Goal: Task Accomplishment & Management: Manage account settings

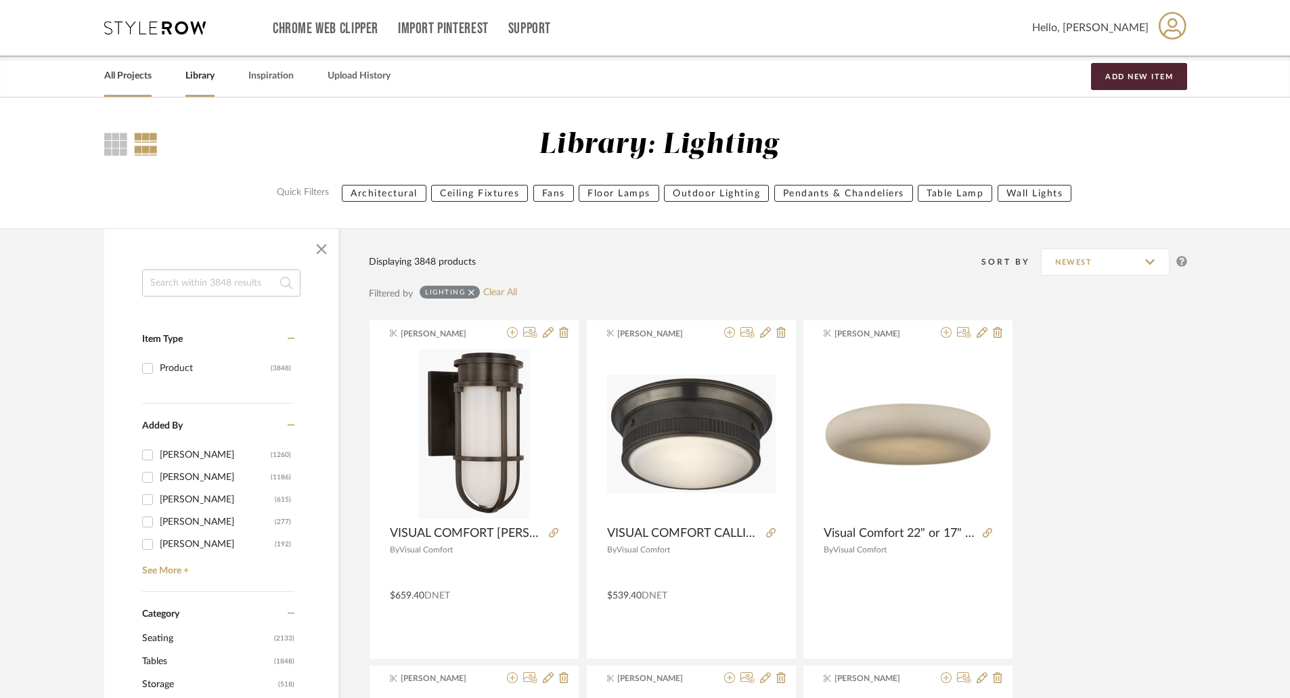
click at [143, 73] on link "All Projects" at bounding box center [127, 76] width 47 height 18
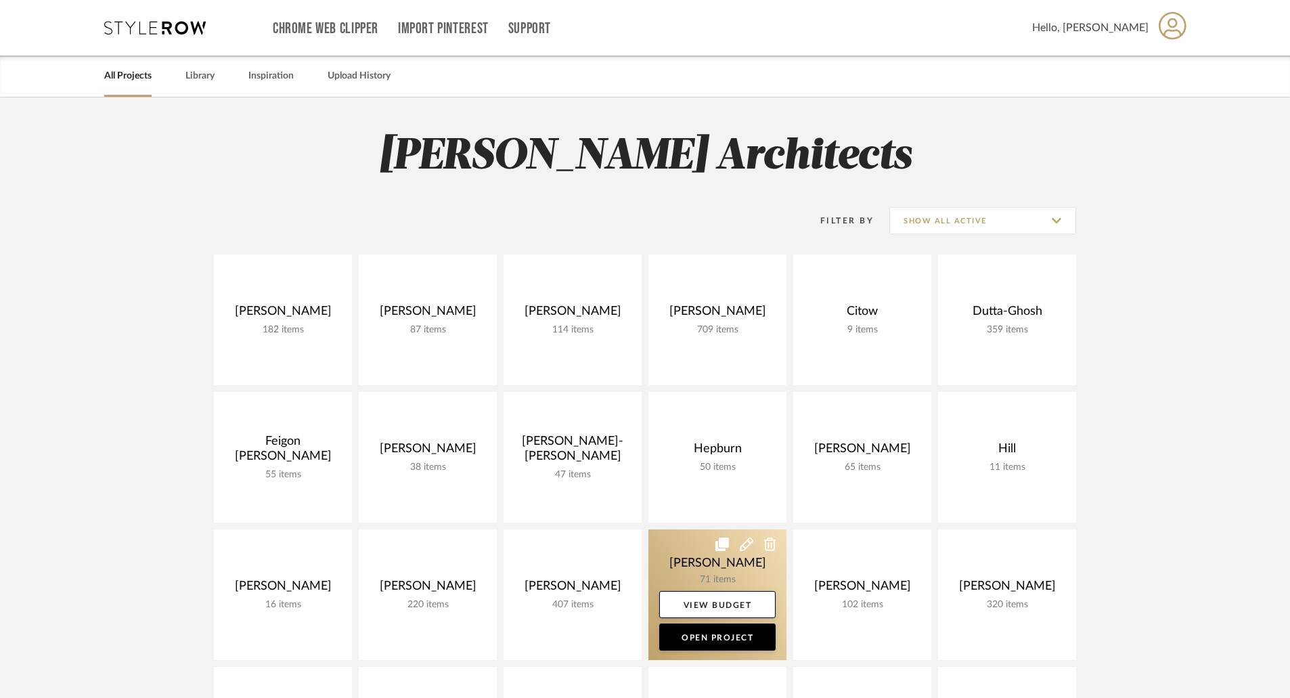
scroll to position [338, 0]
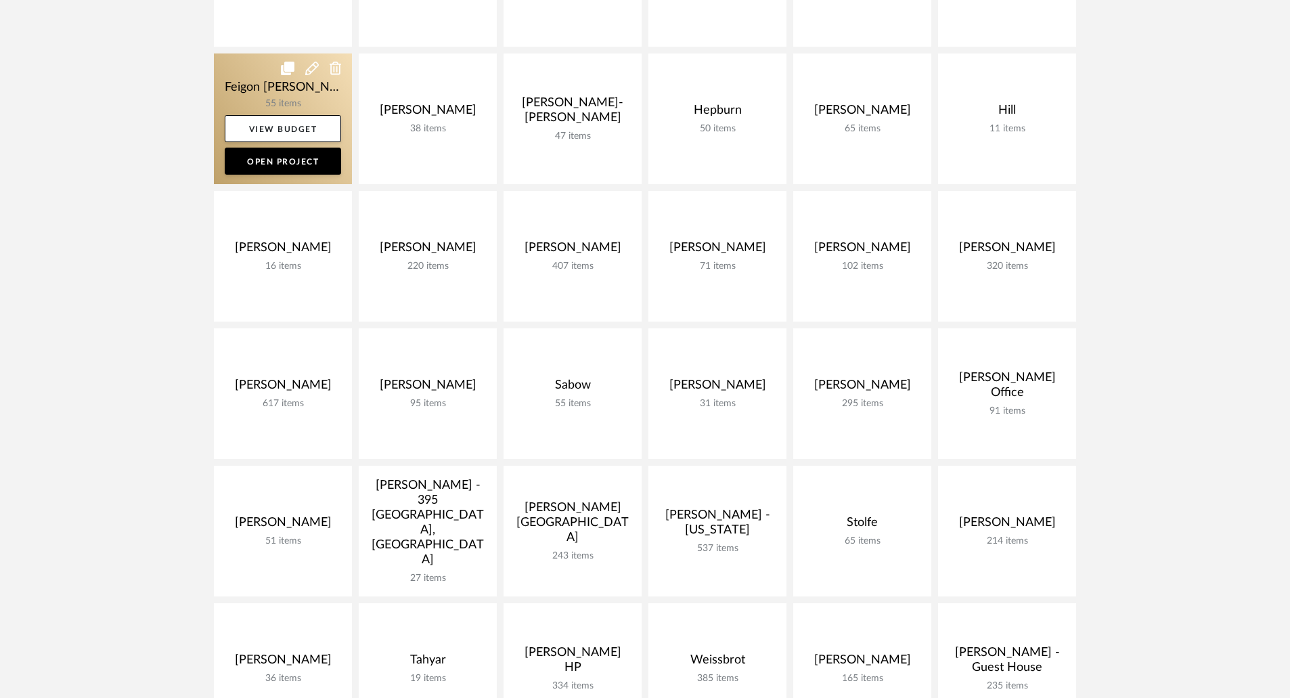
click at [269, 98] on link at bounding box center [283, 118] width 138 height 131
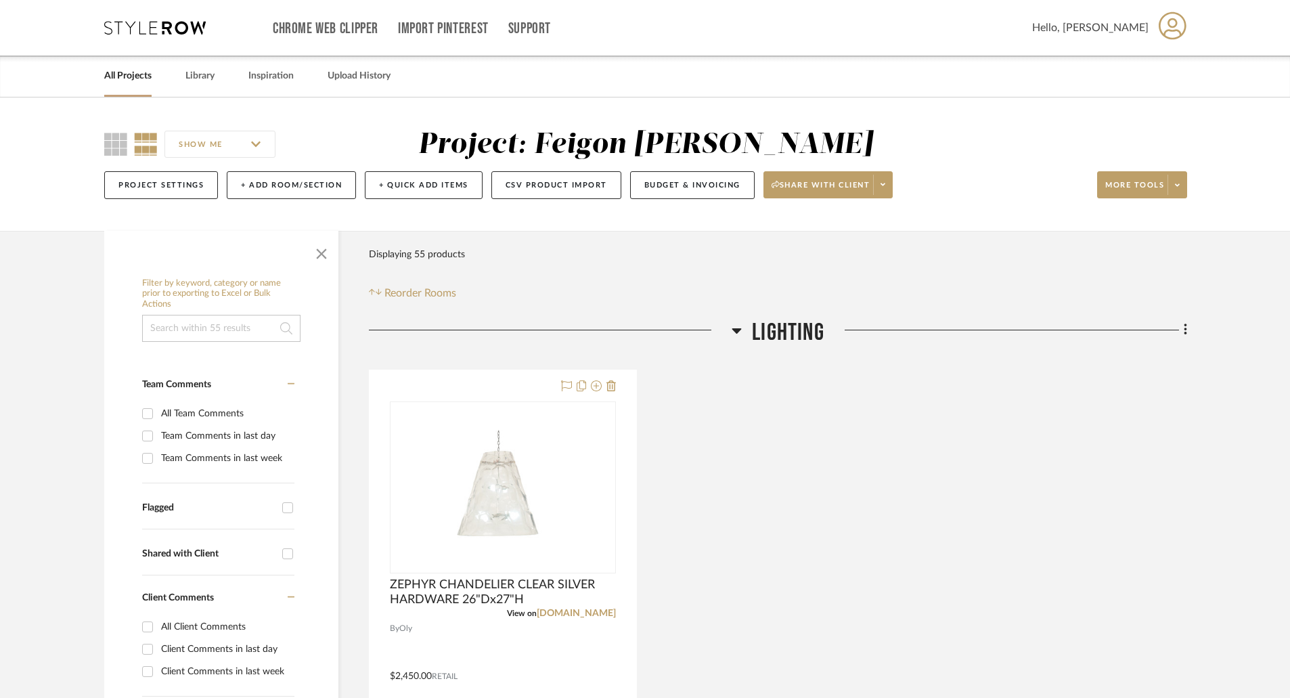
scroll to position [68, 0]
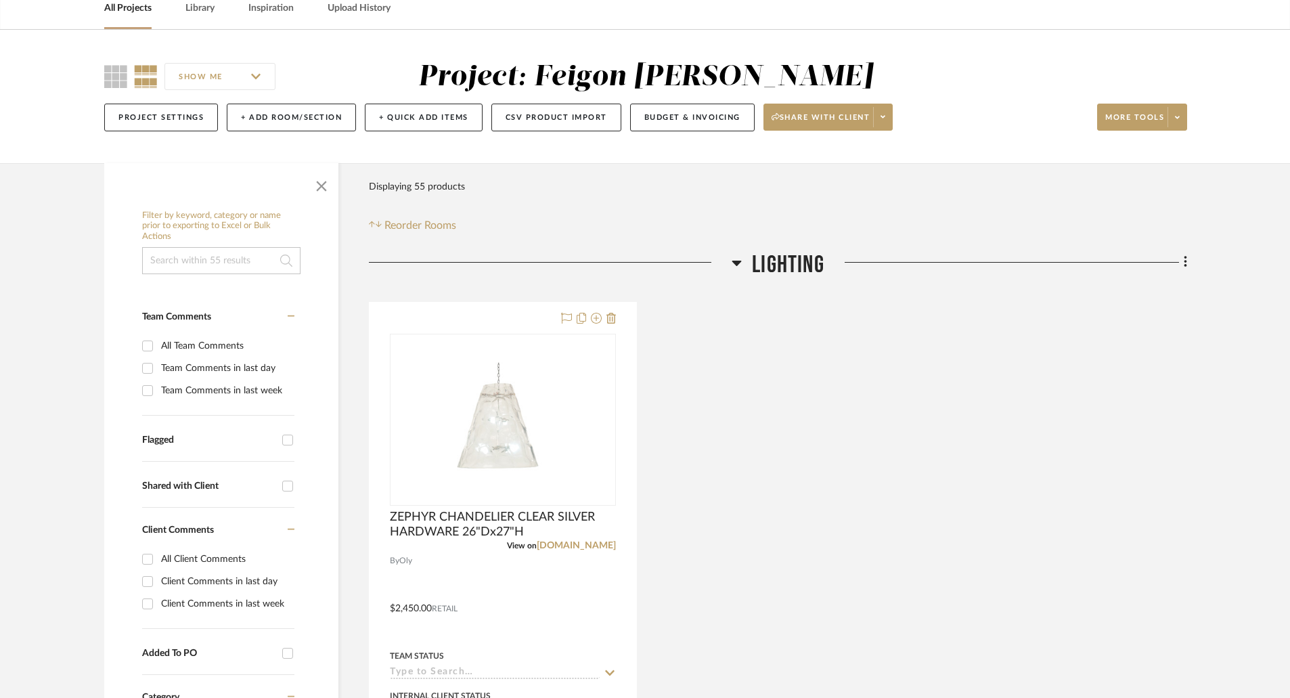
click at [738, 262] on icon at bounding box center [736, 263] width 9 height 5
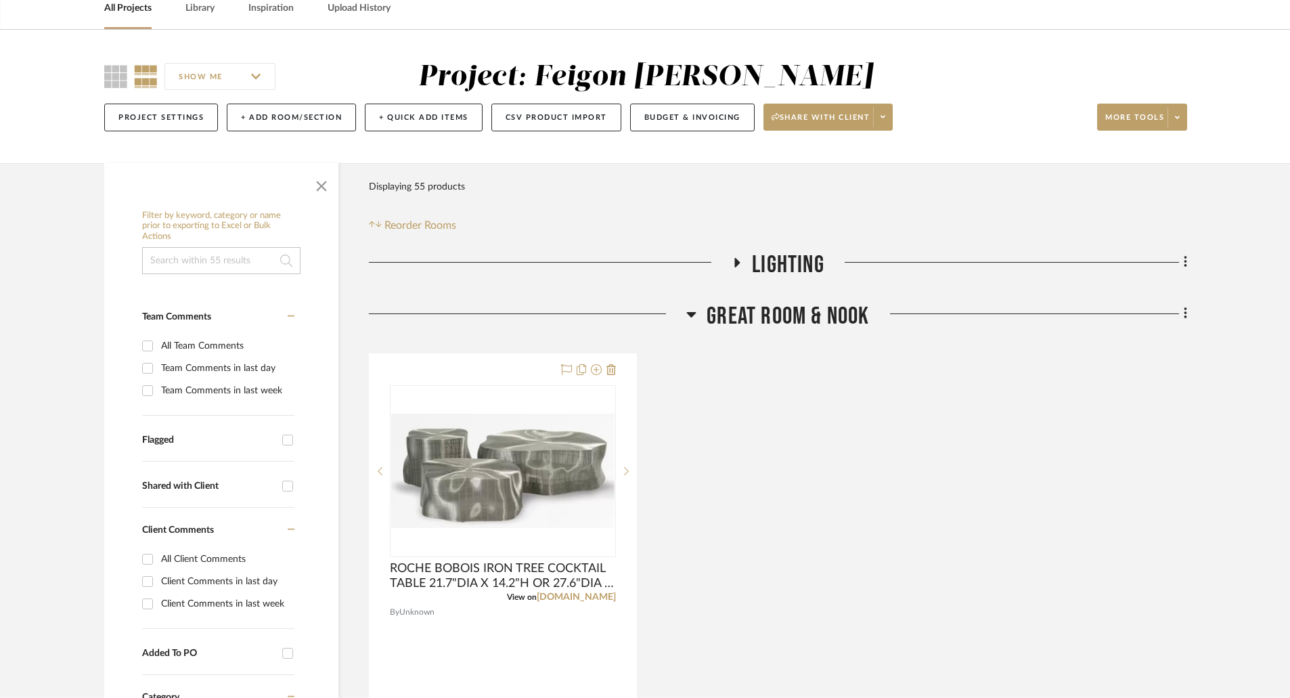
click at [738, 262] on icon at bounding box center [737, 262] width 5 height 9
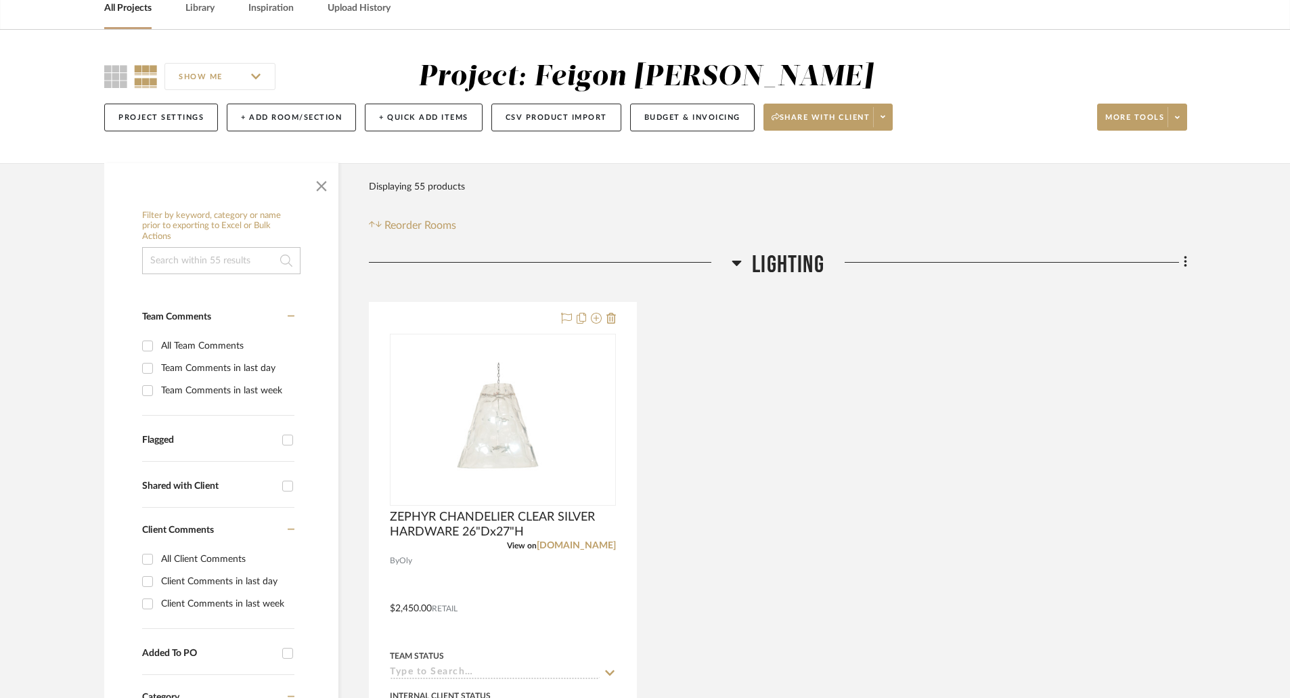
click at [729, 265] on div at bounding box center [550, 267] width 363 height 35
click at [734, 265] on icon at bounding box center [736, 262] width 10 height 16
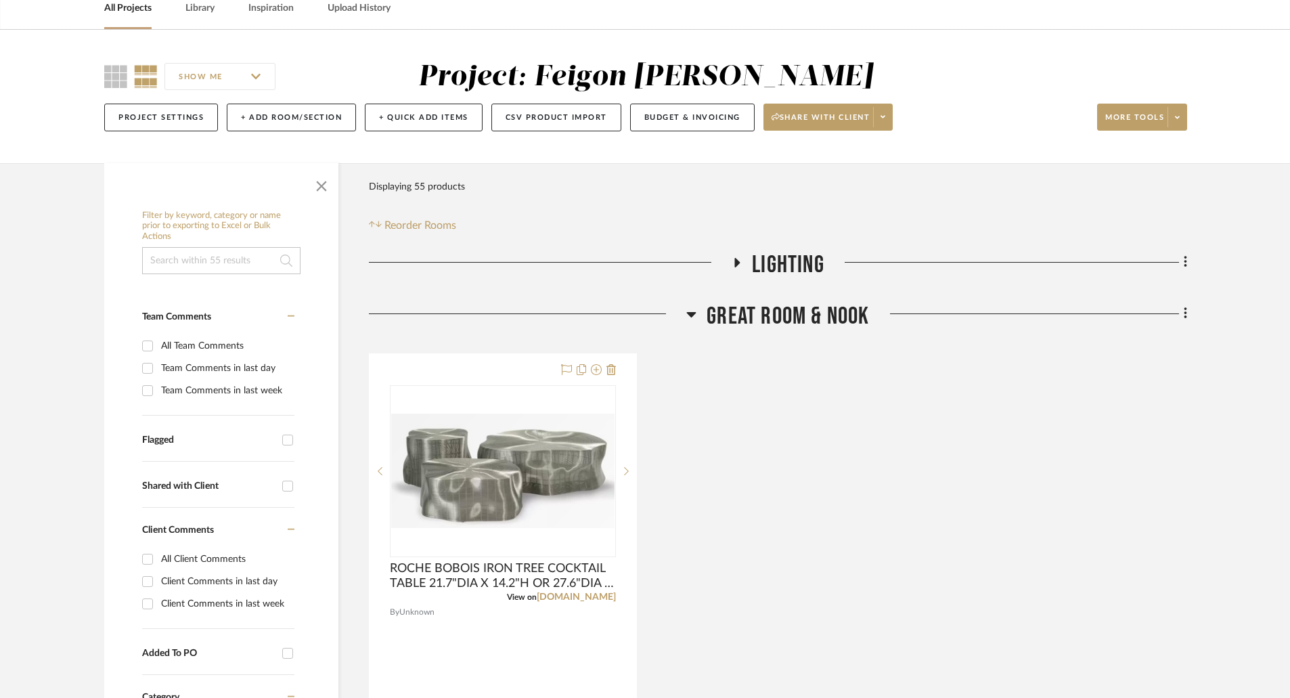
click at [688, 313] on icon at bounding box center [691, 314] width 9 height 5
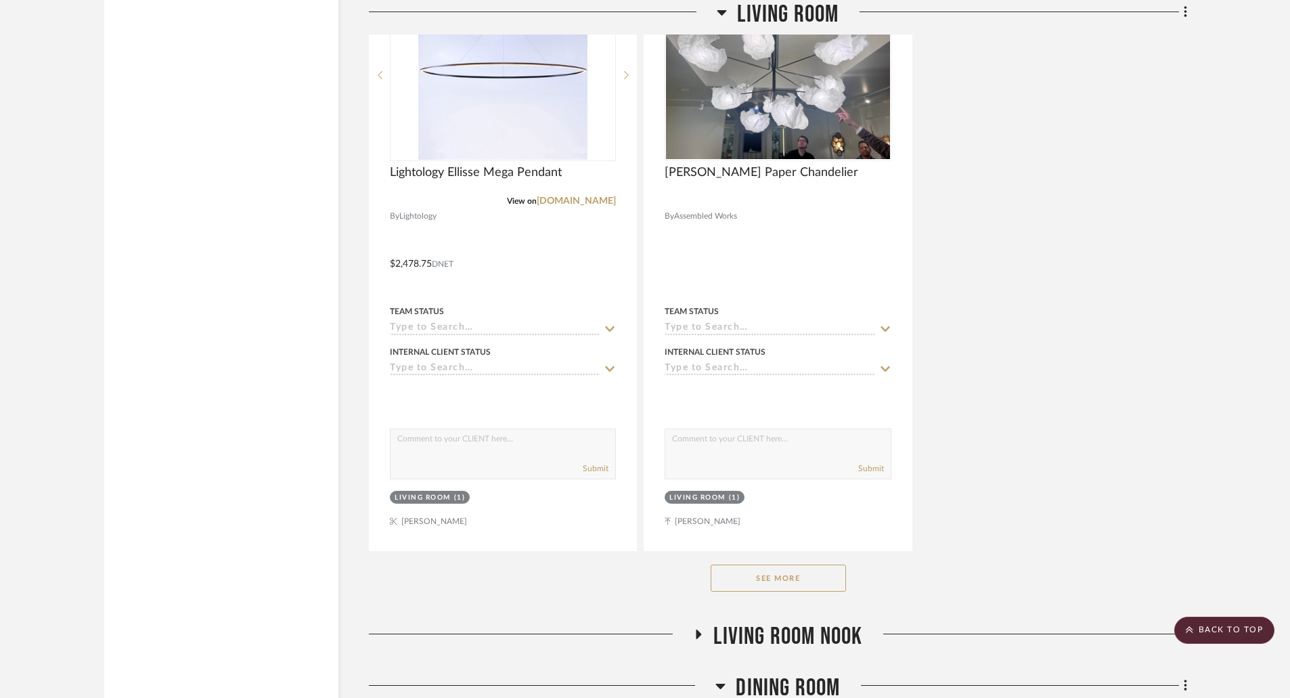
scroll to position [3045, 0]
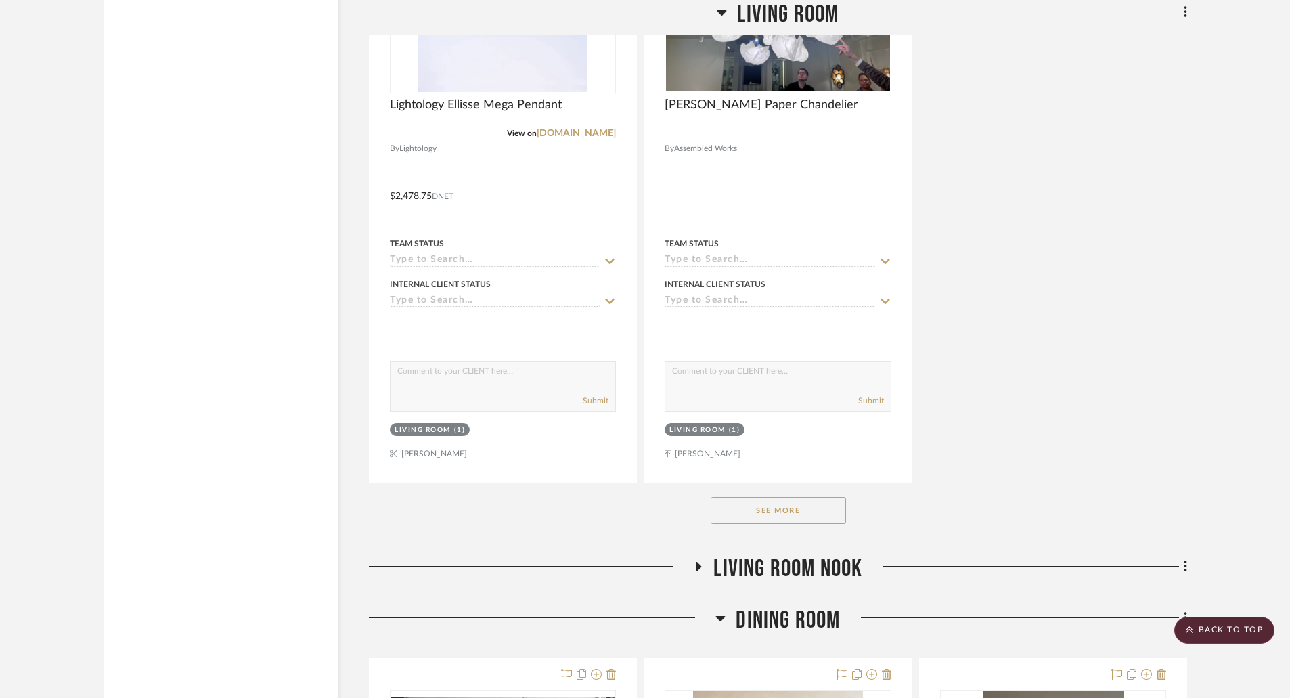
click at [807, 509] on button "See More" at bounding box center [778, 510] width 135 height 27
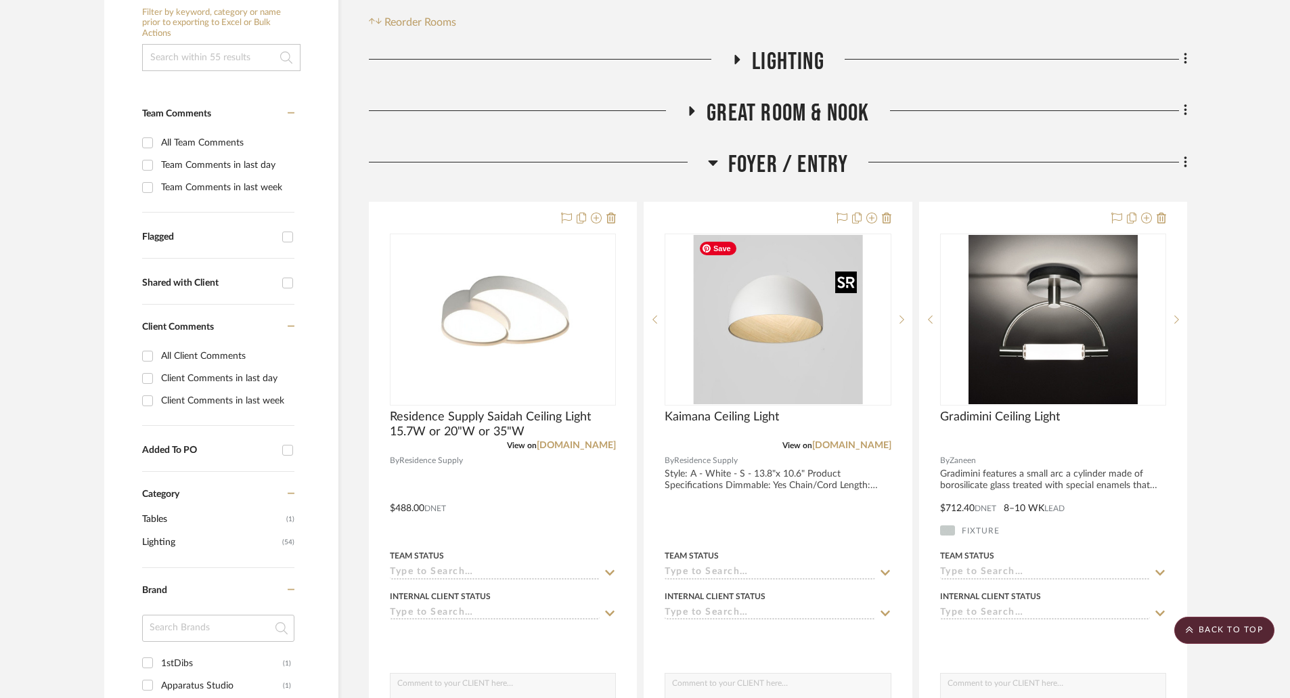
scroll to position [0, 0]
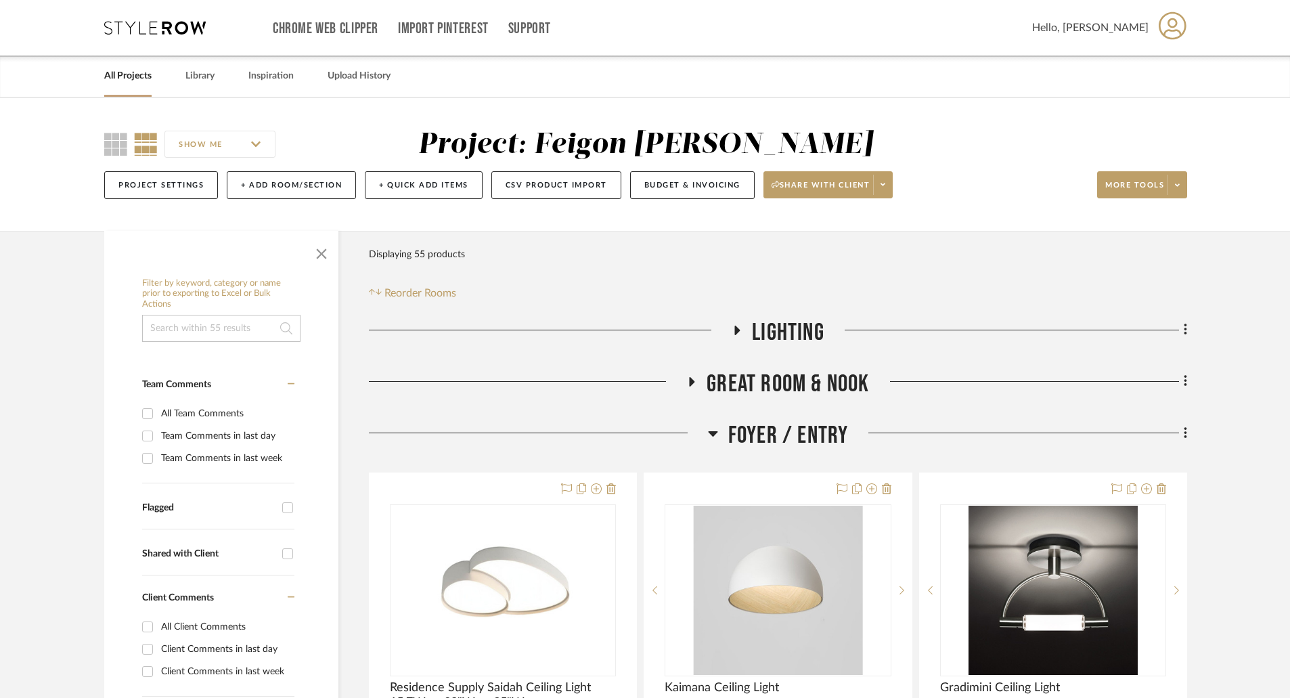
click at [734, 328] on icon at bounding box center [737, 330] width 16 height 10
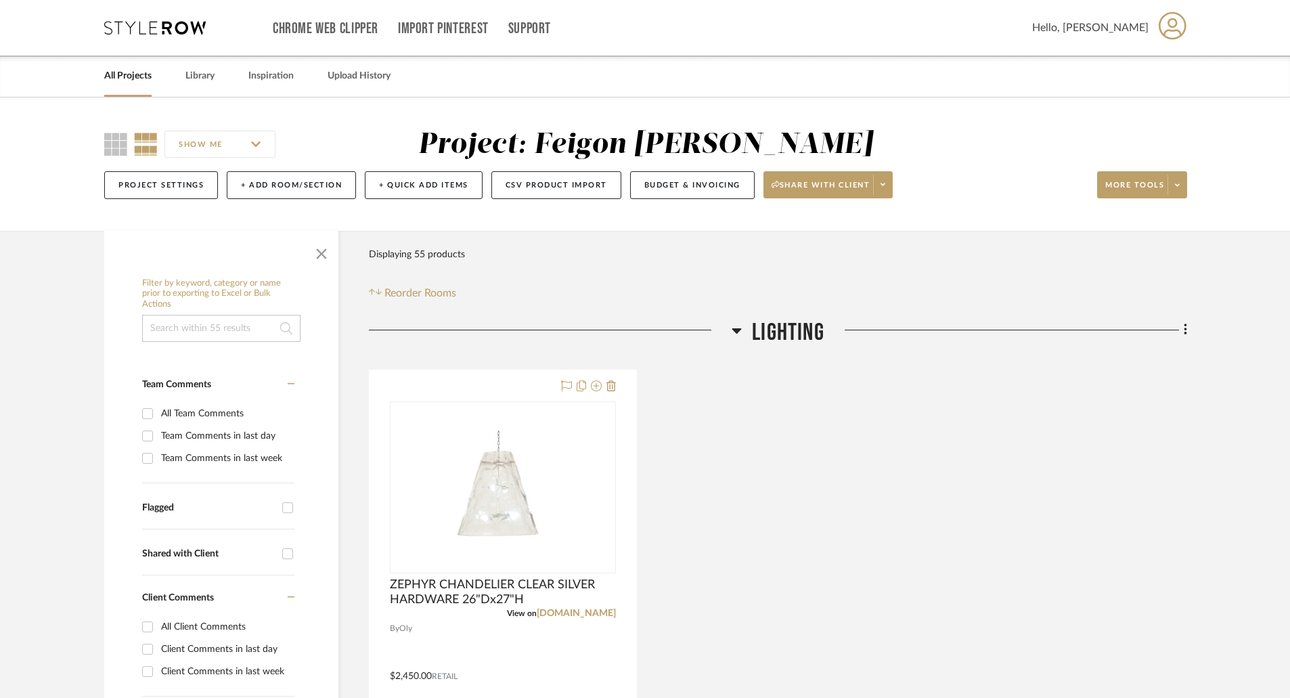
click at [734, 328] on icon at bounding box center [736, 330] width 10 height 16
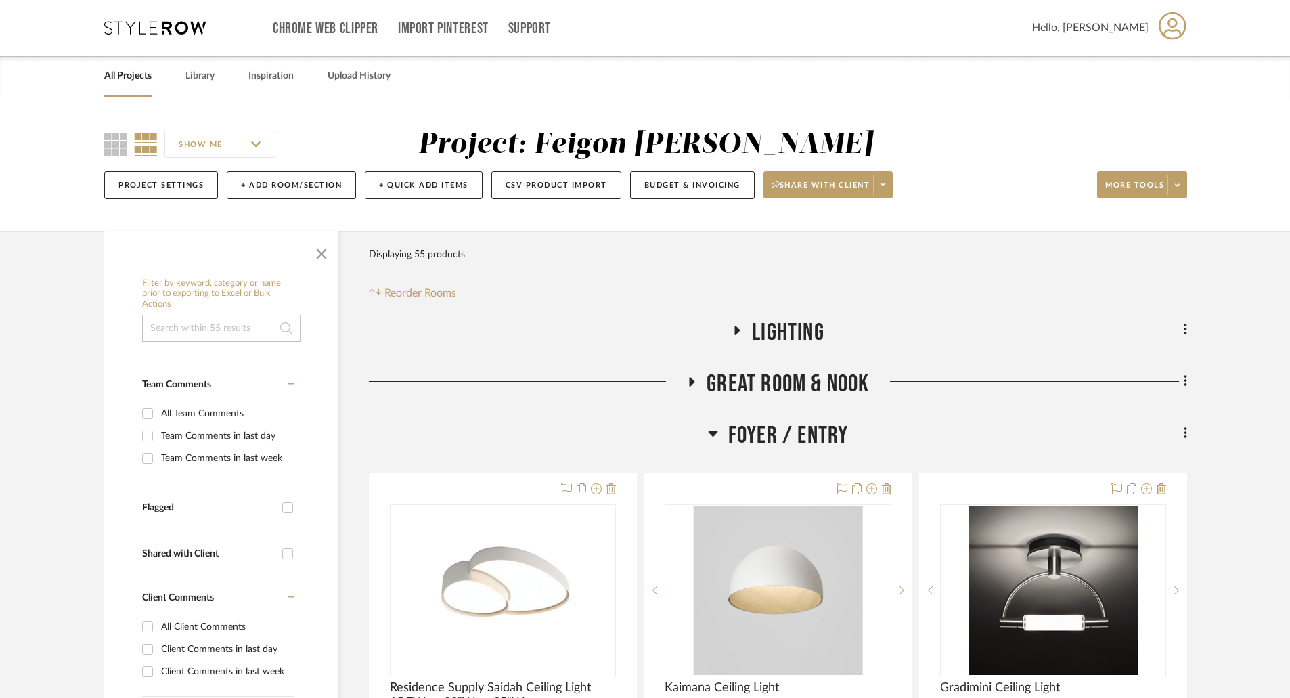
click at [690, 378] on icon at bounding box center [692, 381] width 5 height 9
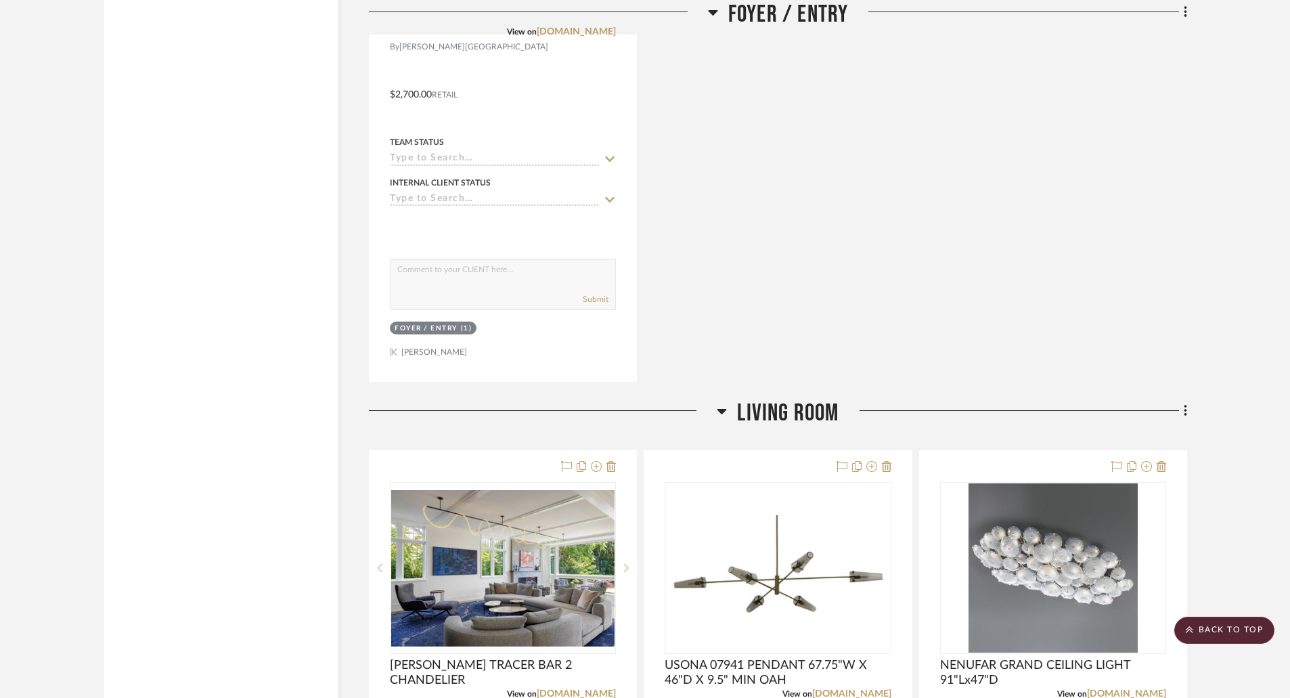
scroll to position [2165, 0]
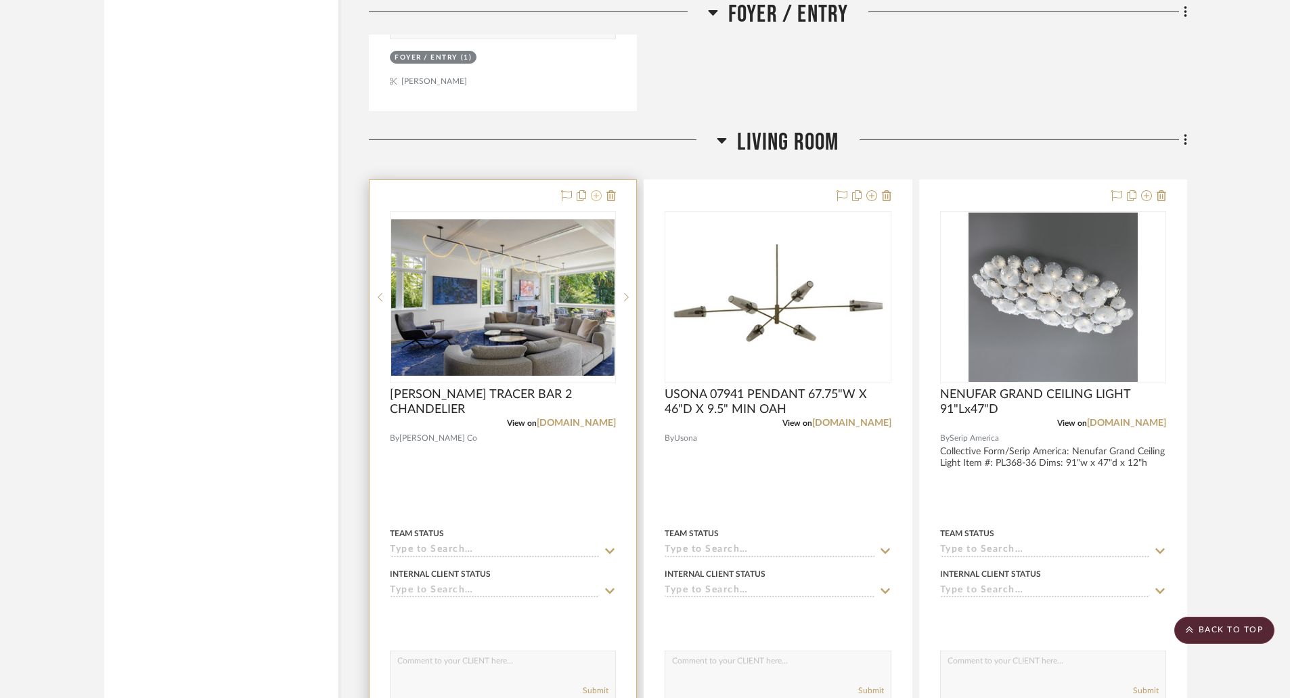
click at [597, 196] on icon at bounding box center [596, 195] width 11 height 11
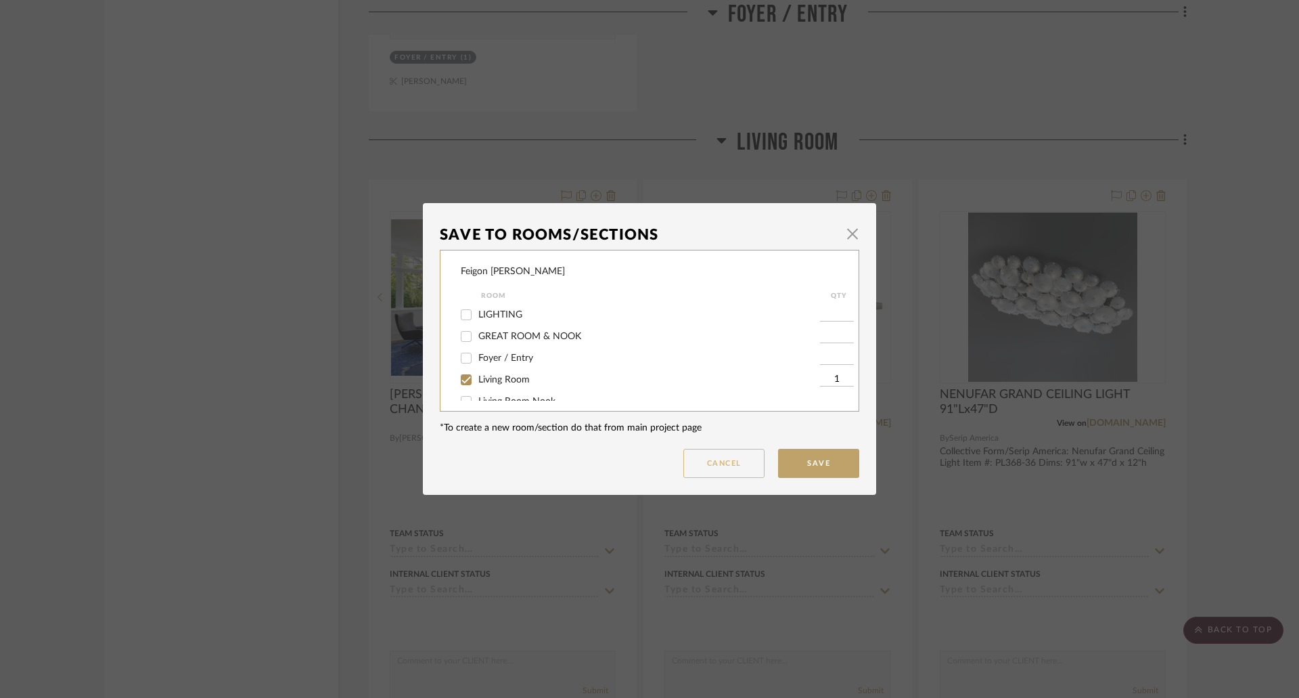
click at [735, 459] on button "Cancel" at bounding box center [723, 463] width 81 height 29
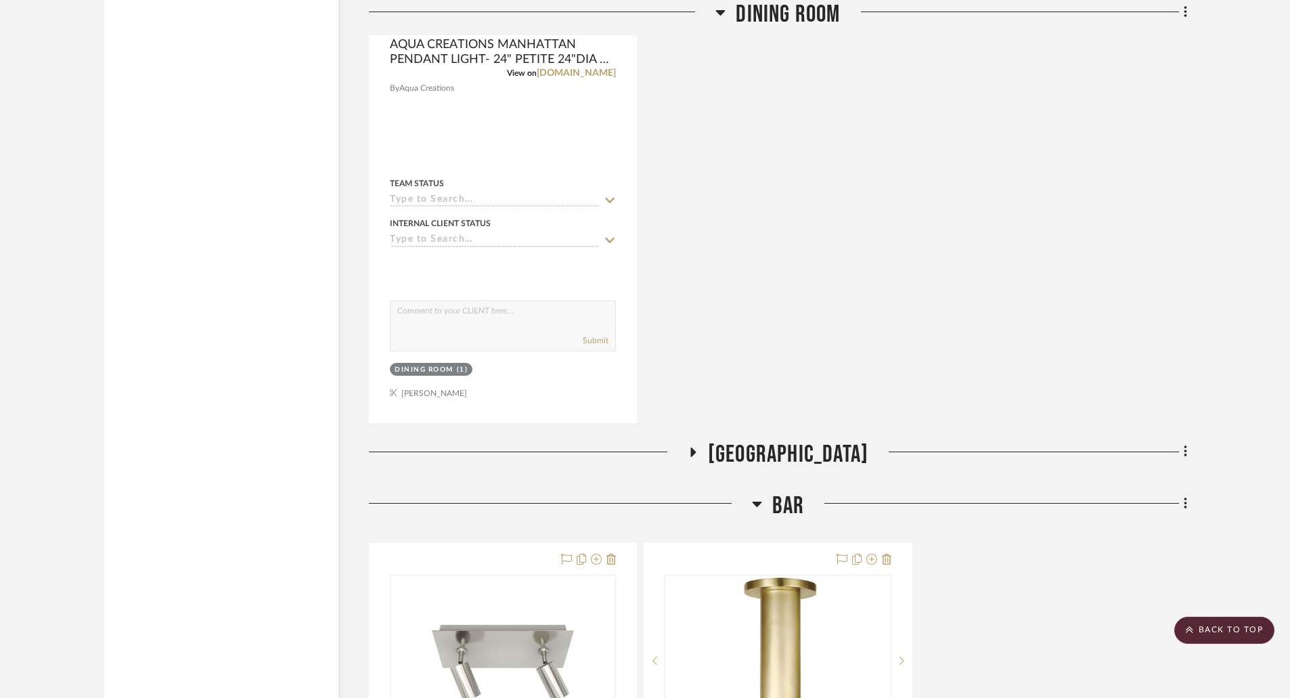
scroll to position [6022, 0]
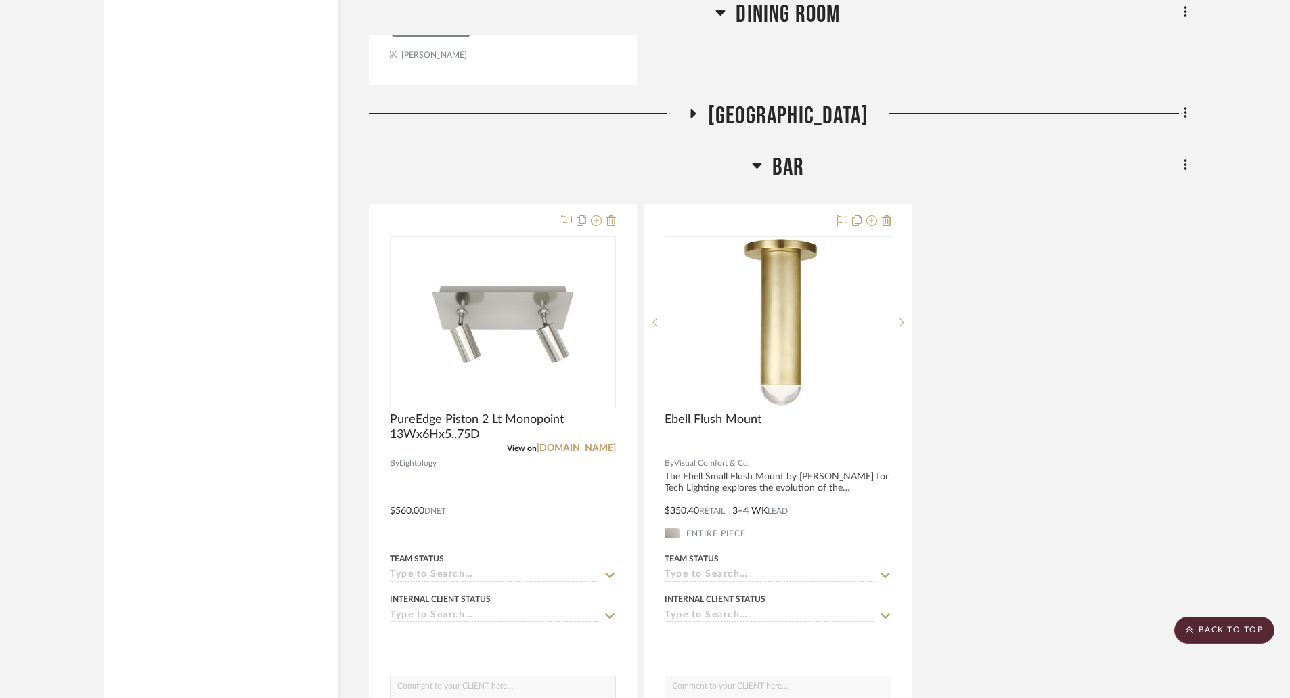
click at [1186, 165] on icon at bounding box center [1184, 165] width 3 height 12
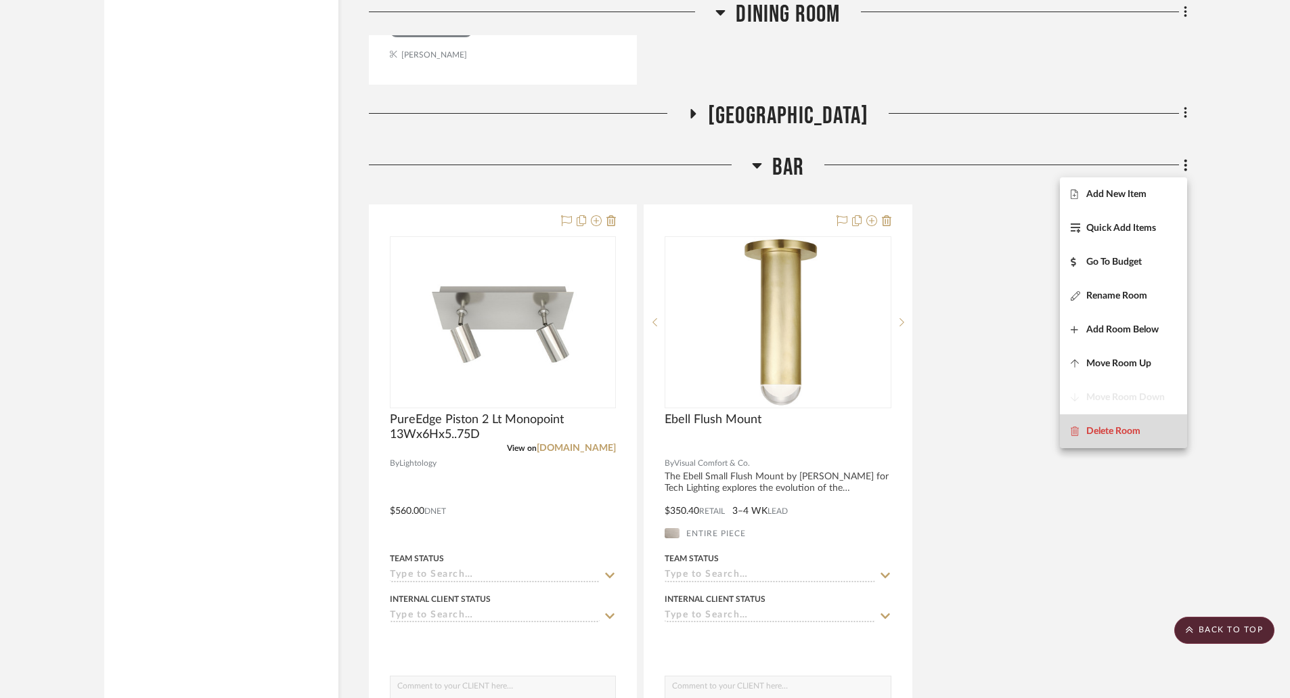
click at [1124, 425] on span "Delete Room" at bounding box center [1113, 431] width 54 height 12
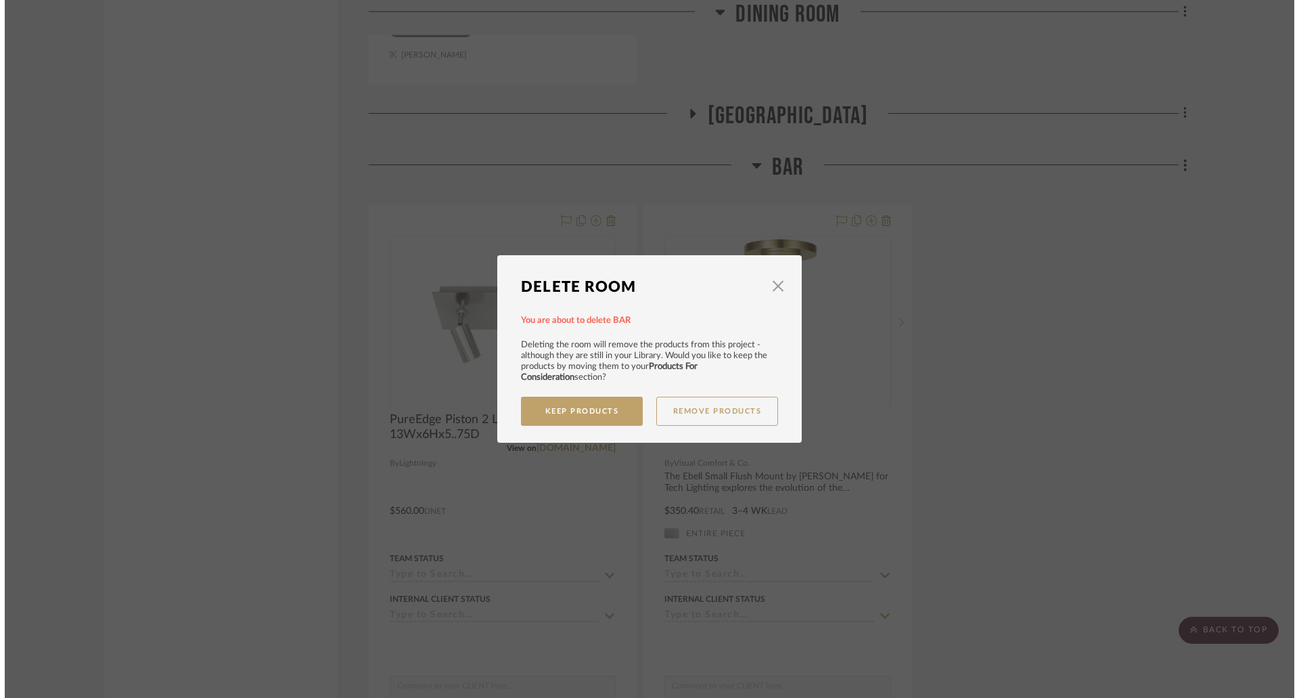
scroll to position [0, 0]
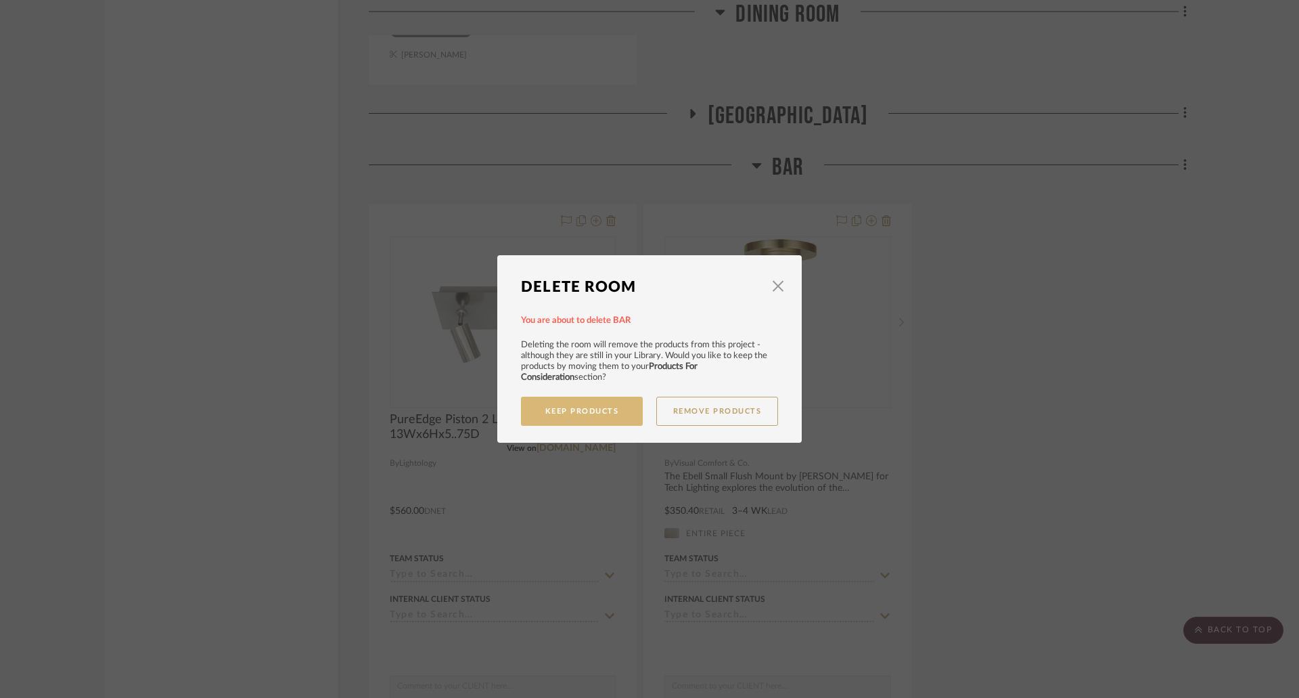
click at [577, 409] on button "Keep Products" at bounding box center [582, 411] width 122 height 29
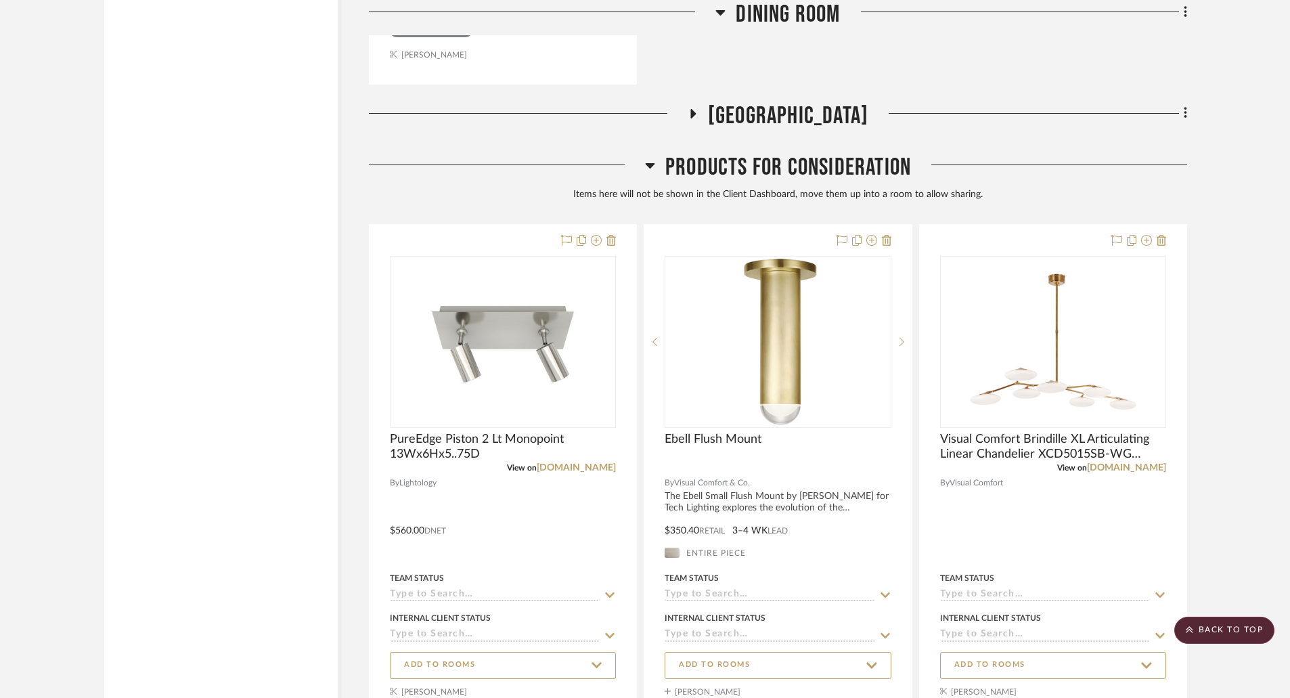
scroll to position [5887, 0]
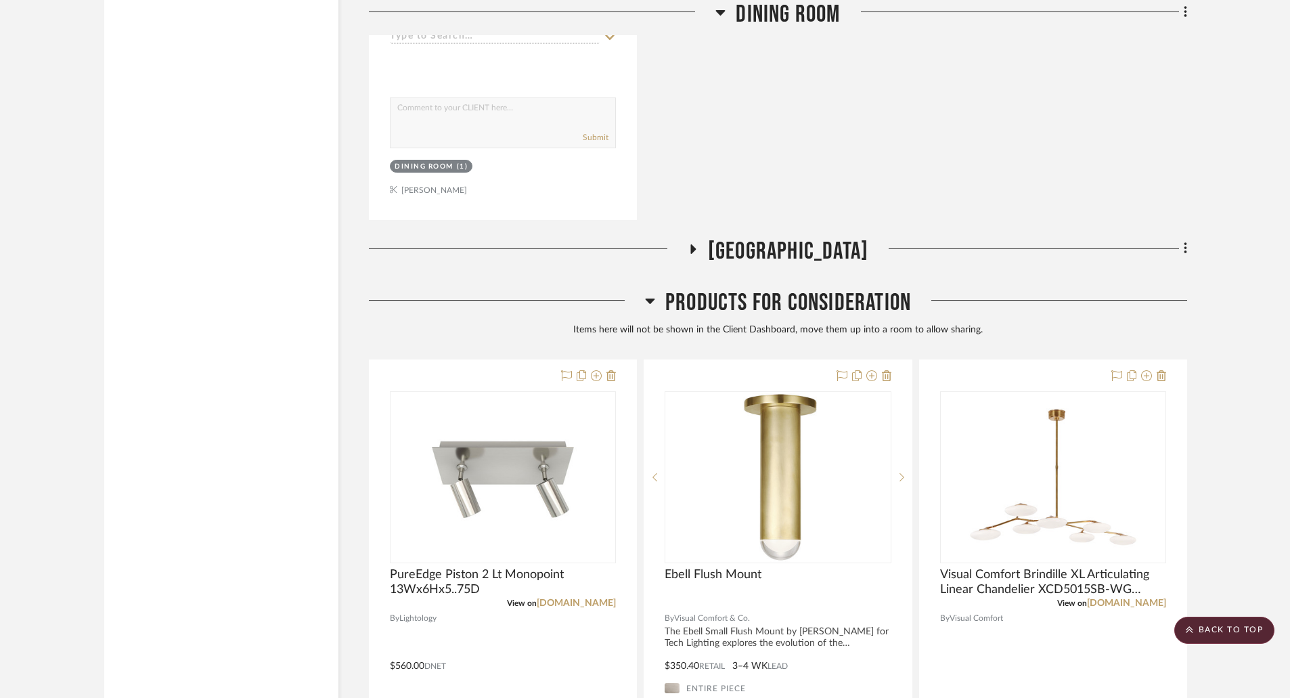
click at [700, 244] on icon at bounding box center [692, 249] width 16 height 10
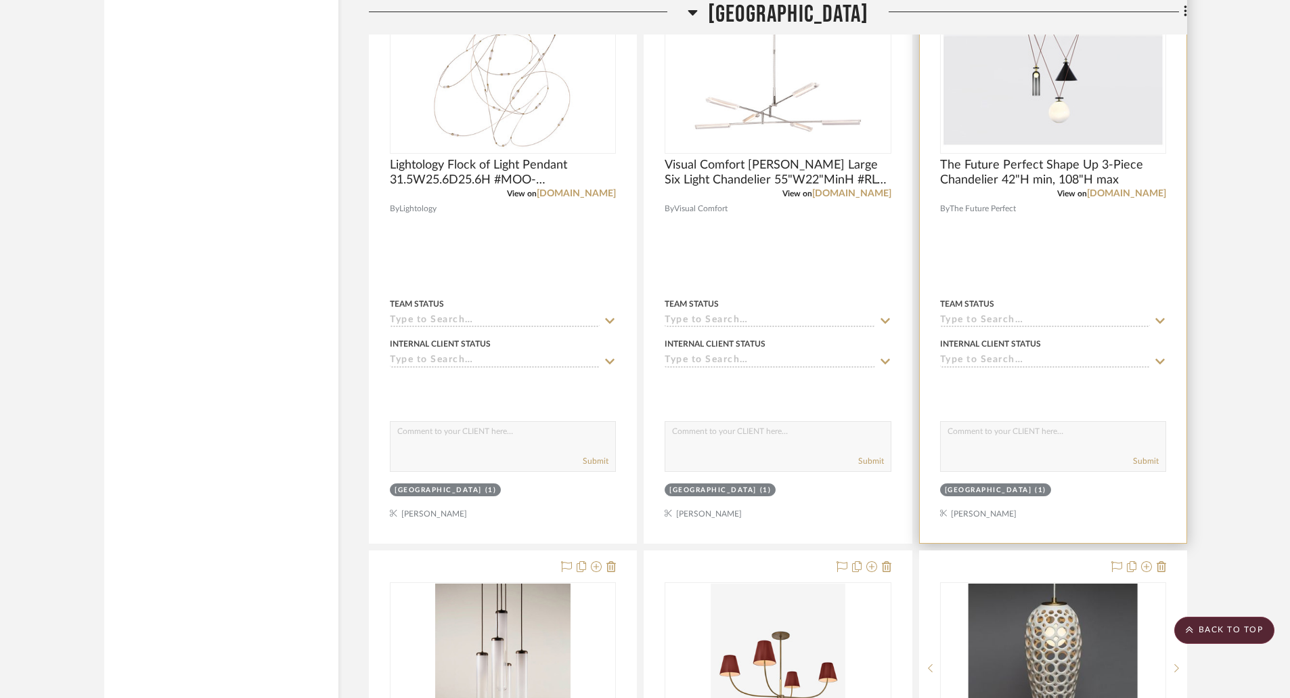
scroll to position [5955, 0]
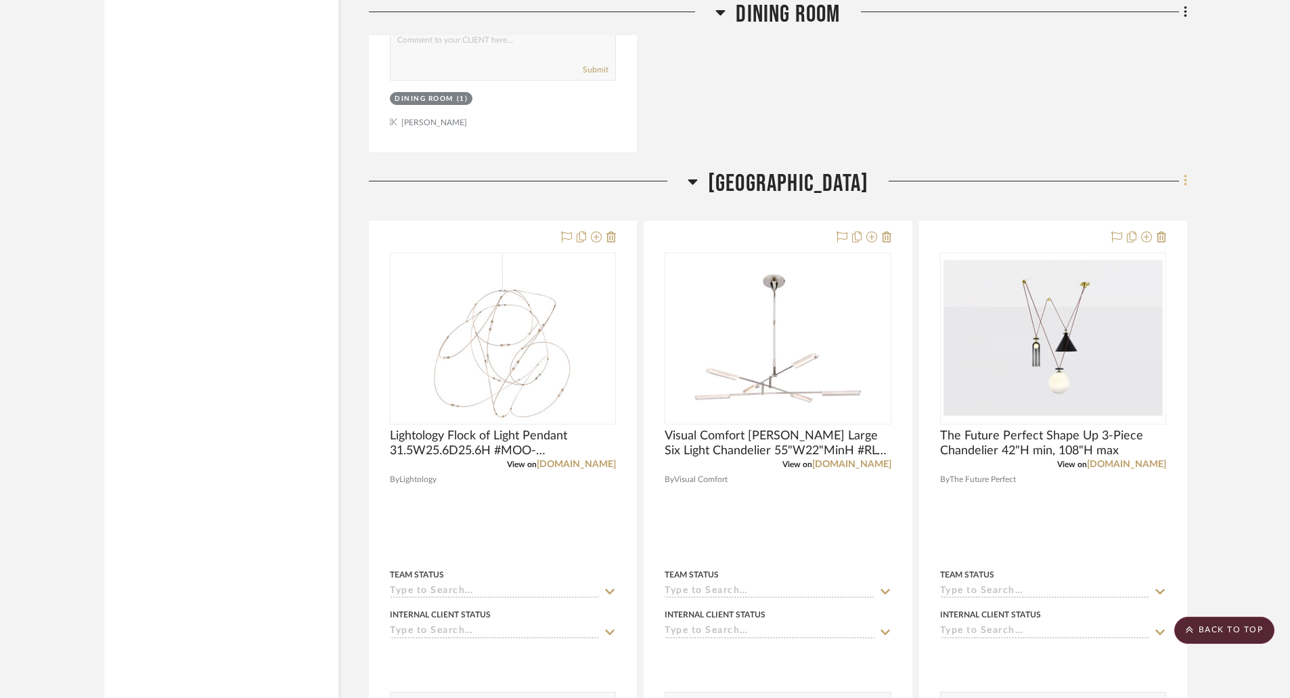
click at [1184, 181] on icon at bounding box center [1184, 181] width 3 height 12
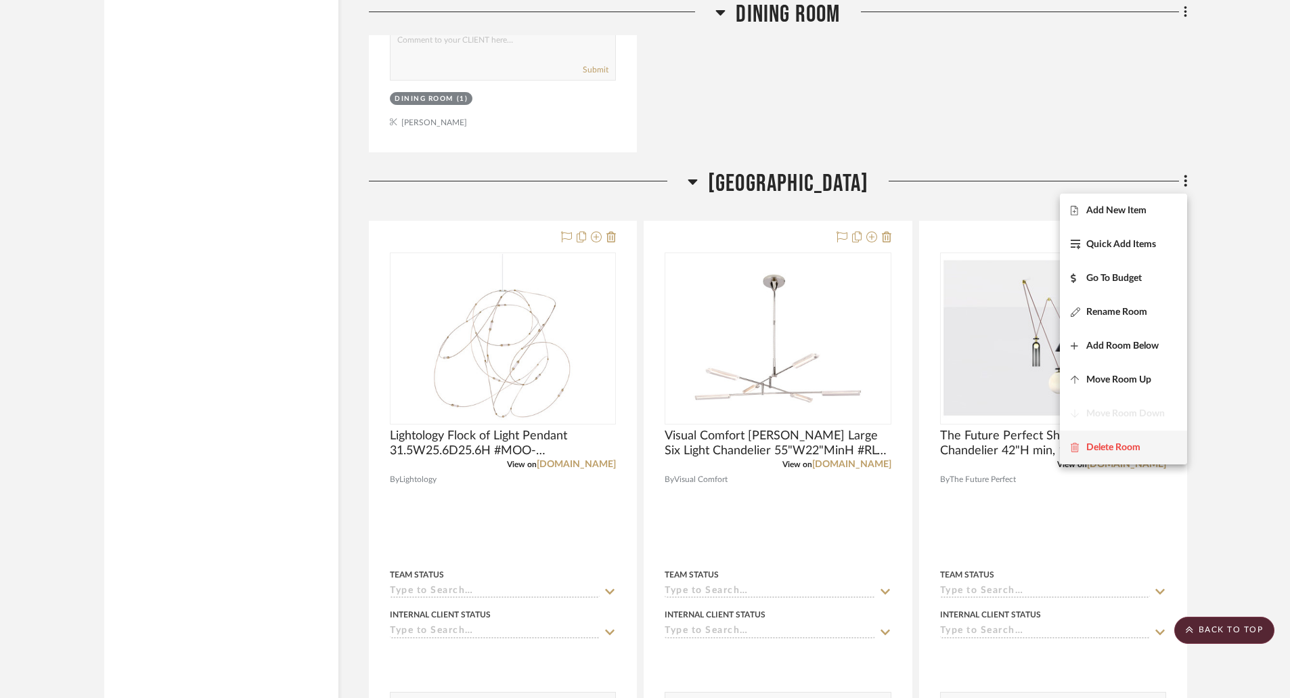
click at [1112, 442] on span "Delete Room" at bounding box center [1113, 447] width 54 height 12
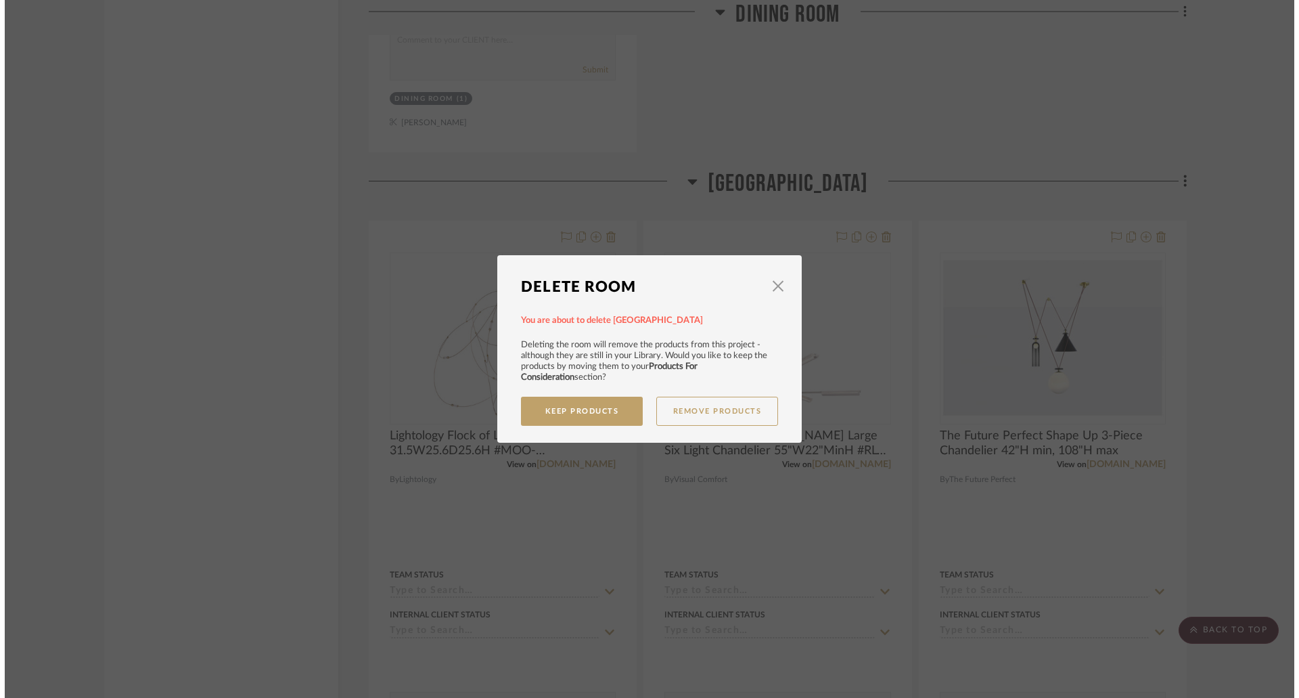
scroll to position [0, 0]
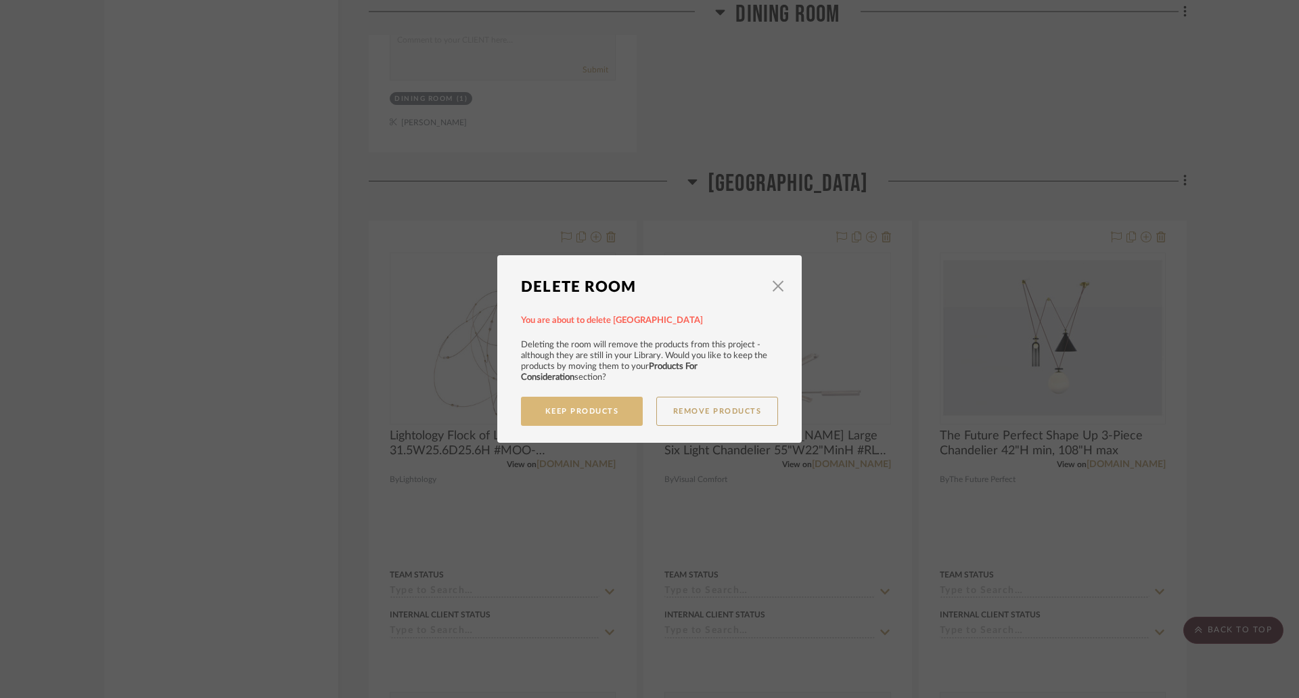
click at [585, 408] on button "Keep Products" at bounding box center [582, 411] width 122 height 29
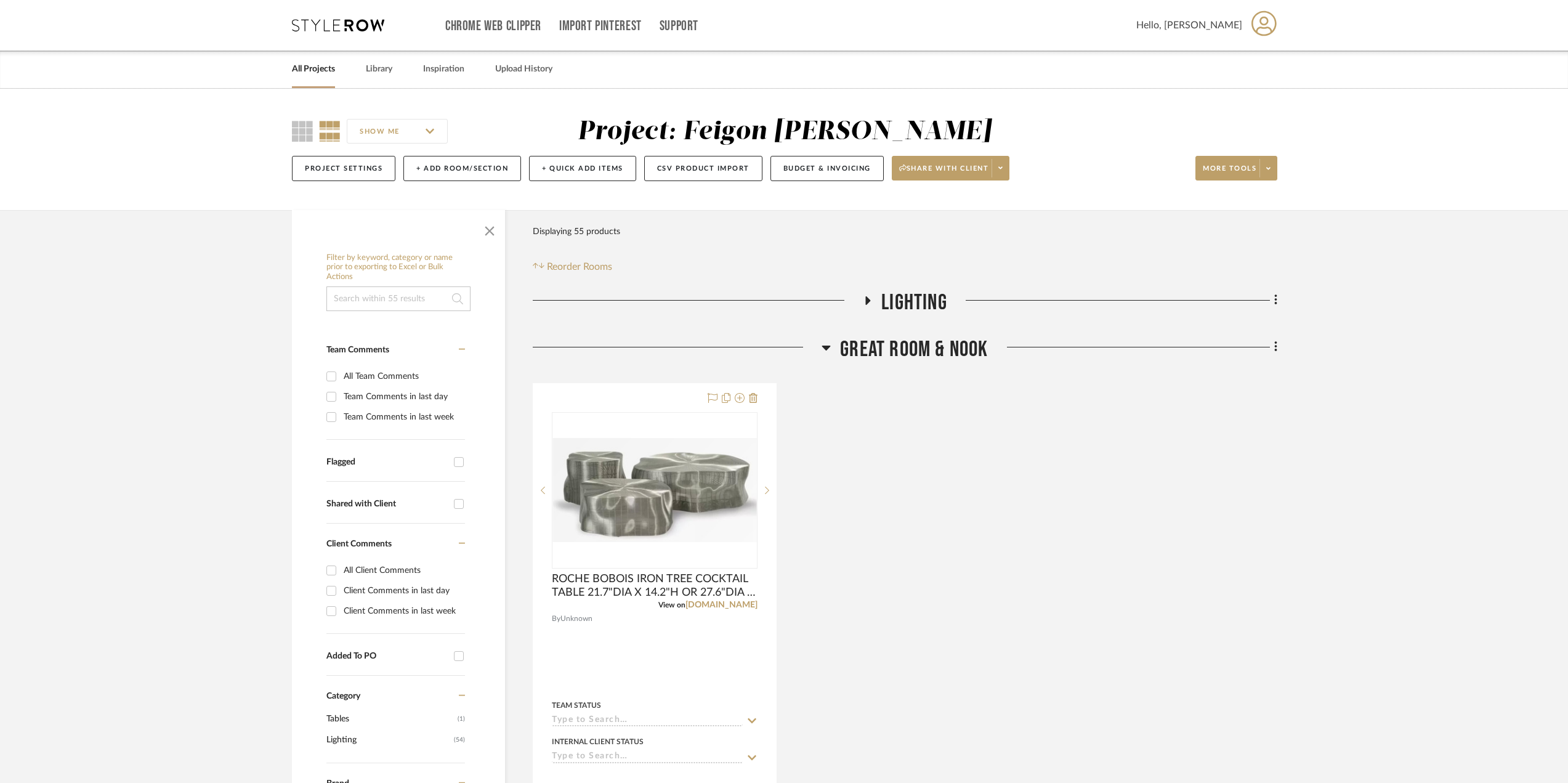
click at [829, 350] on icon at bounding box center [826, 348] width 9 height 15
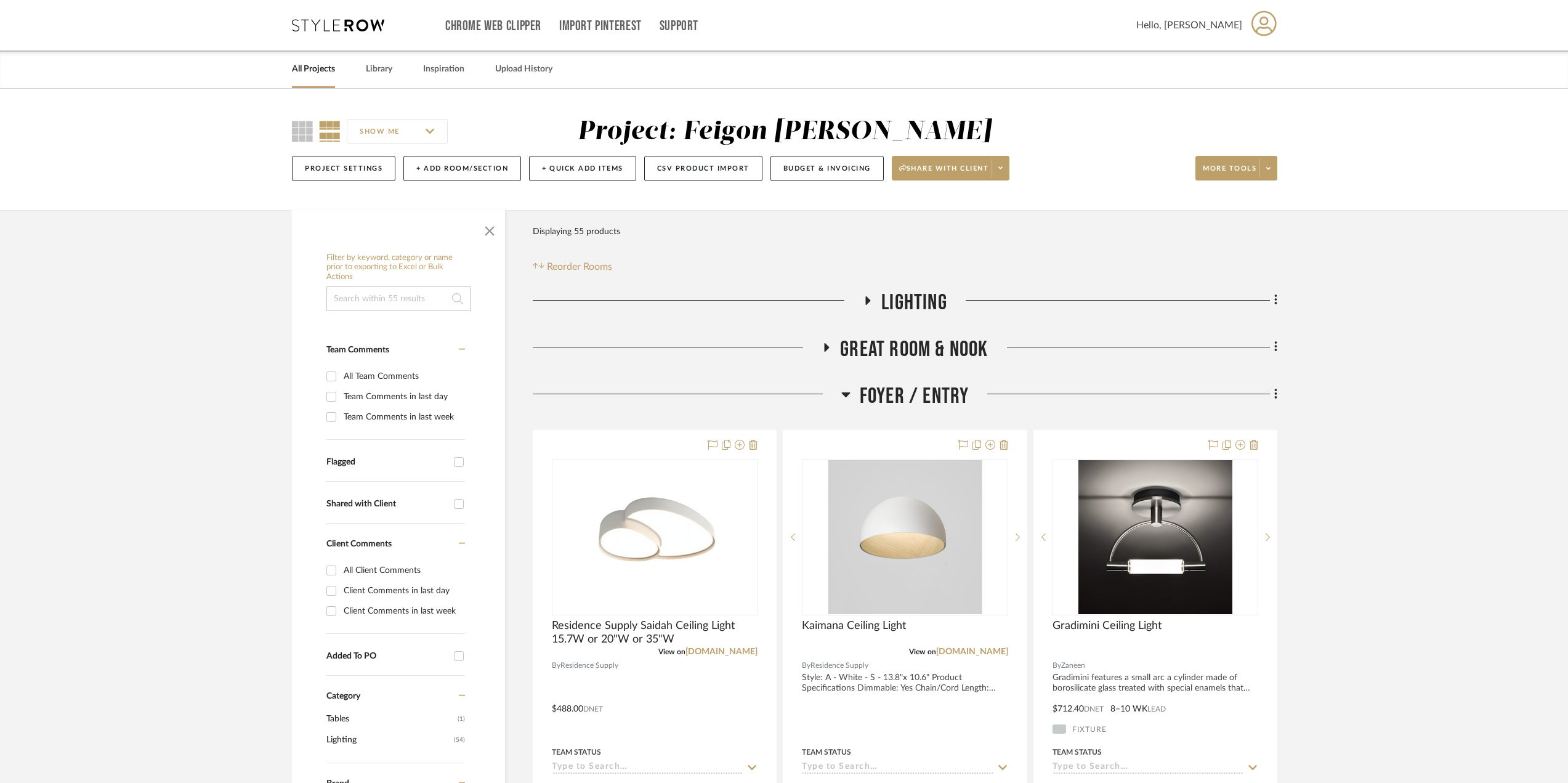
click at [846, 402] on icon at bounding box center [845, 394] width 9 height 15
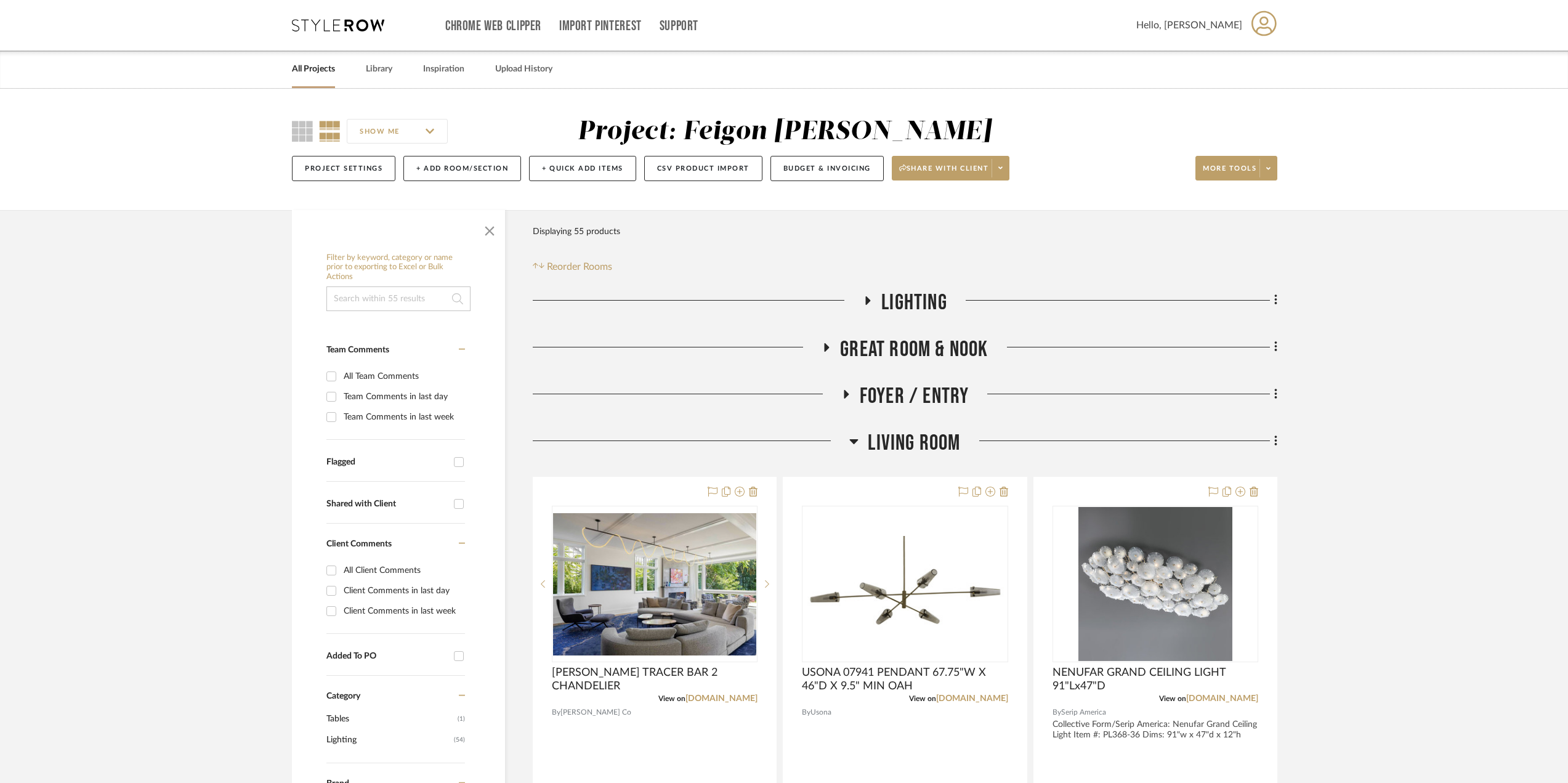
click at [865, 299] on icon at bounding box center [867, 300] width 15 height 9
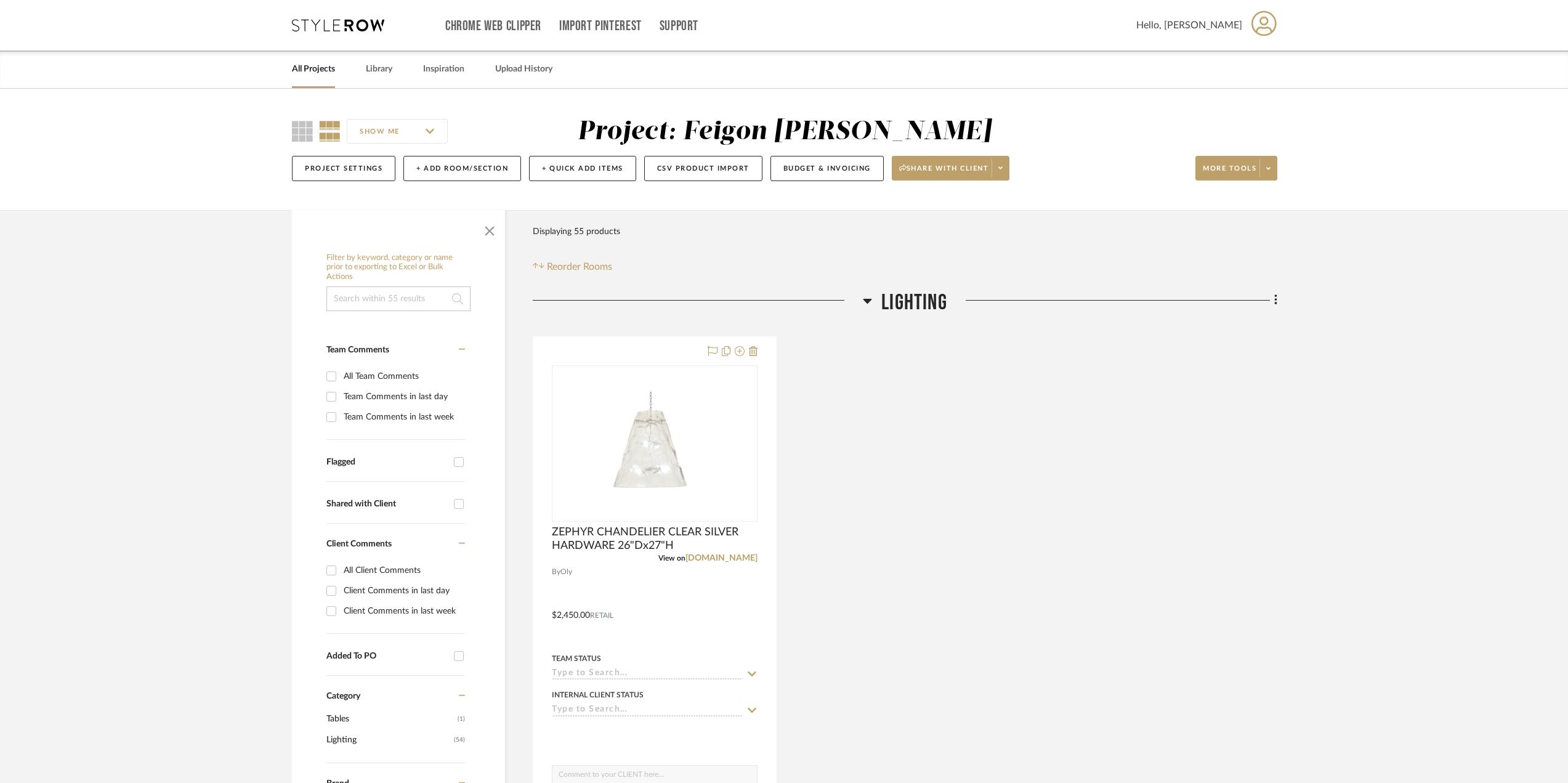
click at [943, 299] on span "LIGHTING" at bounding box center [914, 302] width 66 height 26
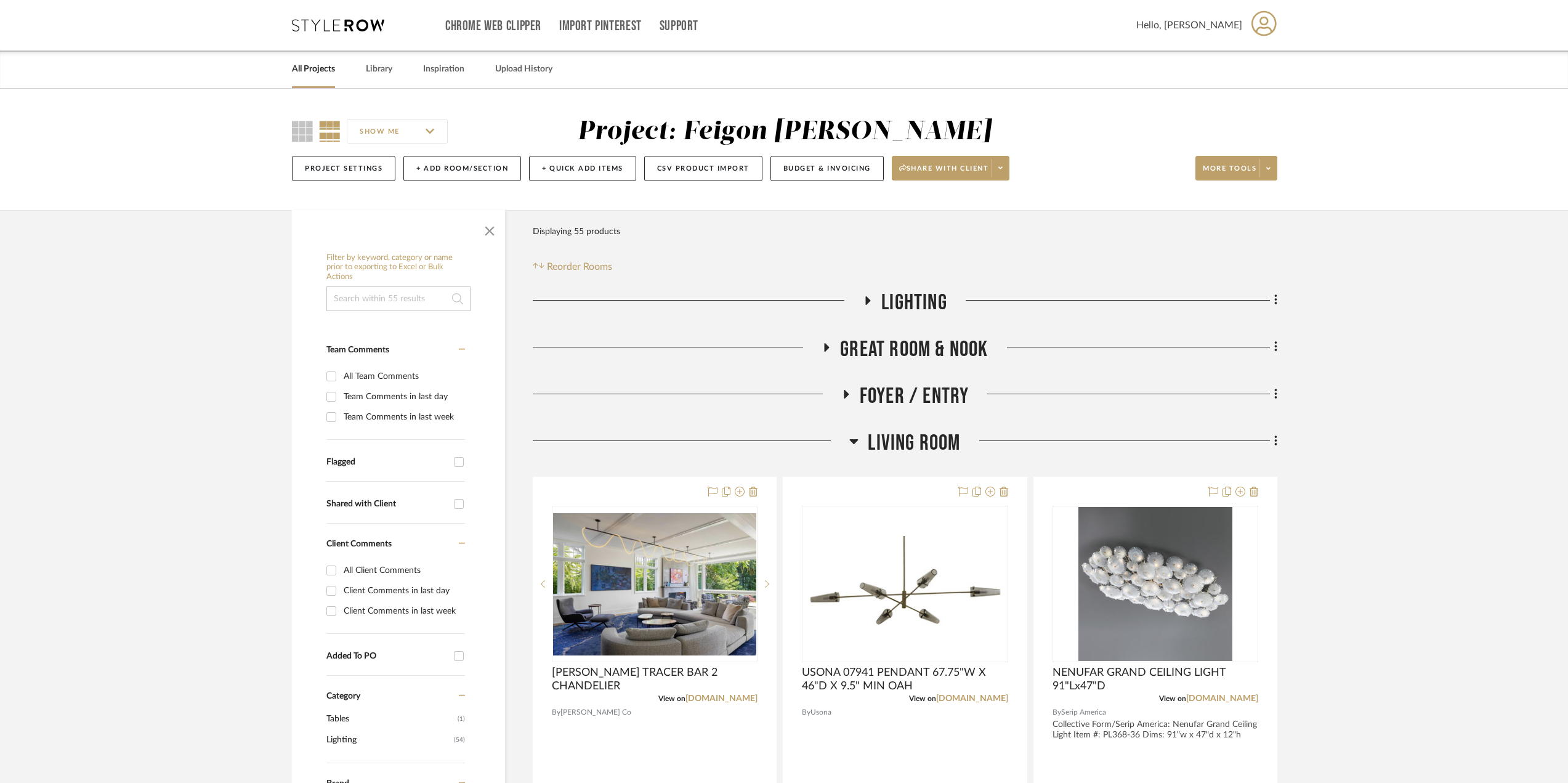
click at [943, 300] on span "LIGHTING" at bounding box center [914, 302] width 66 height 26
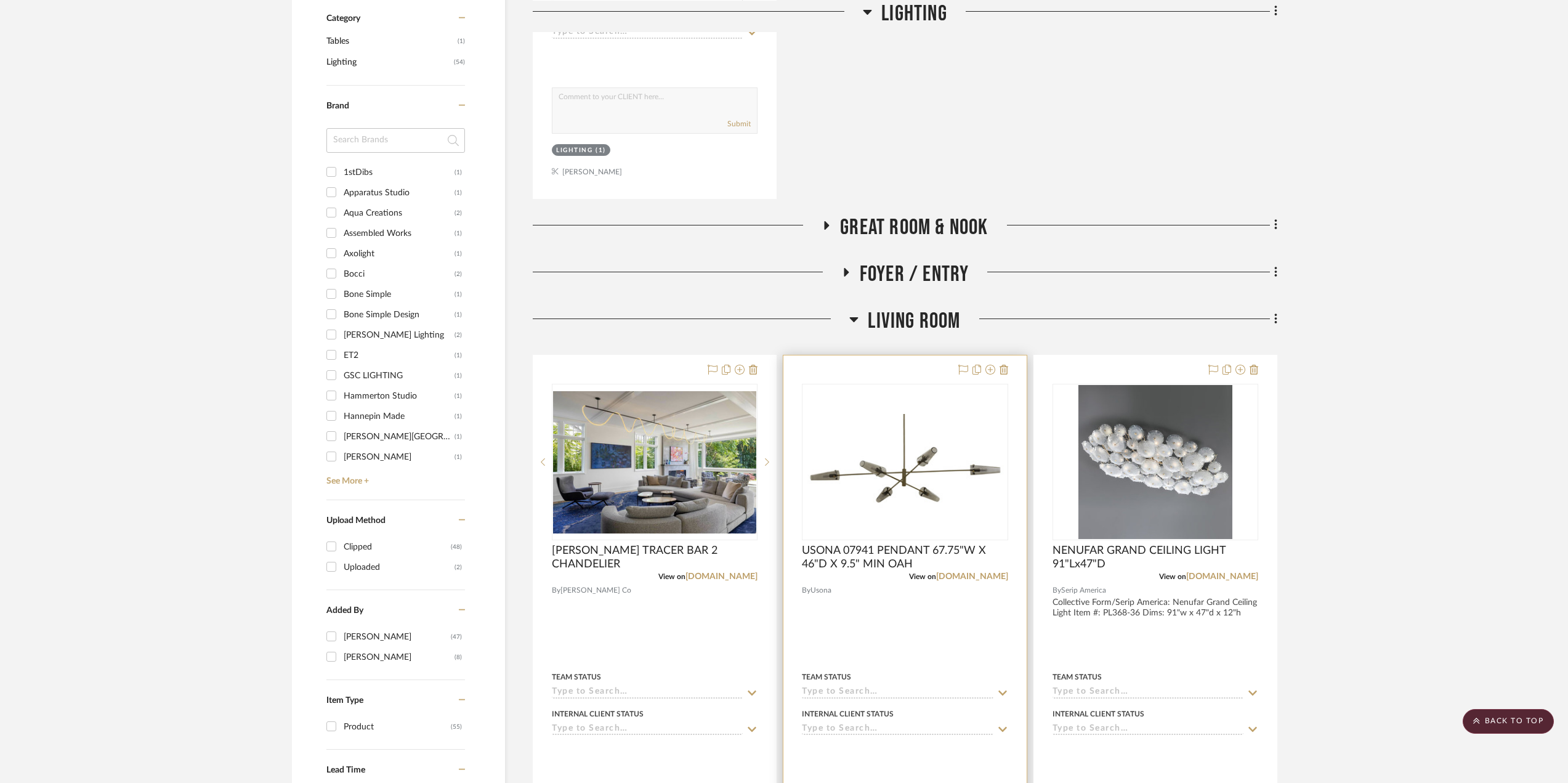
scroll to position [616, 0]
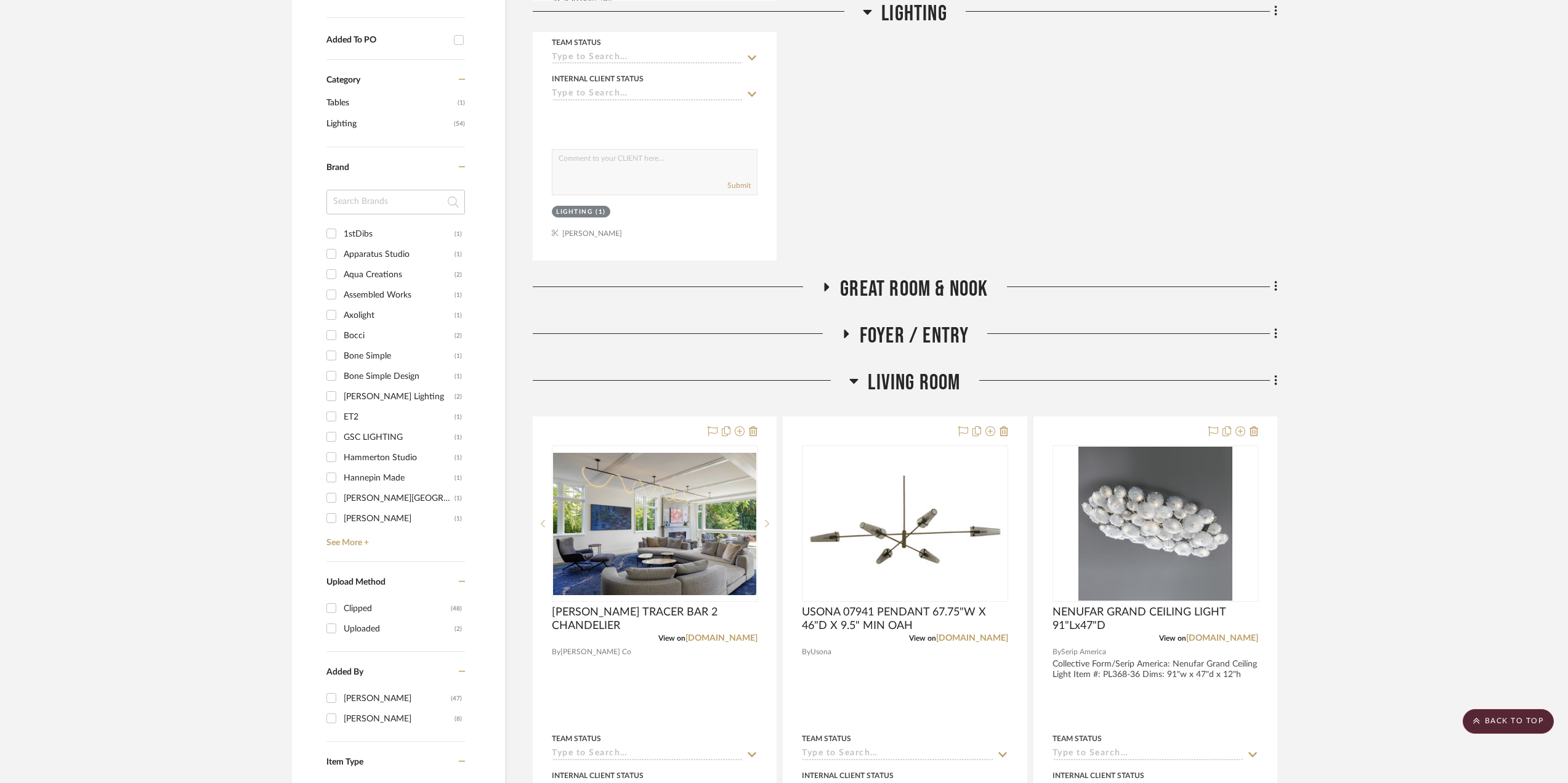
click at [849, 376] on icon at bounding box center [854, 381] width 9 height 15
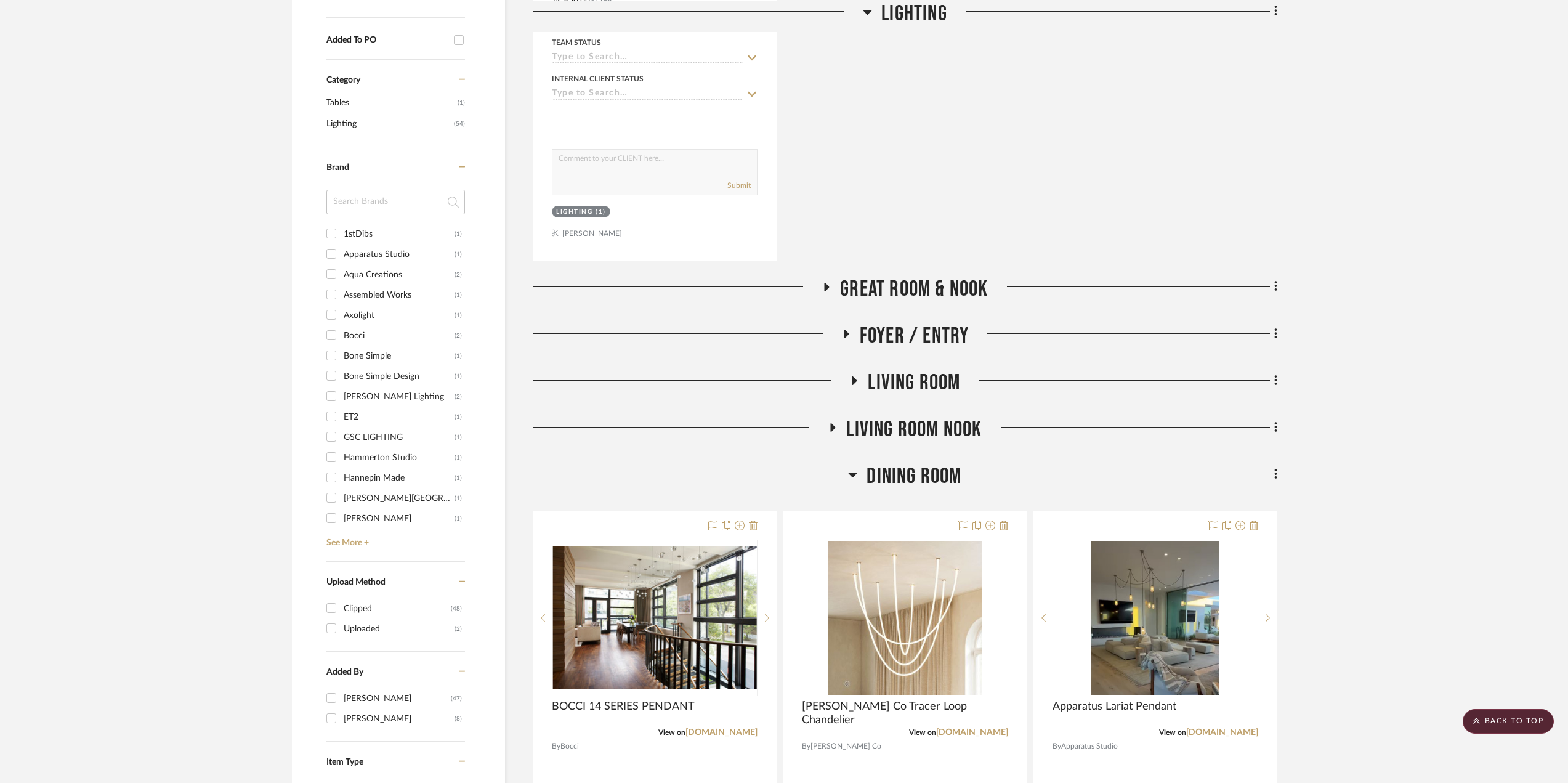
click at [853, 378] on icon at bounding box center [855, 380] width 5 height 8
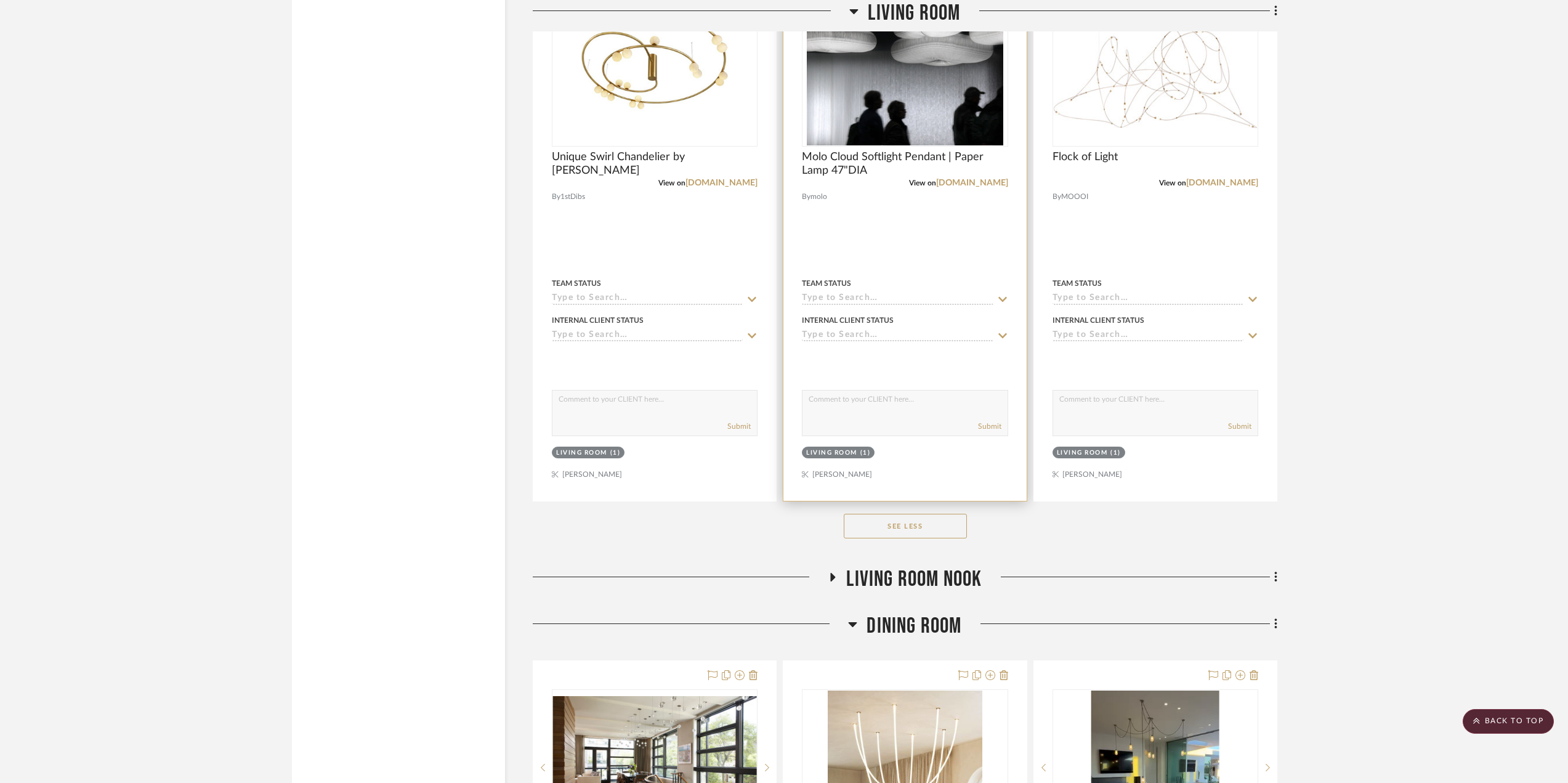
scroll to position [3019, 0]
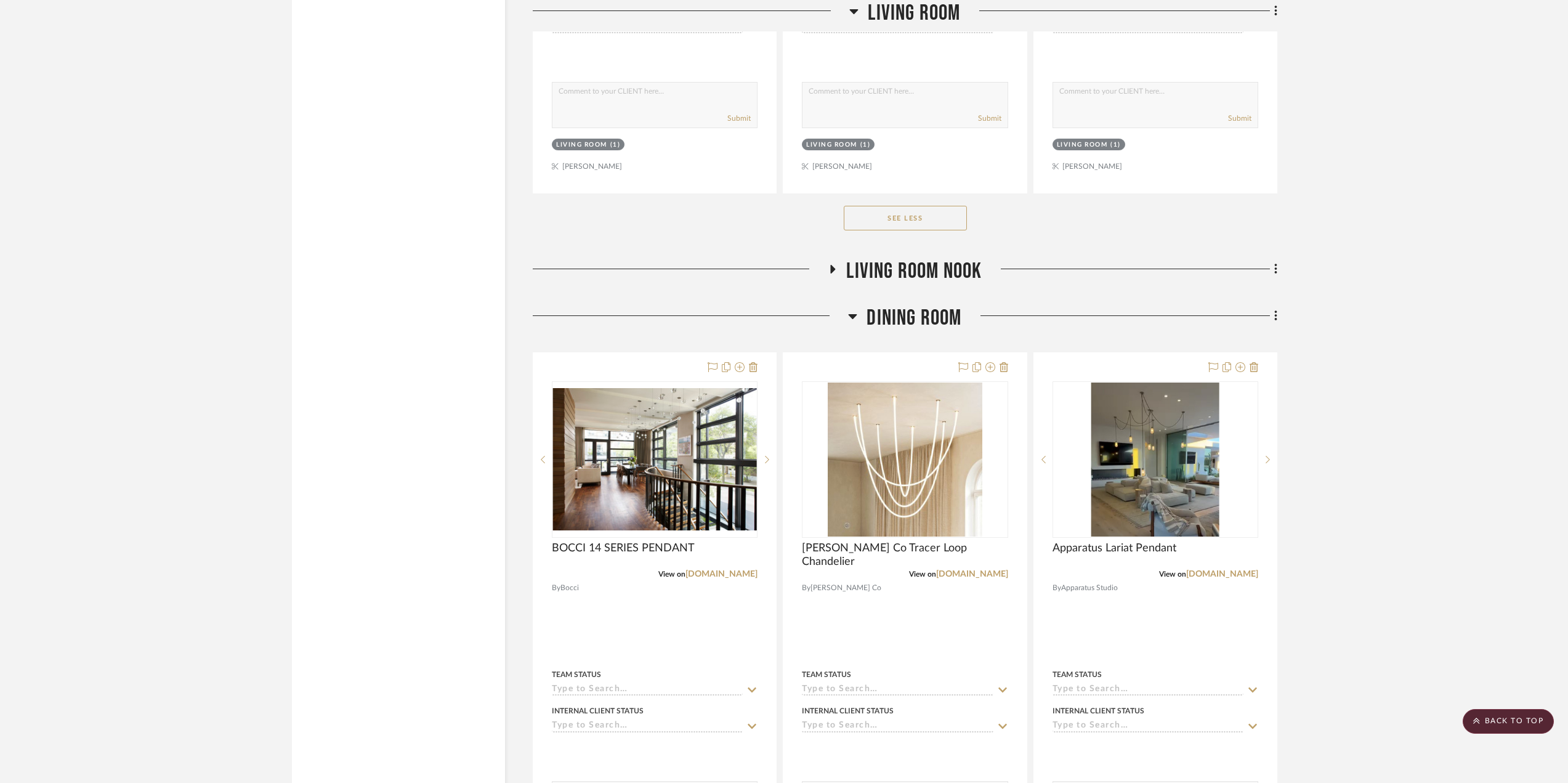
click at [830, 268] on icon at bounding box center [833, 269] width 15 height 9
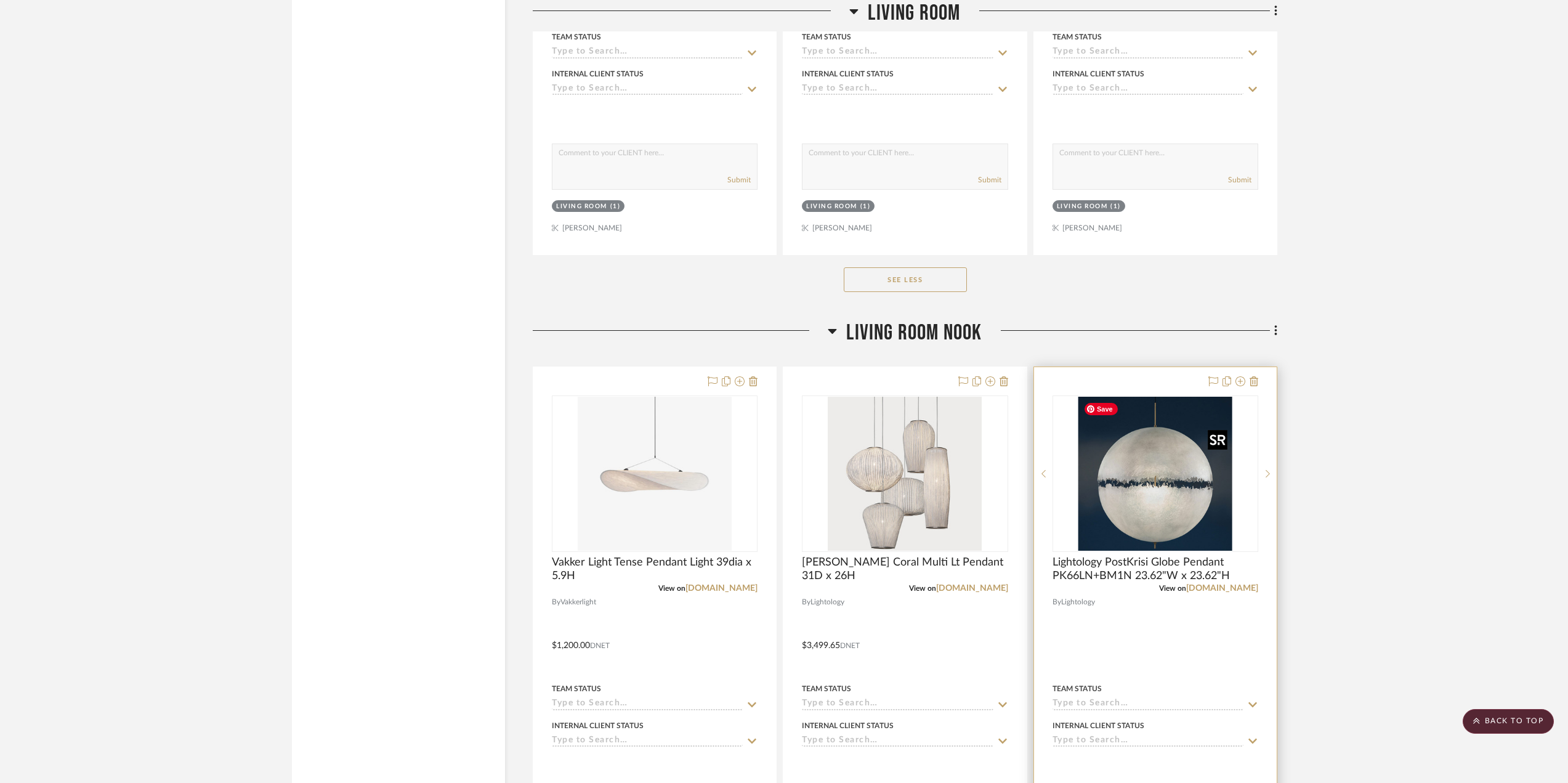
scroll to position [2772, 0]
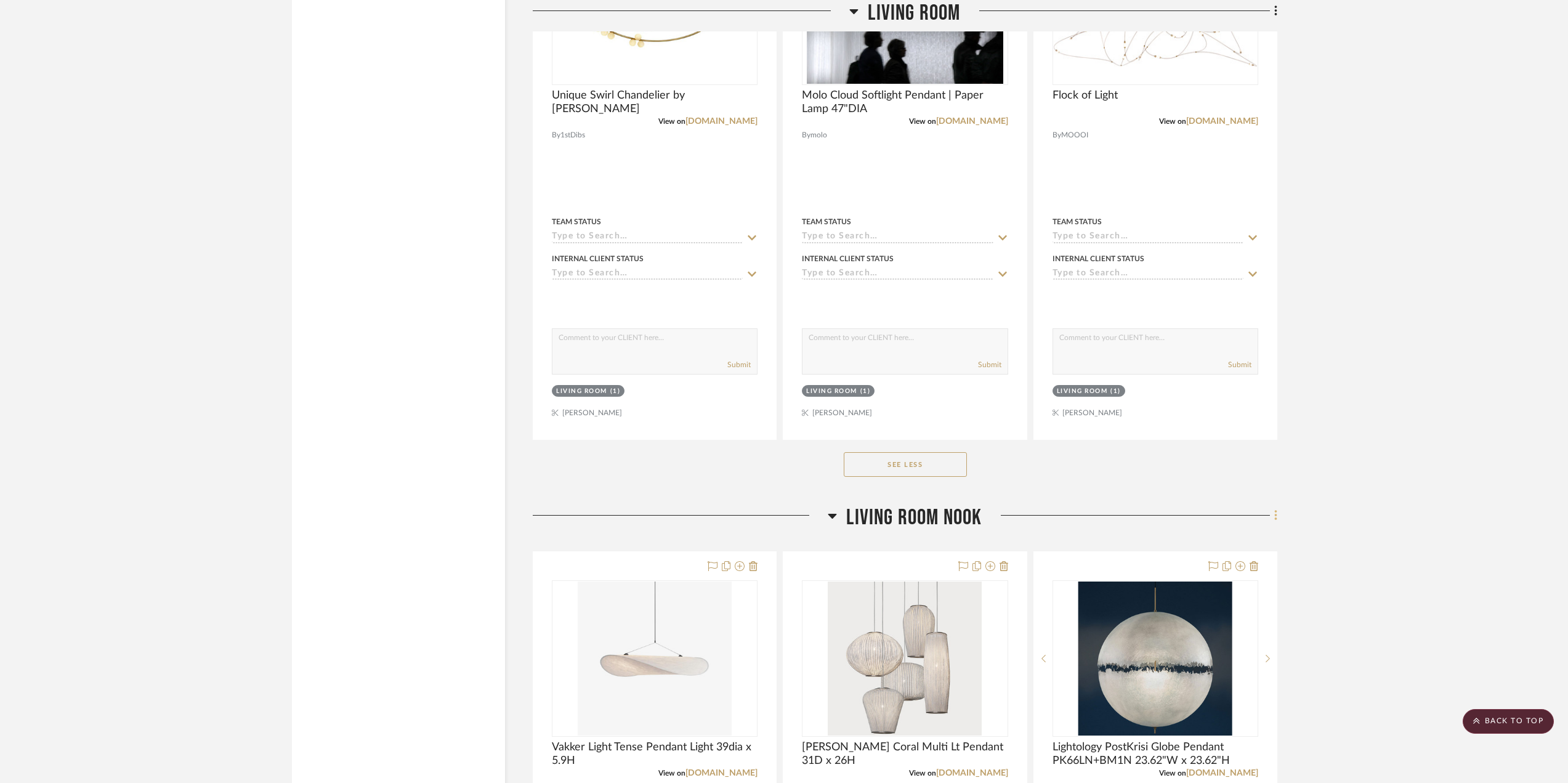
click at [1277, 513] on icon at bounding box center [1276, 515] width 4 height 14
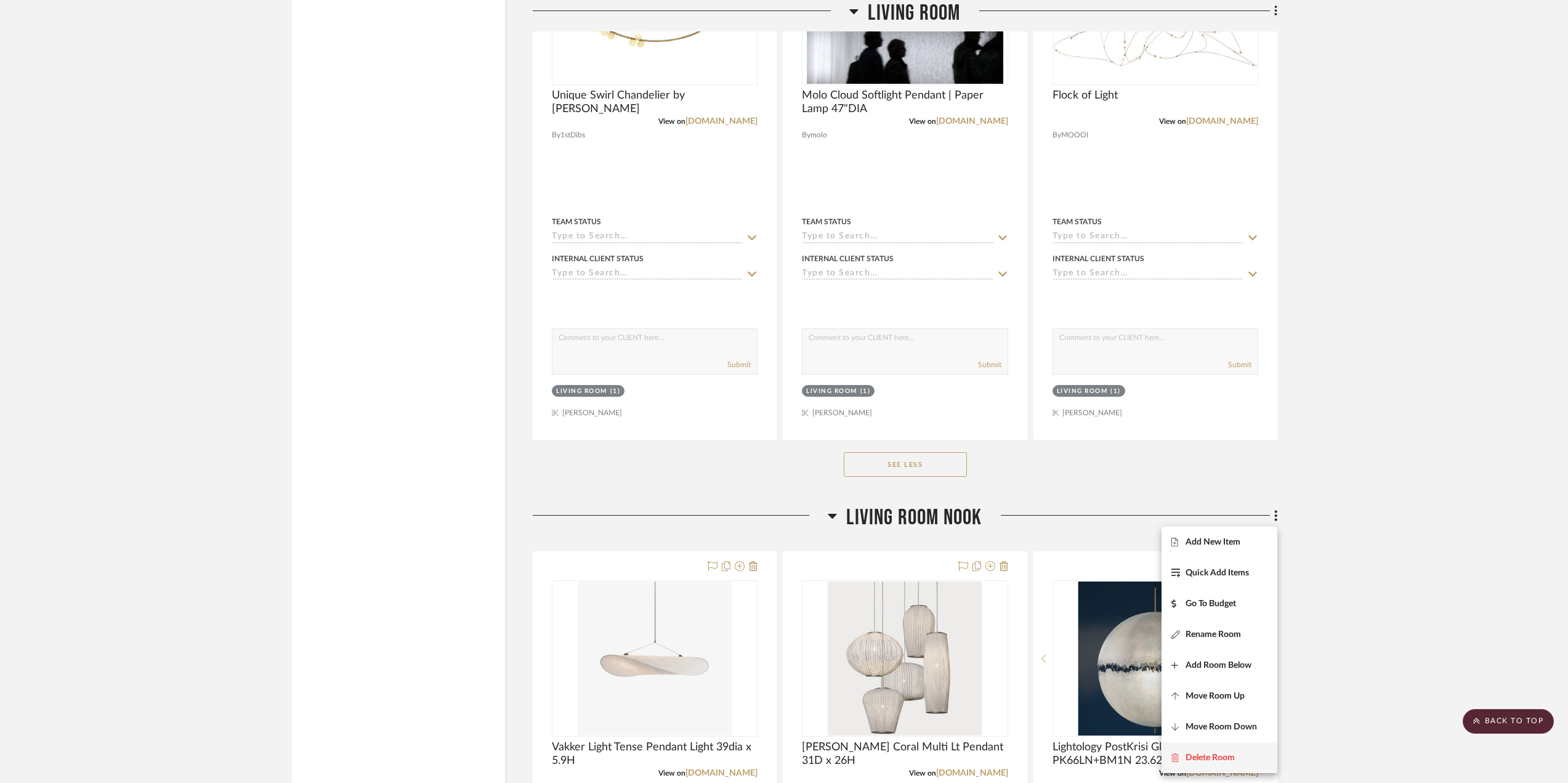
click at [1230, 757] on span "Delete Room" at bounding box center [1210, 758] width 49 height 11
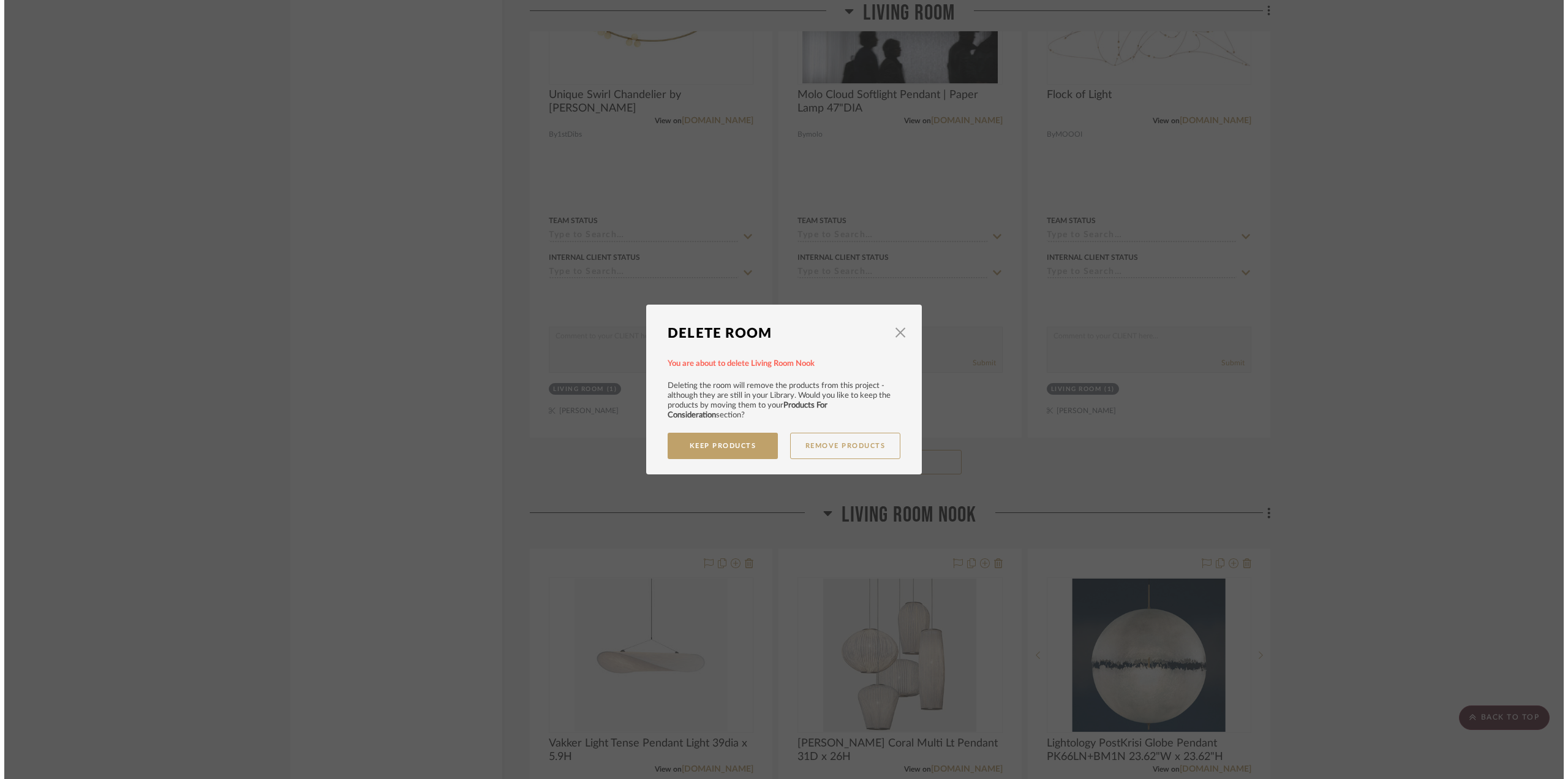
scroll to position [0, 0]
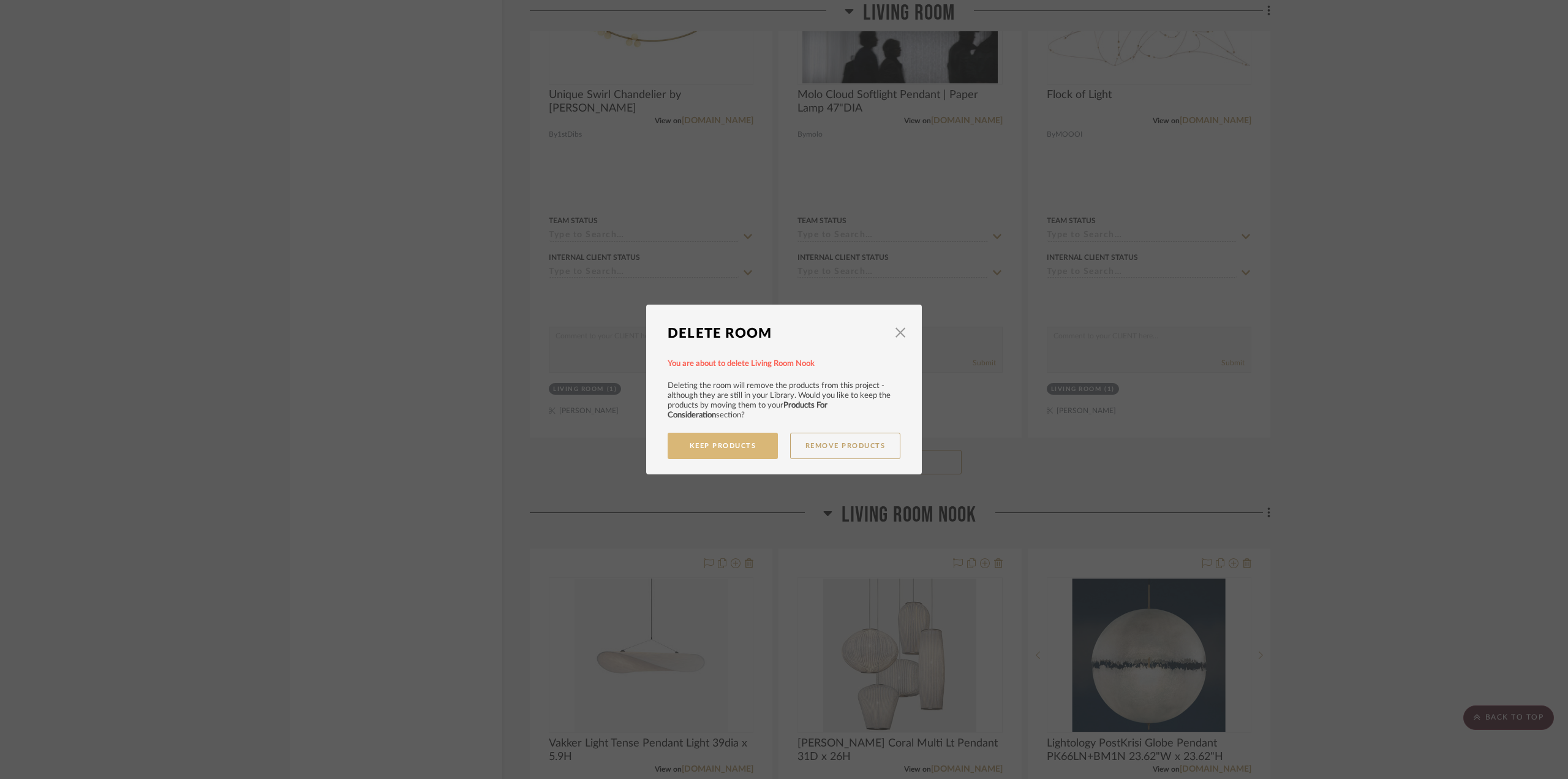
click at [745, 446] on button "Keep Products" at bounding box center [723, 446] width 110 height 26
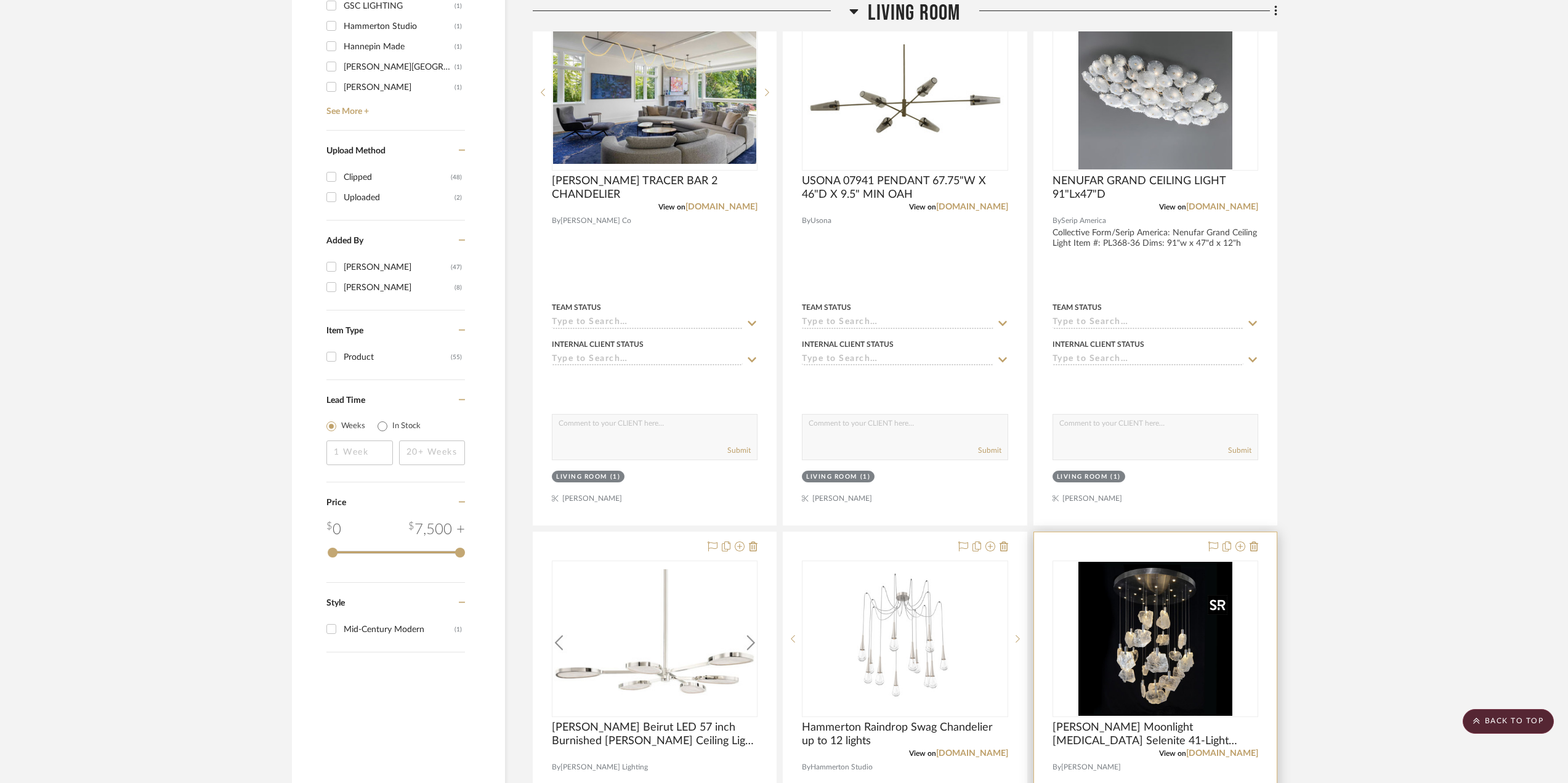
scroll to position [739, 0]
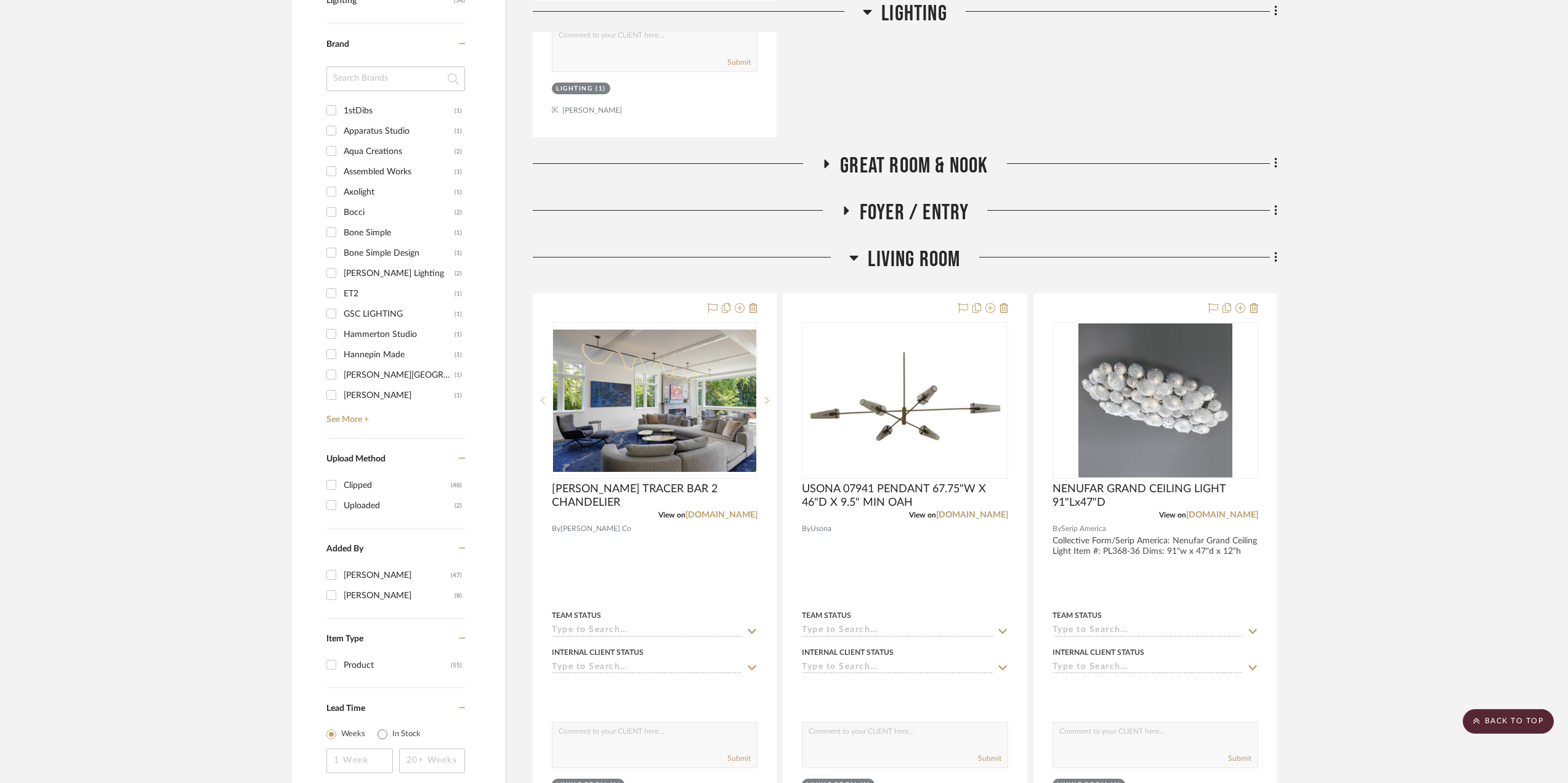
click at [1274, 257] on icon at bounding box center [1276, 257] width 4 height 14
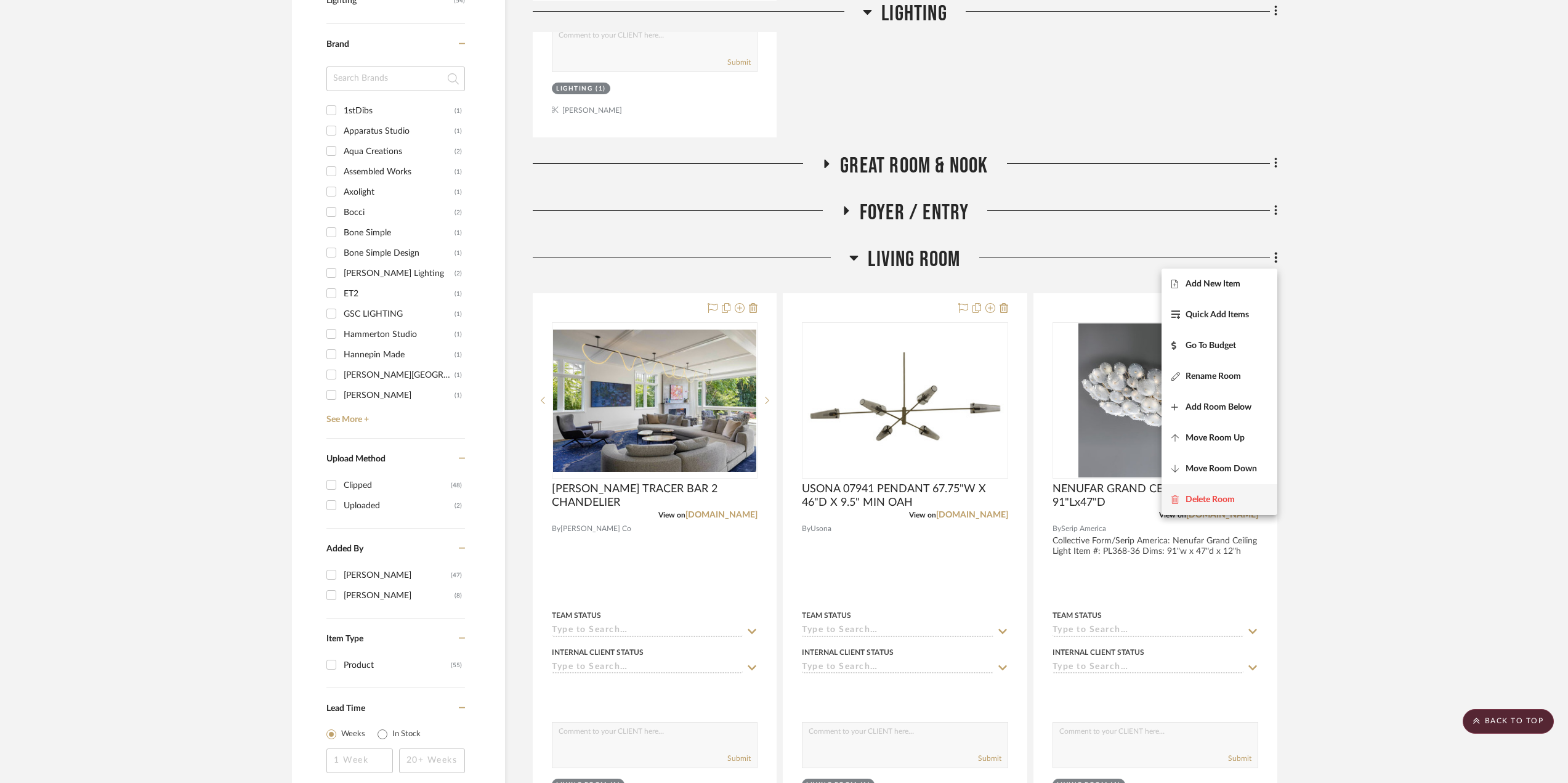
click at [1226, 494] on span "Delete Room" at bounding box center [1210, 500] width 49 height 11
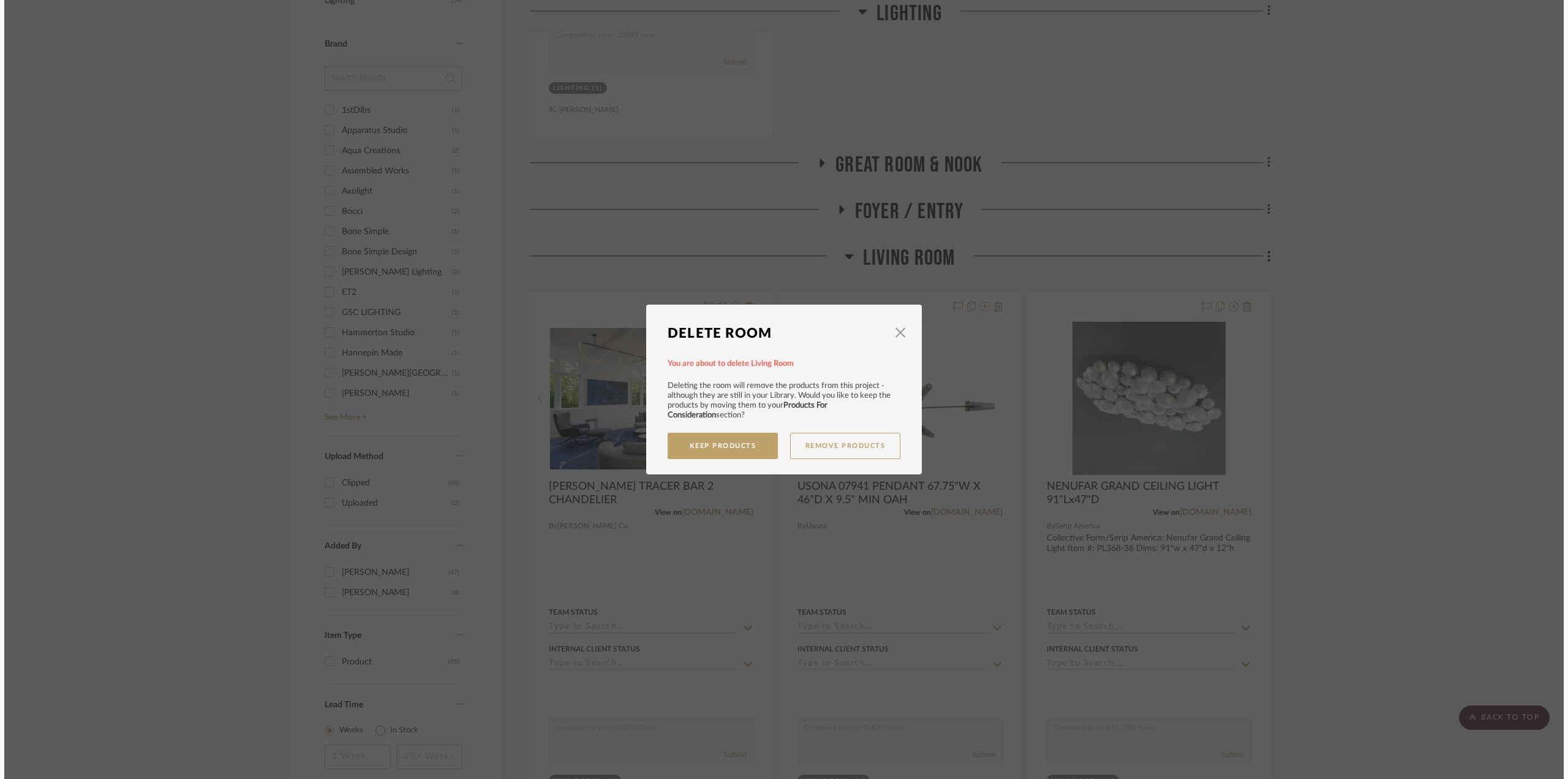
scroll to position [0, 0]
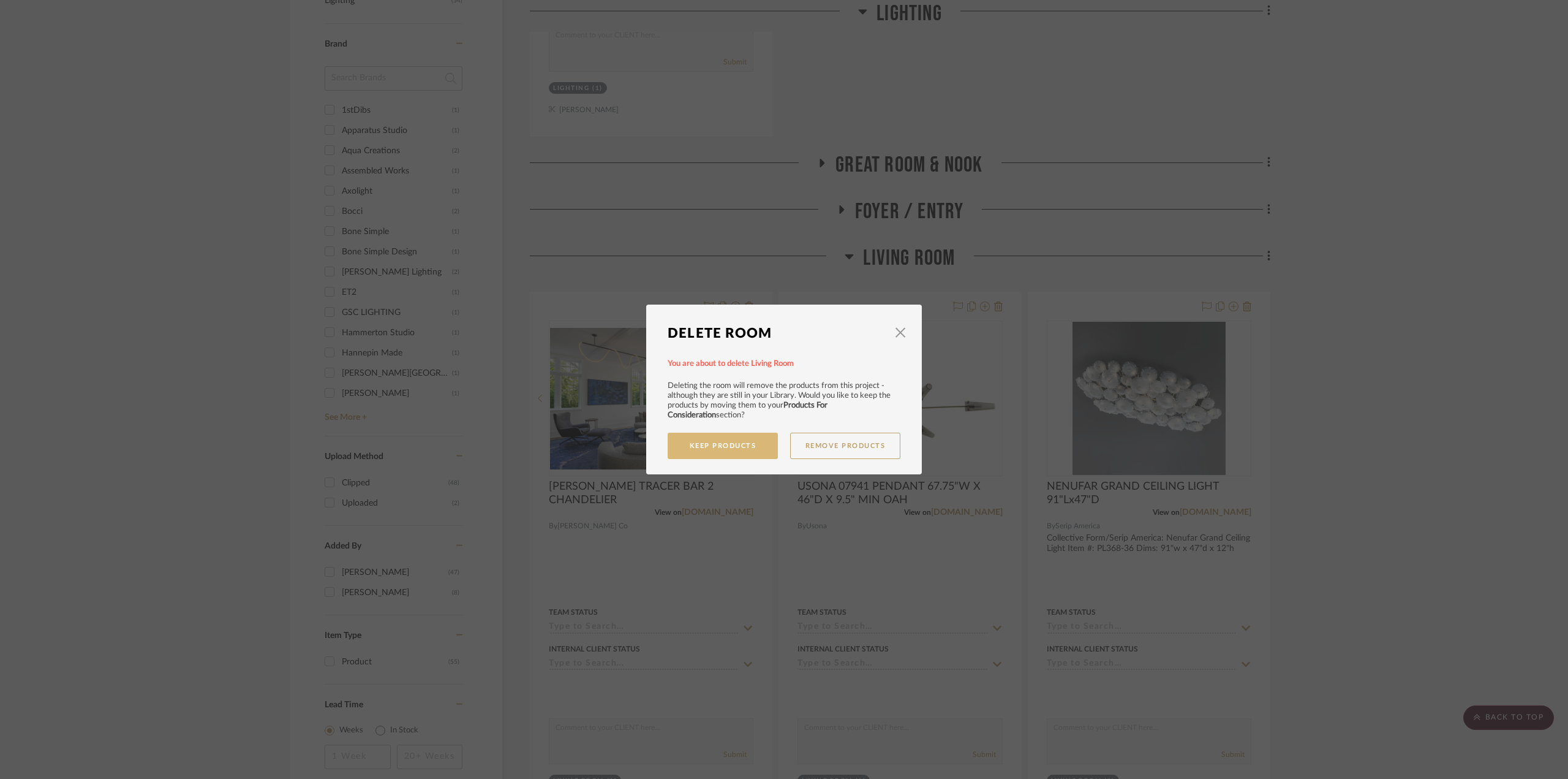
click at [747, 453] on button "Keep Products" at bounding box center [723, 446] width 110 height 26
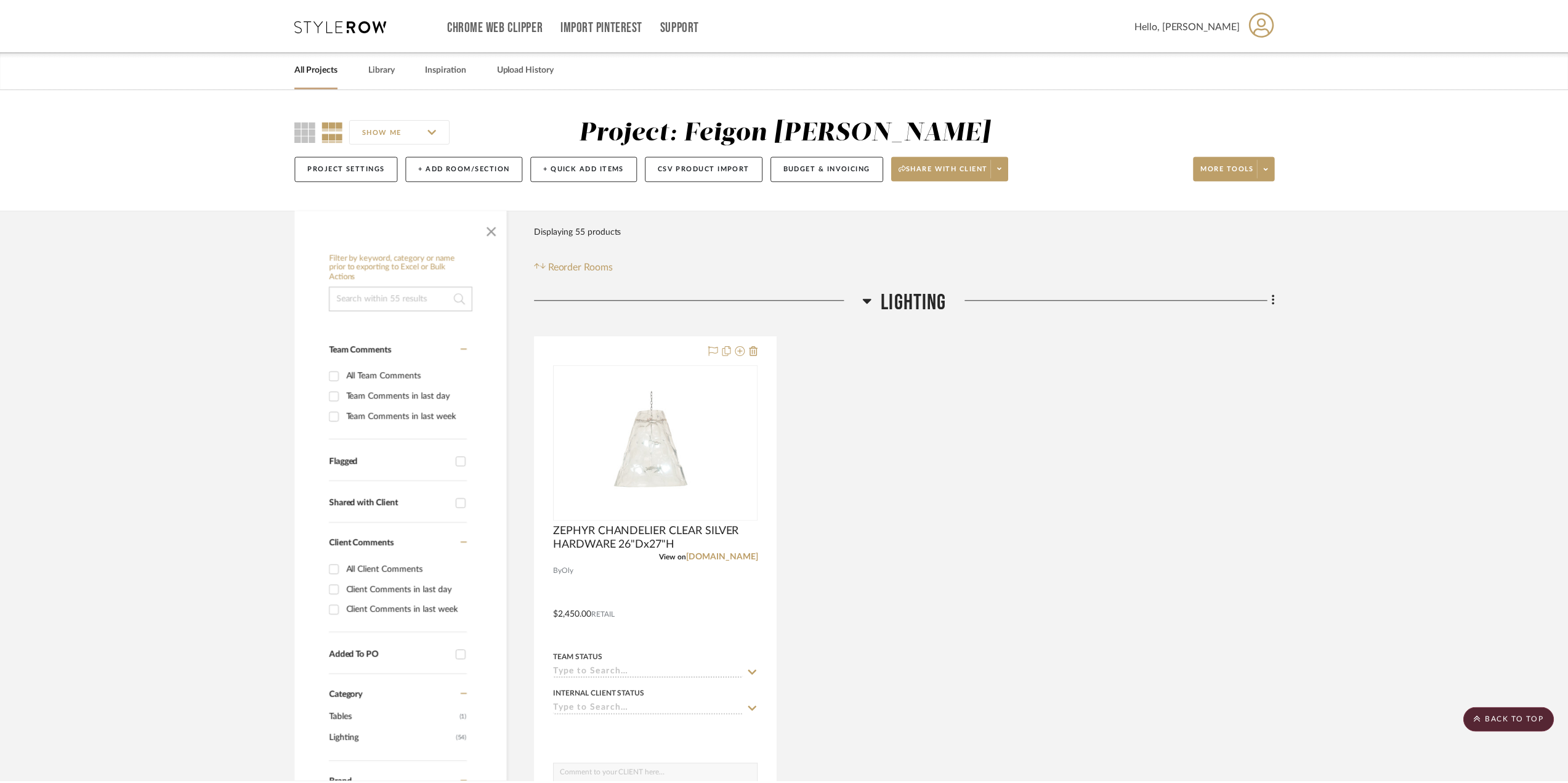
scroll to position [739, 0]
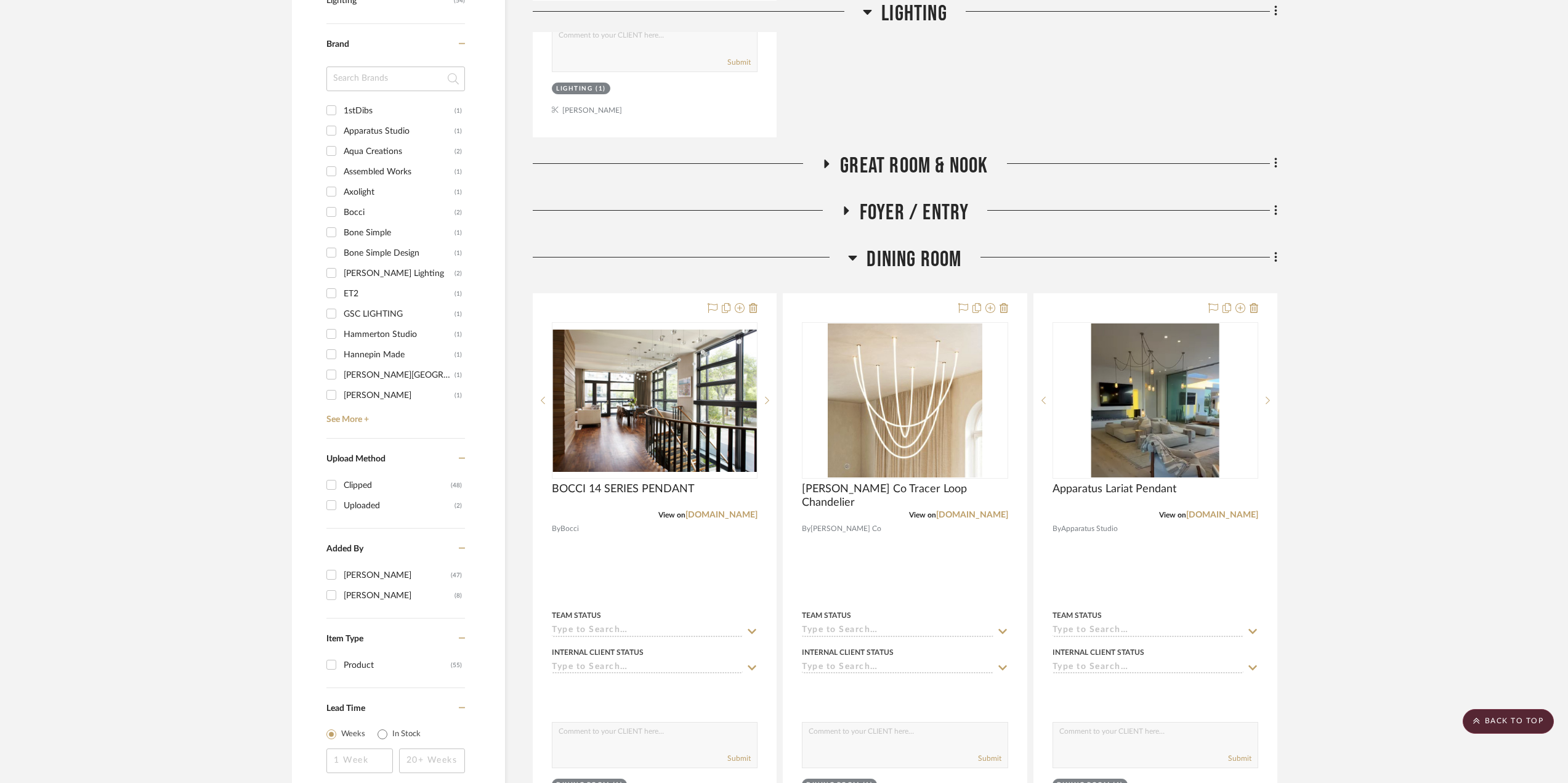
click at [846, 207] on icon at bounding box center [845, 210] width 15 height 9
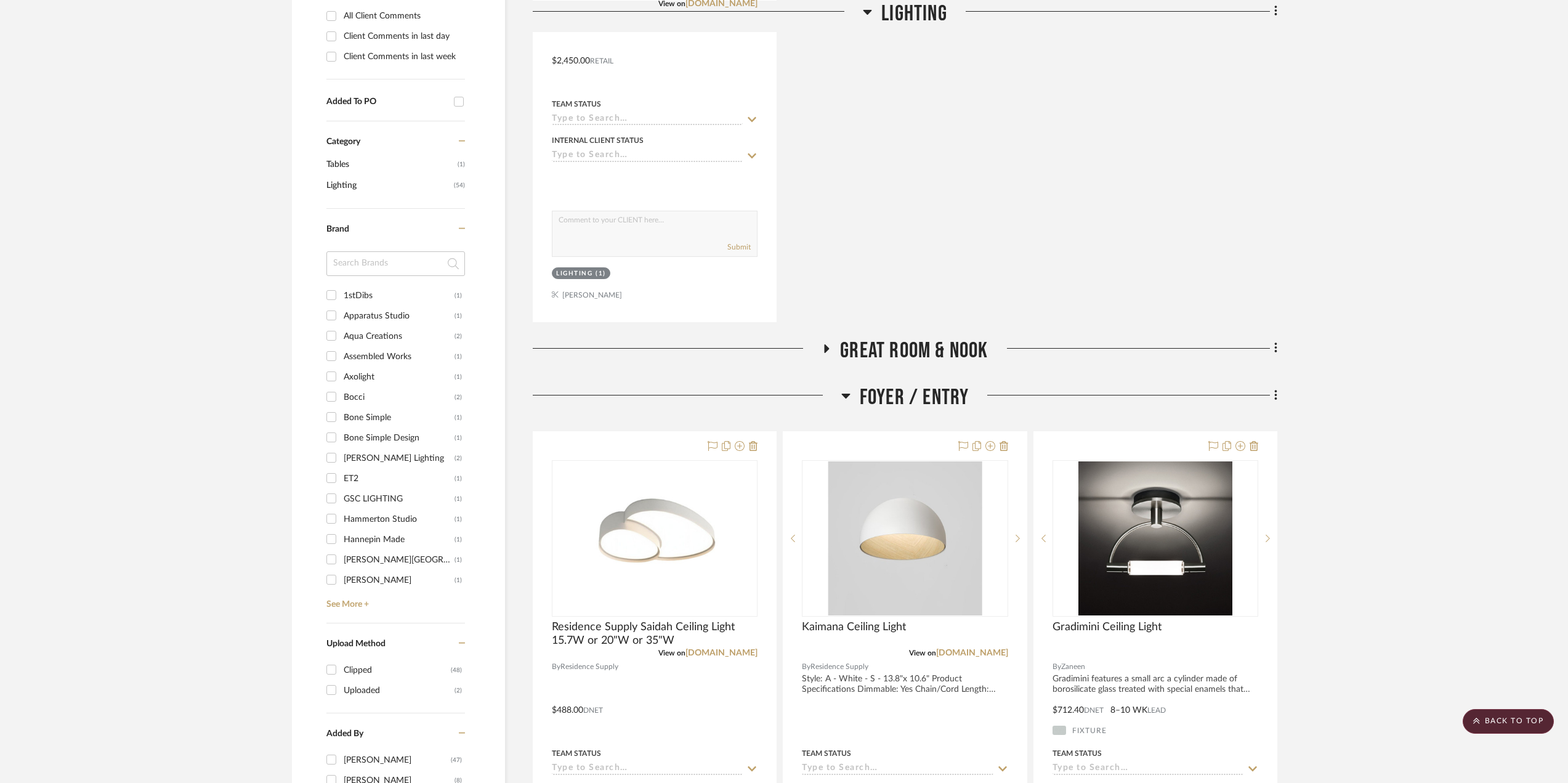
scroll to position [801, 0]
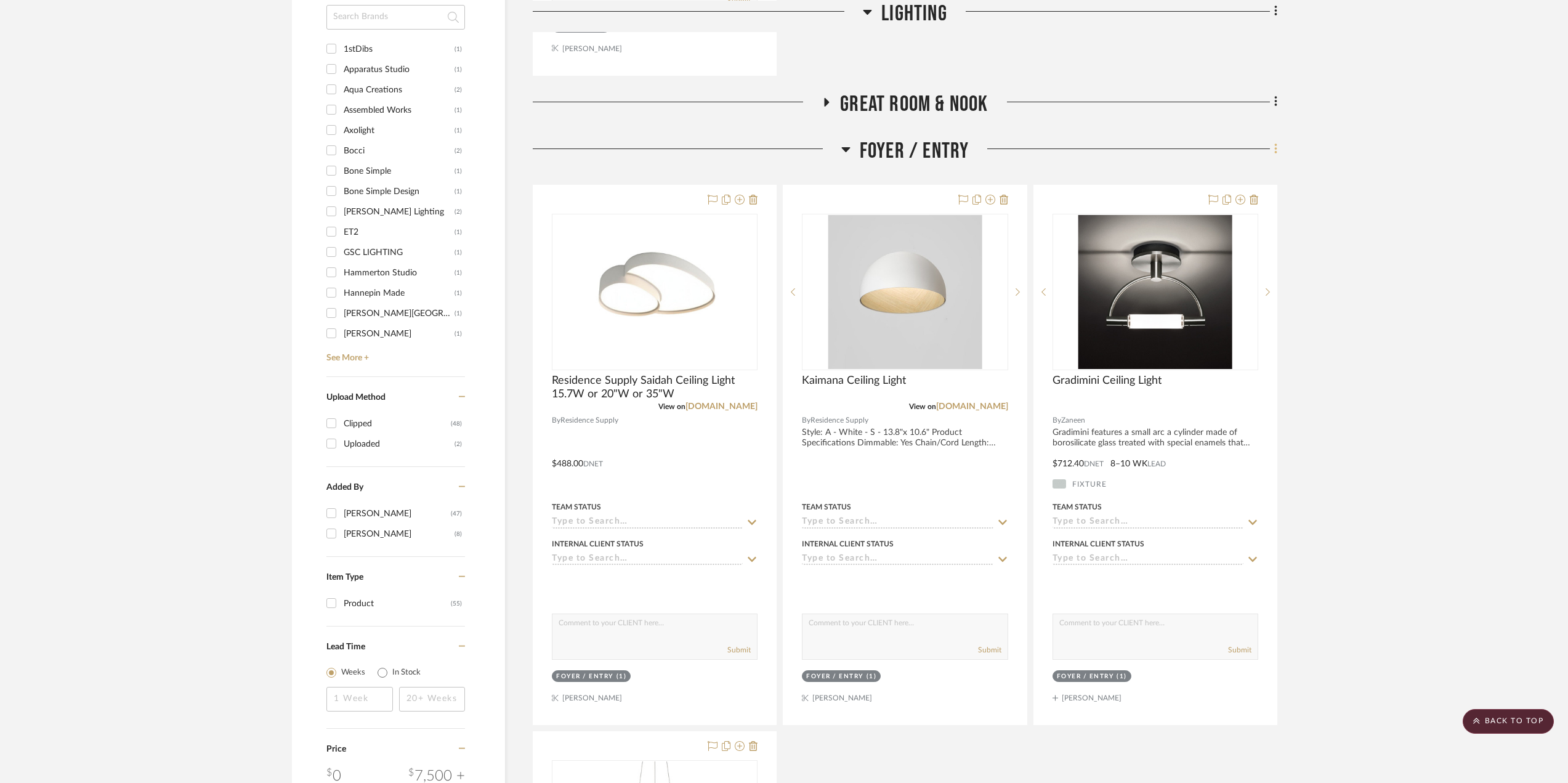
click at [1274, 150] on icon at bounding box center [1276, 148] width 4 height 14
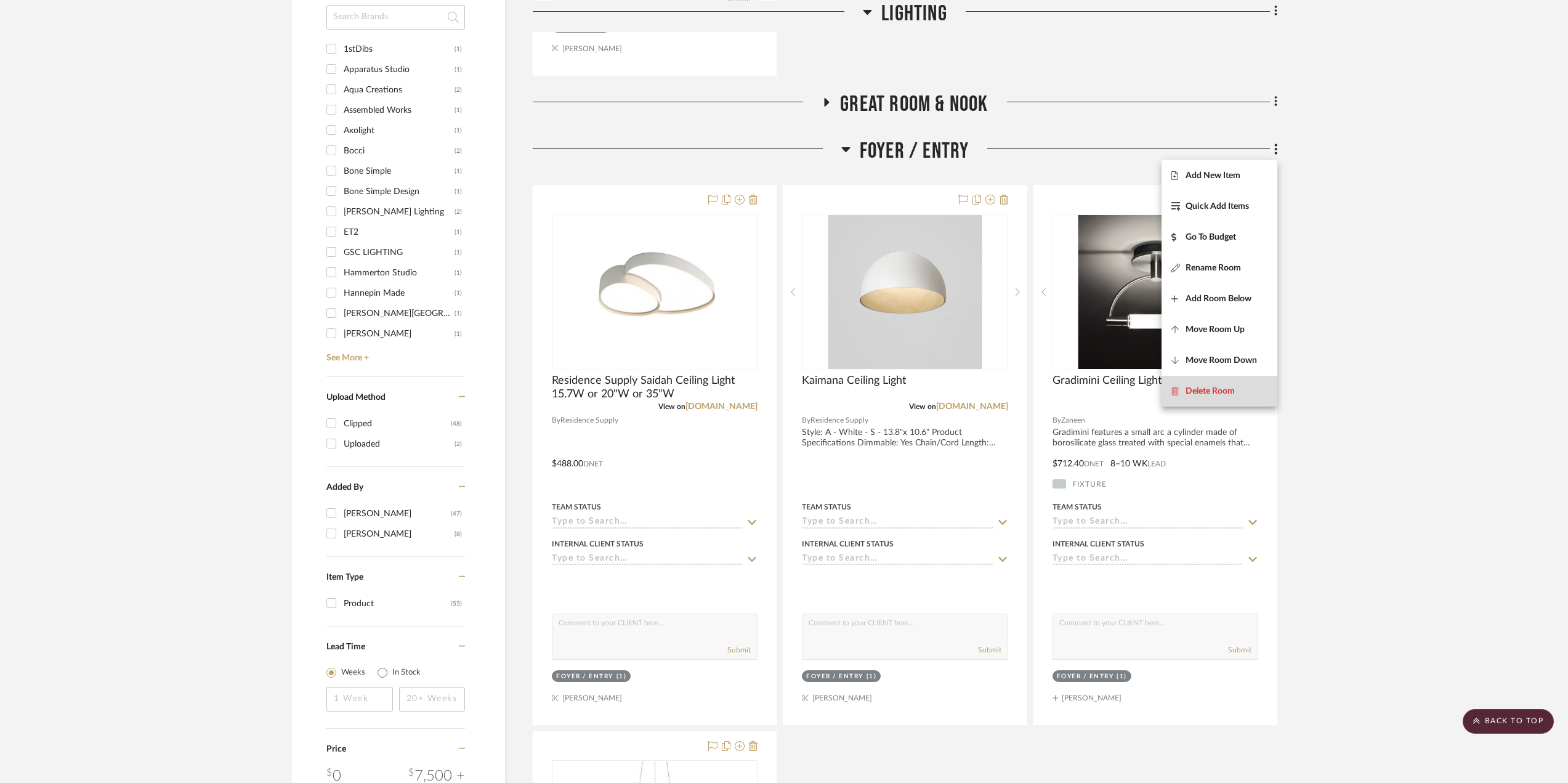
click at [1210, 388] on span "Delete Room" at bounding box center [1210, 392] width 49 height 11
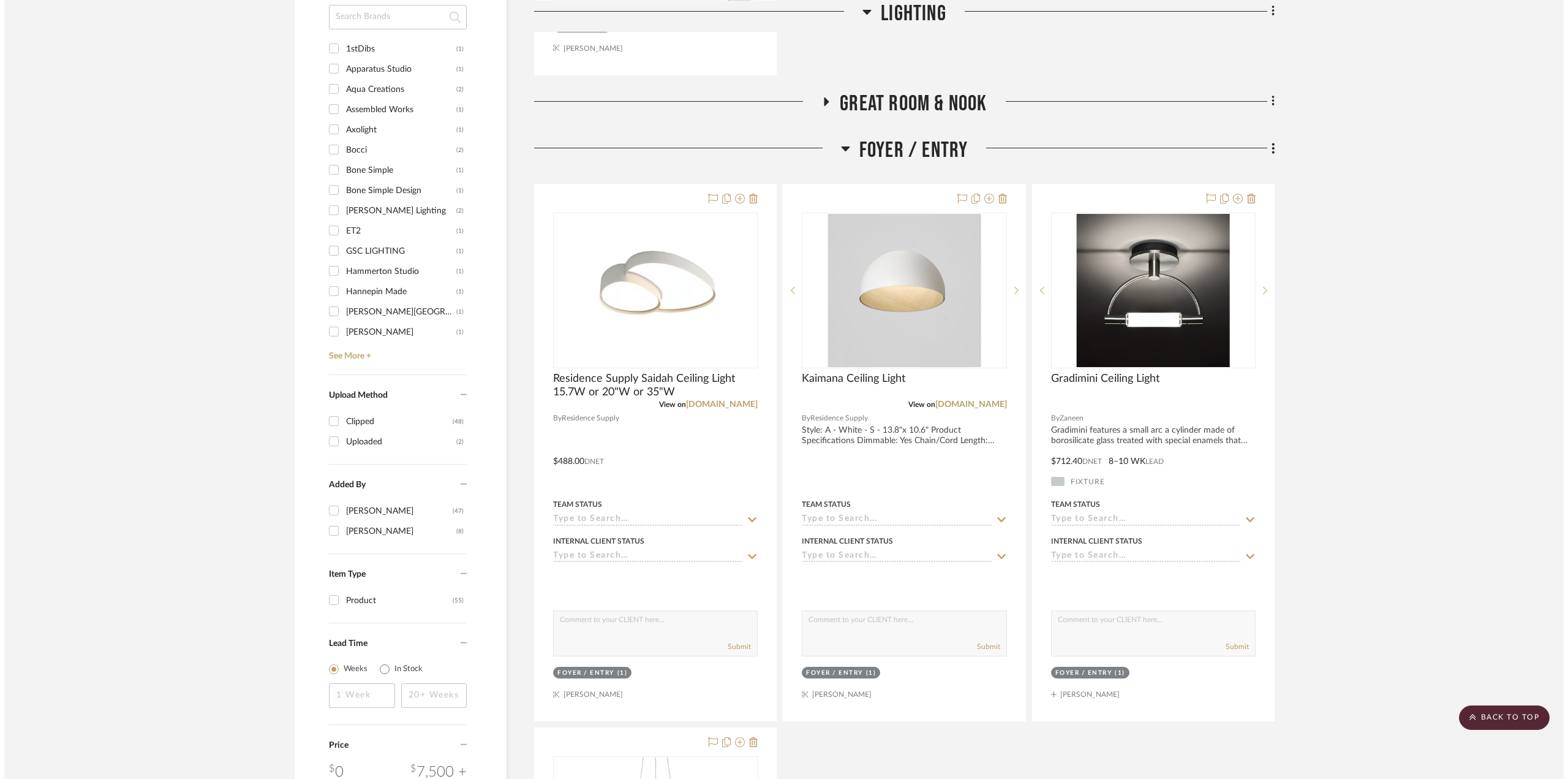
scroll to position [0, 0]
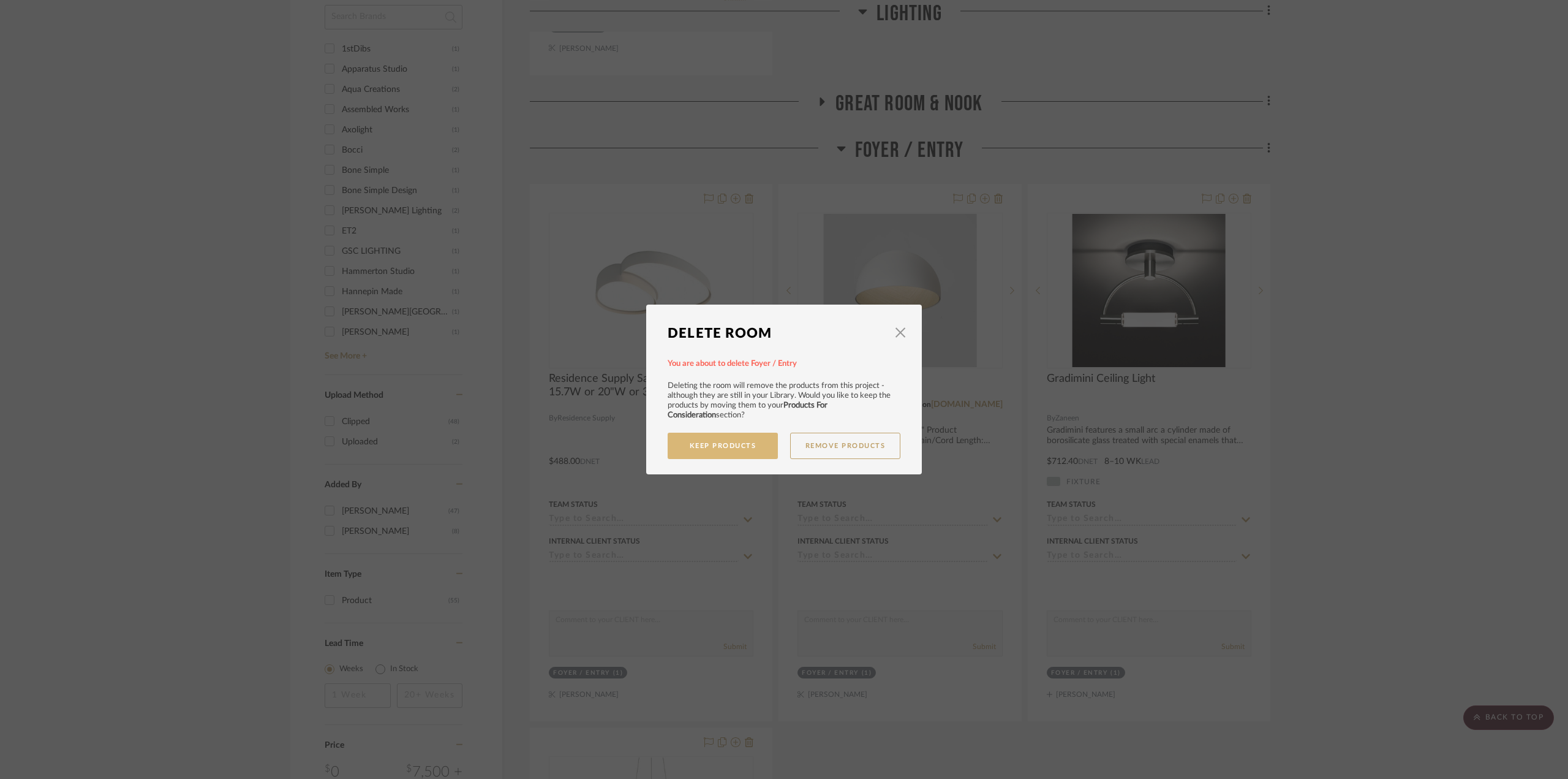
click at [725, 454] on button "Keep Products" at bounding box center [723, 446] width 110 height 26
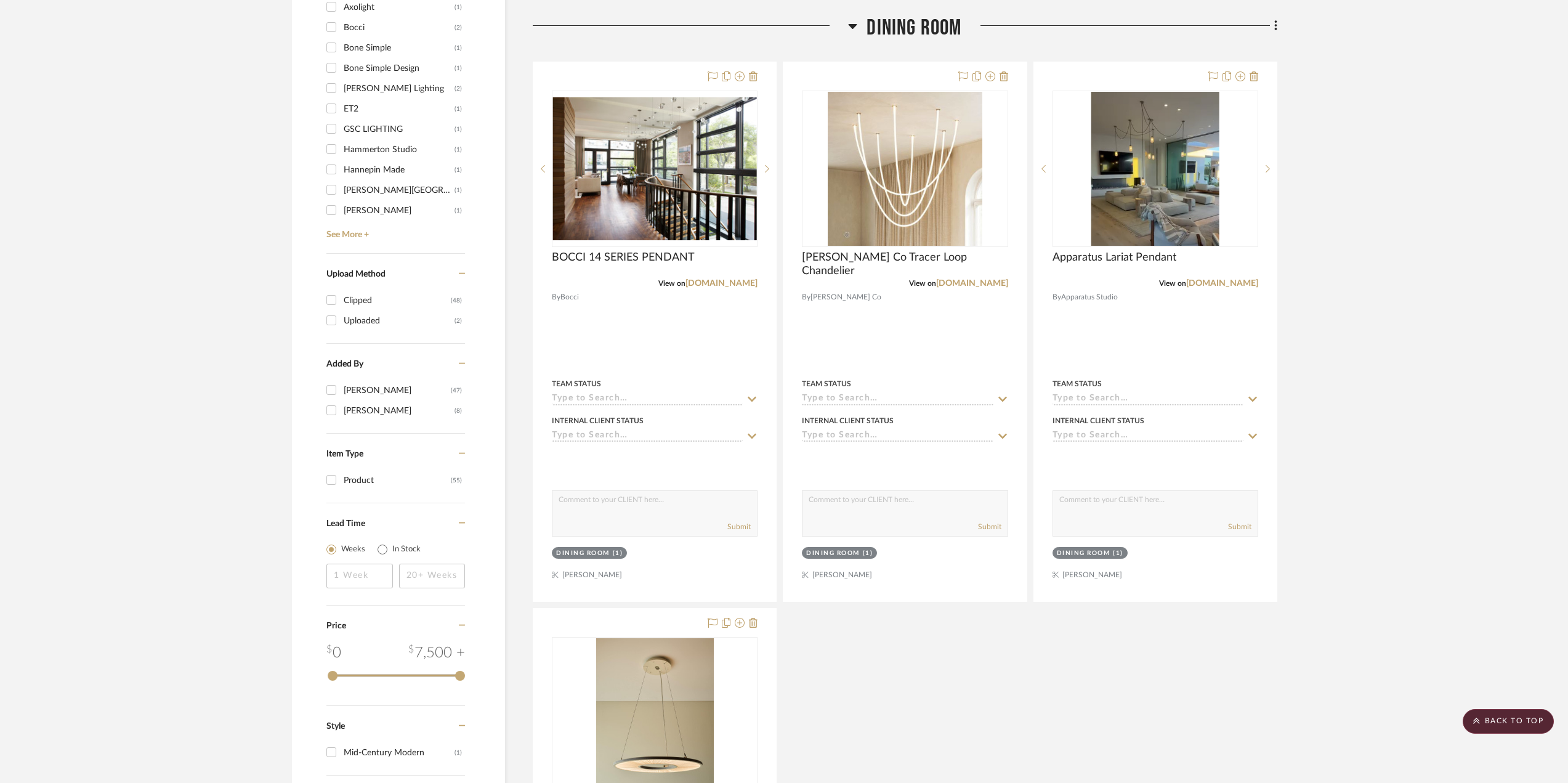
scroll to position [677, 0]
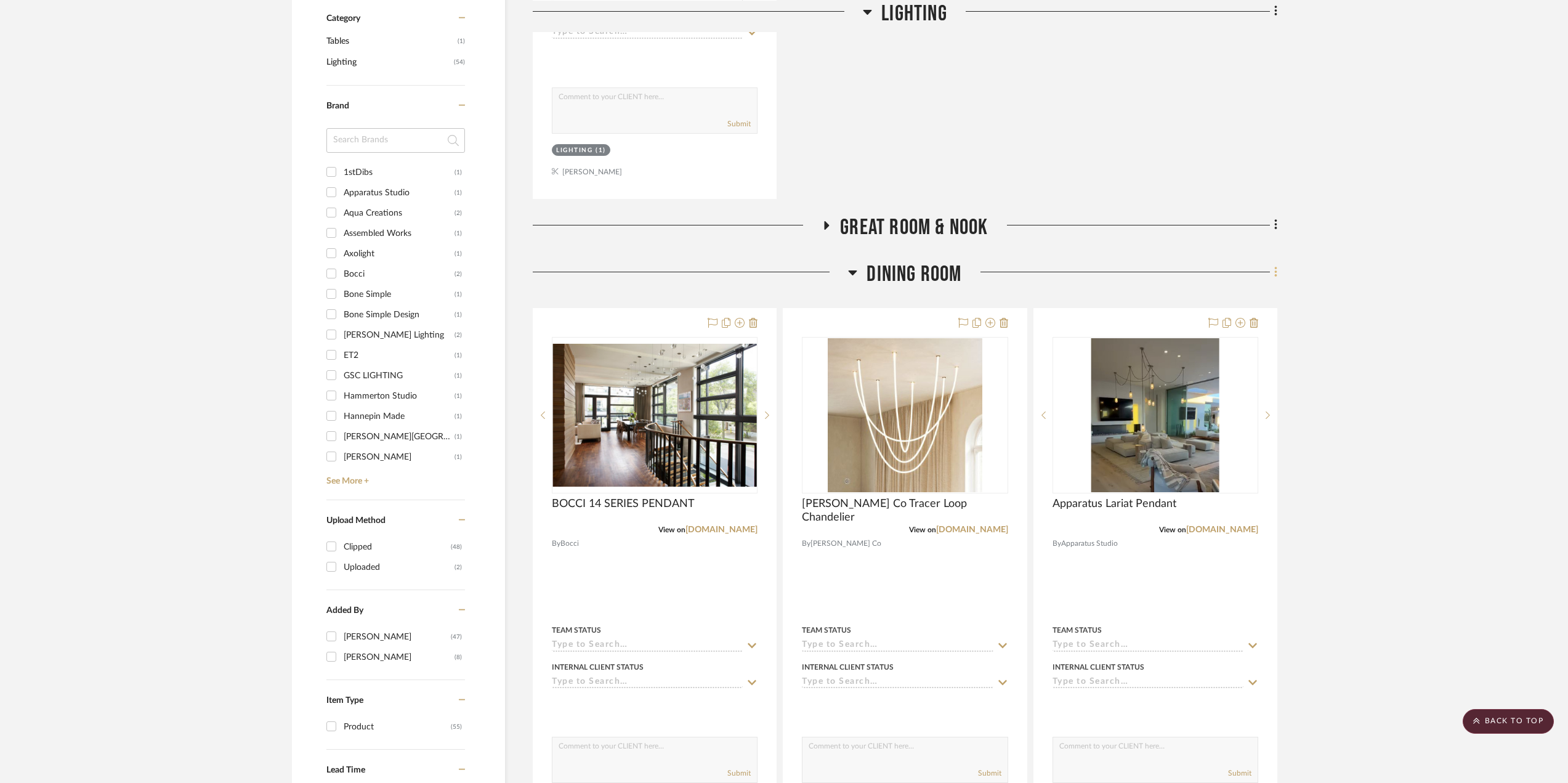
click at [1275, 270] on icon at bounding box center [1276, 272] width 4 height 14
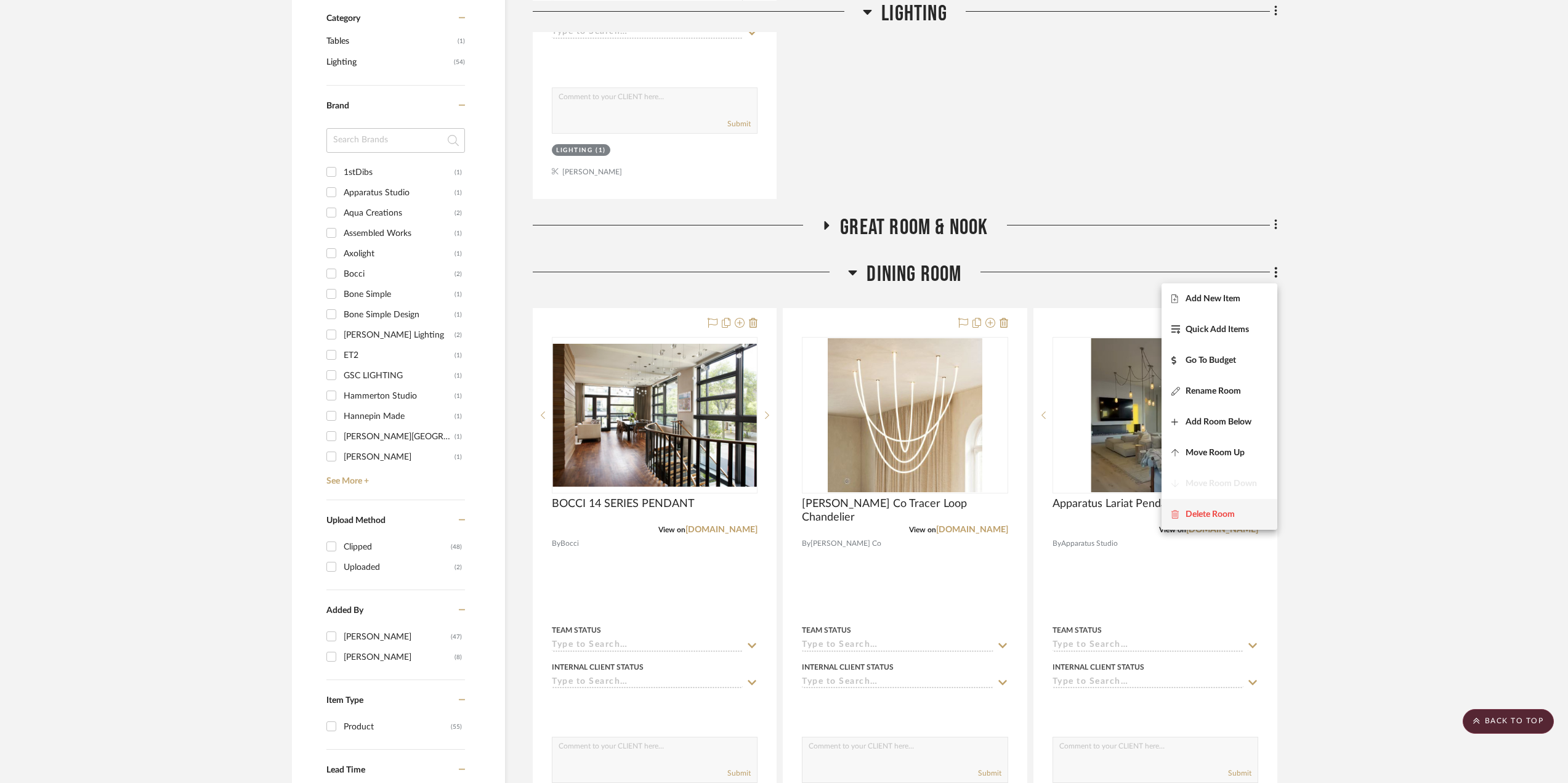
click at [1214, 510] on span "Delete Room" at bounding box center [1210, 514] width 49 height 11
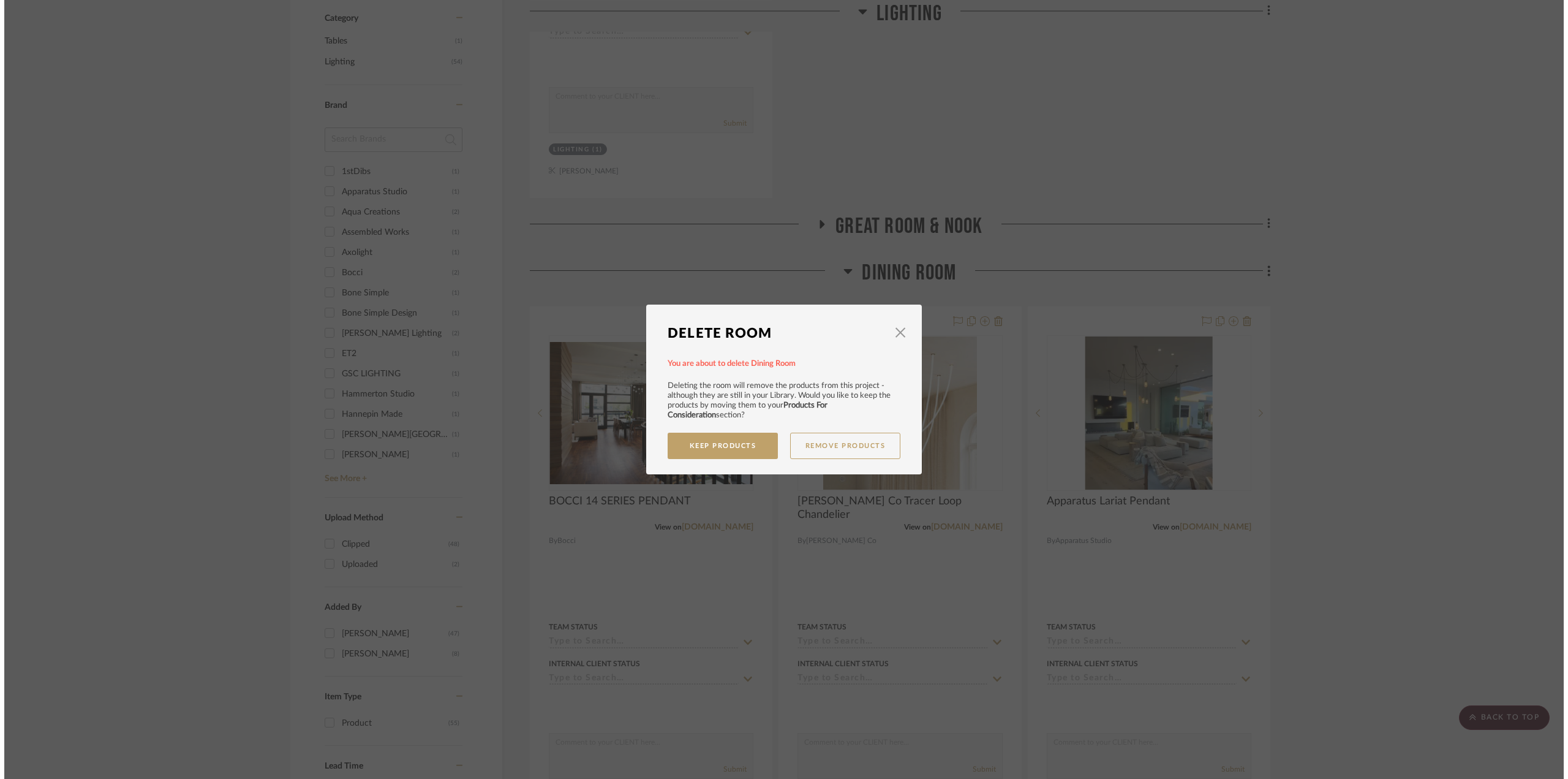
scroll to position [0, 0]
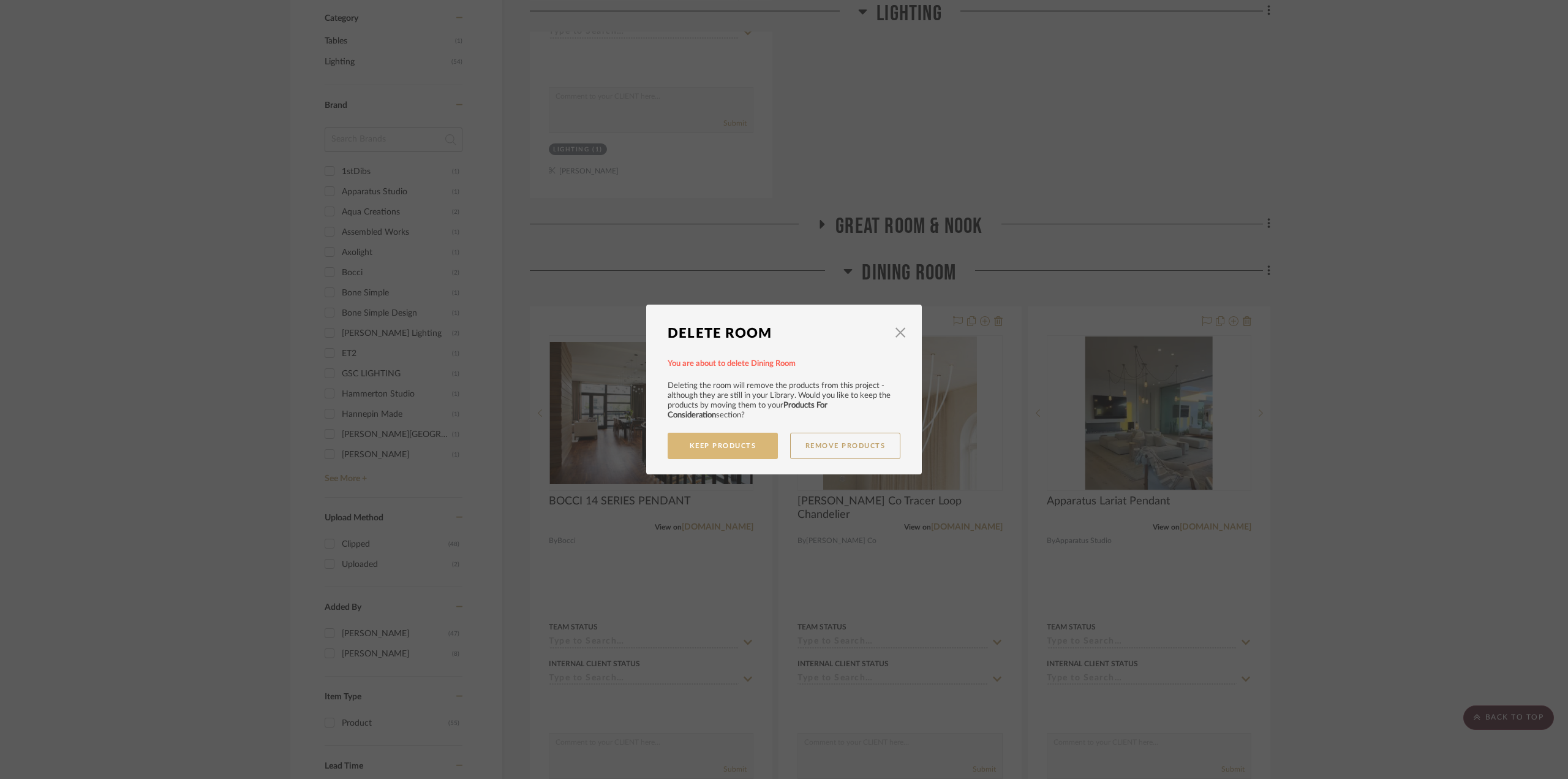
click at [721, 448] on button "Keep Products" at bounding box center [723, 446] width 110 height 26
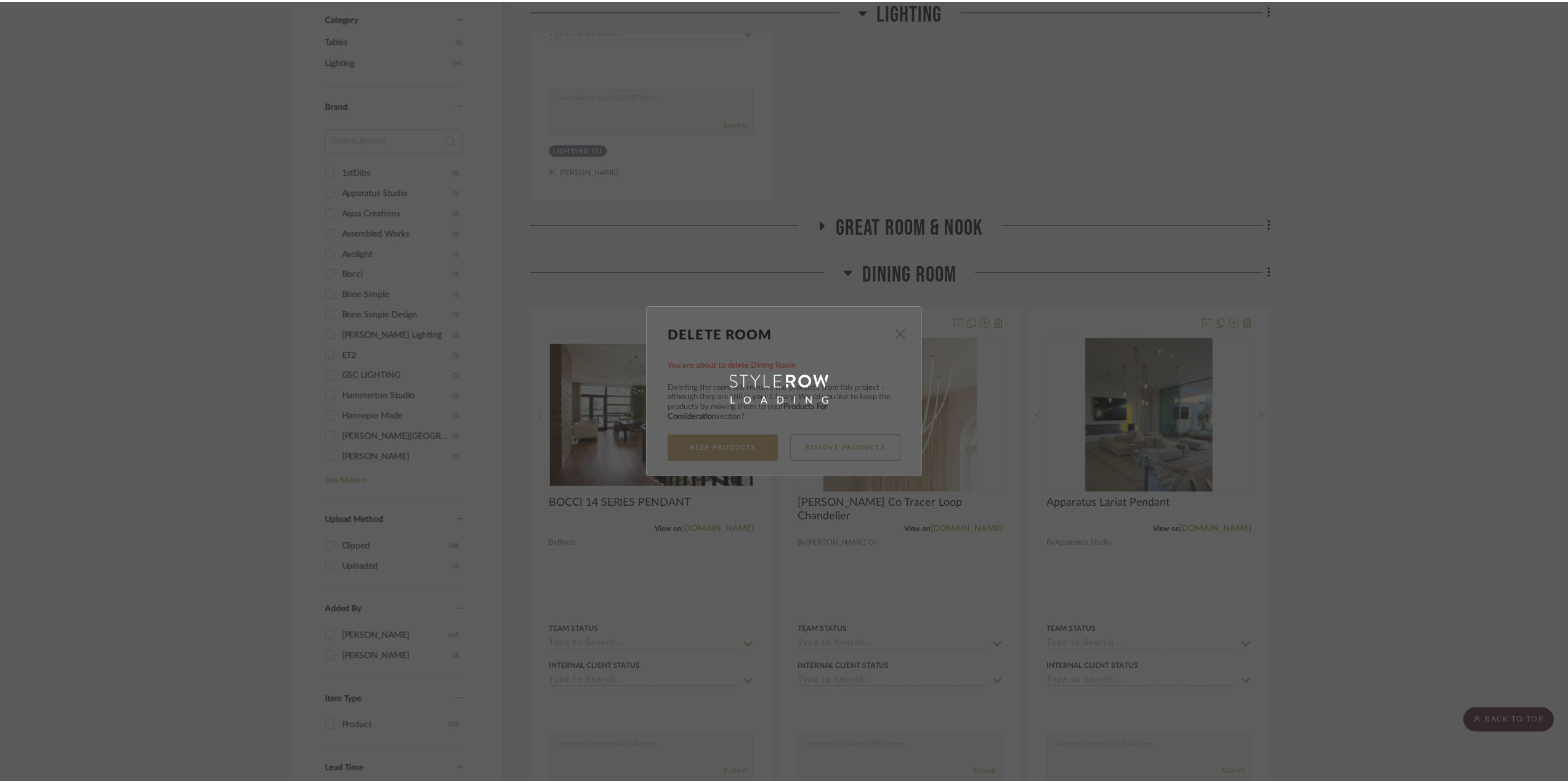
scroll to position [677, 0]
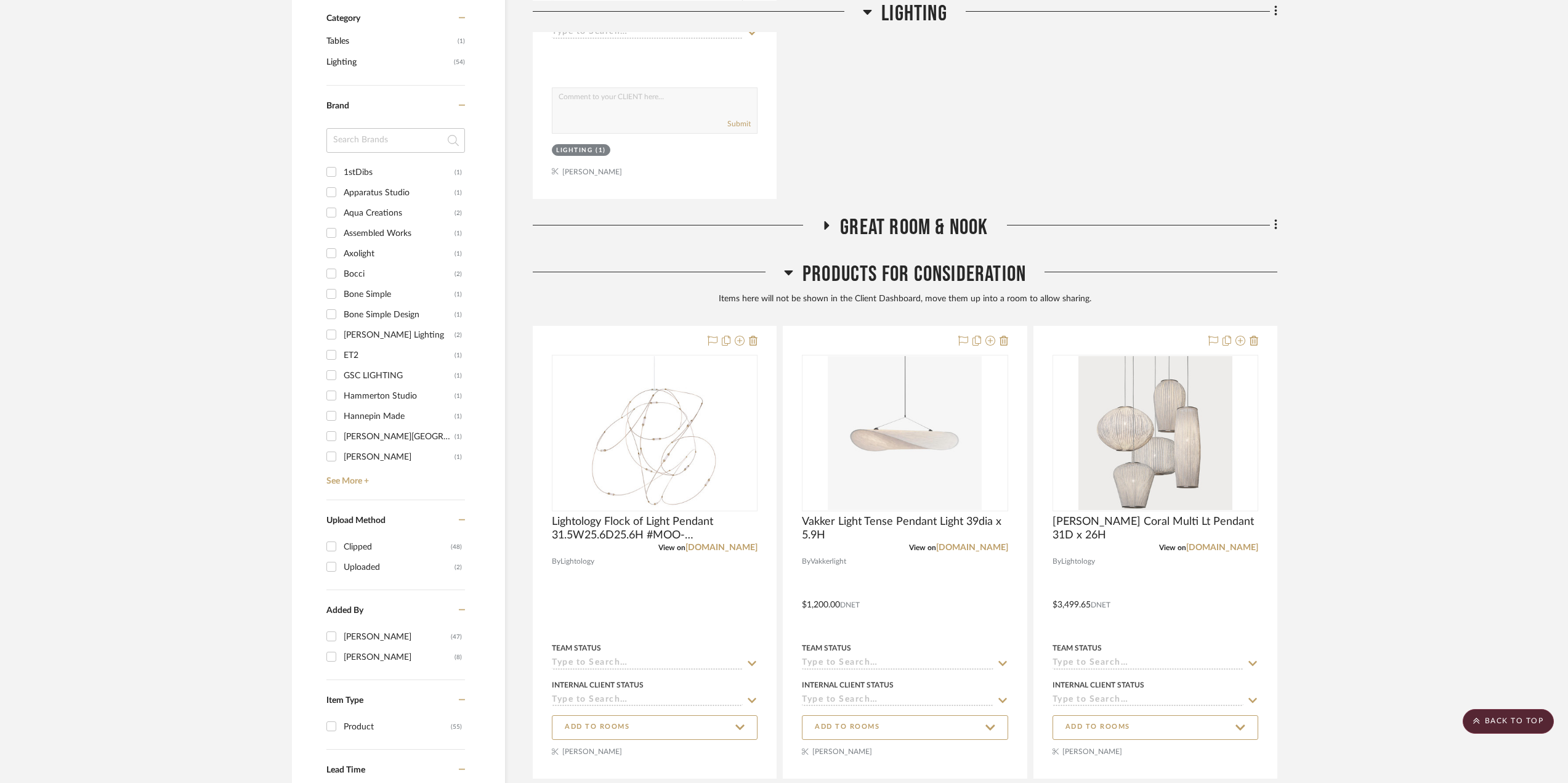
click at [825, 224] on icon at bounding box center [826, 225] width 5 height 8
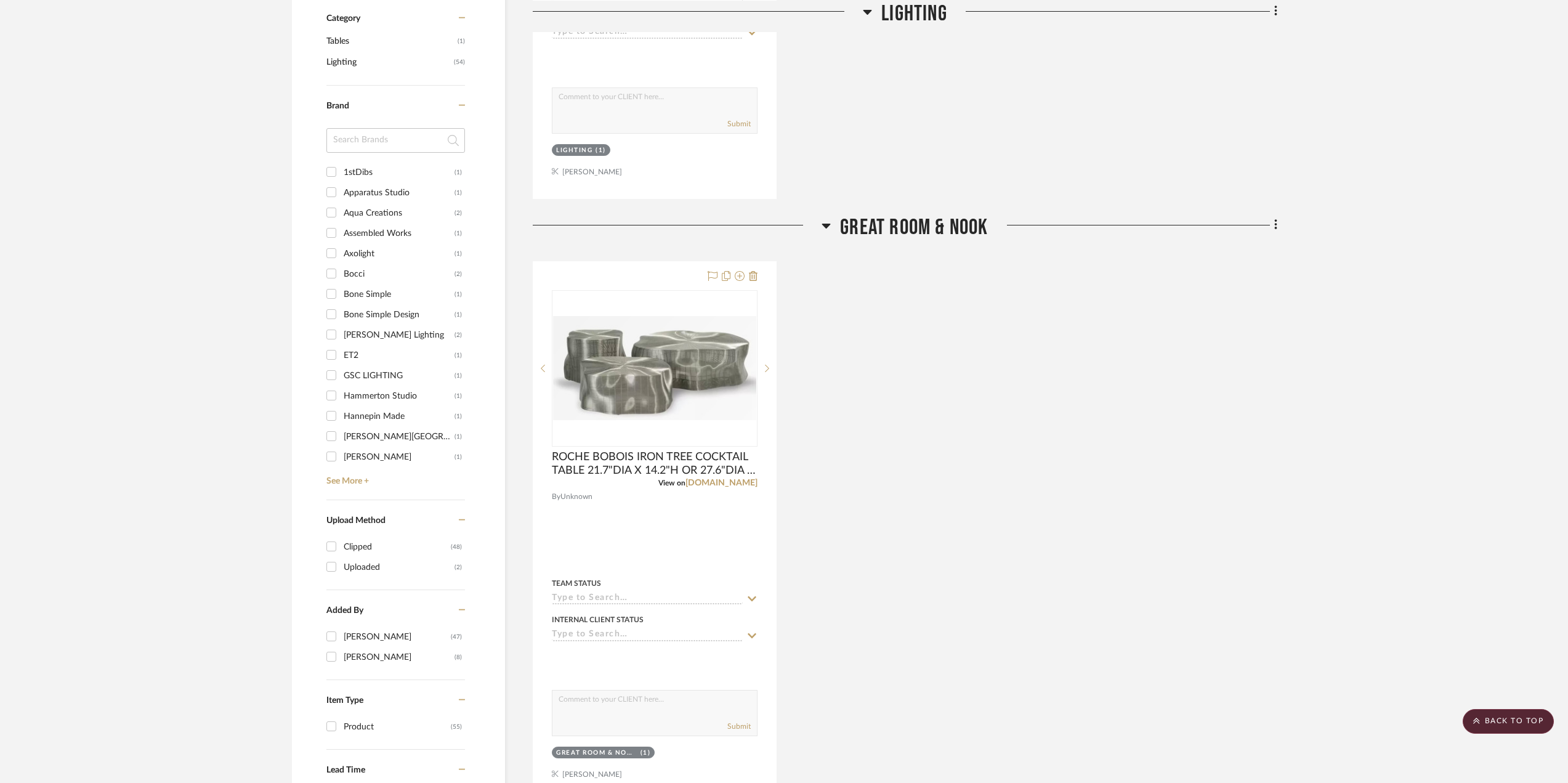
click at [825, 224] on icon at bounding box center [825, 226] width 8 height 5
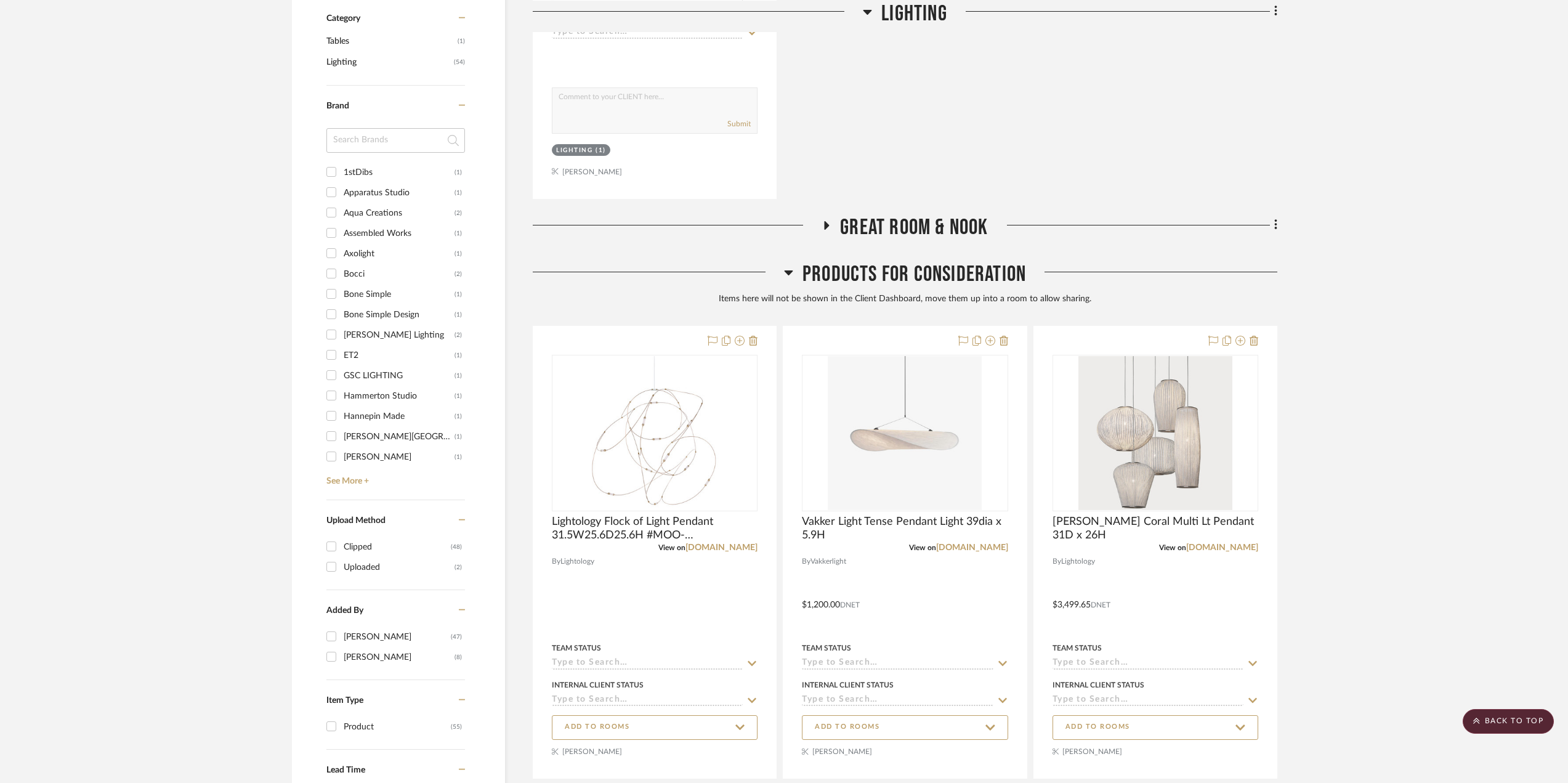
click at [825, 224] on icon at bounding box center [826, 225] width 5 height 8
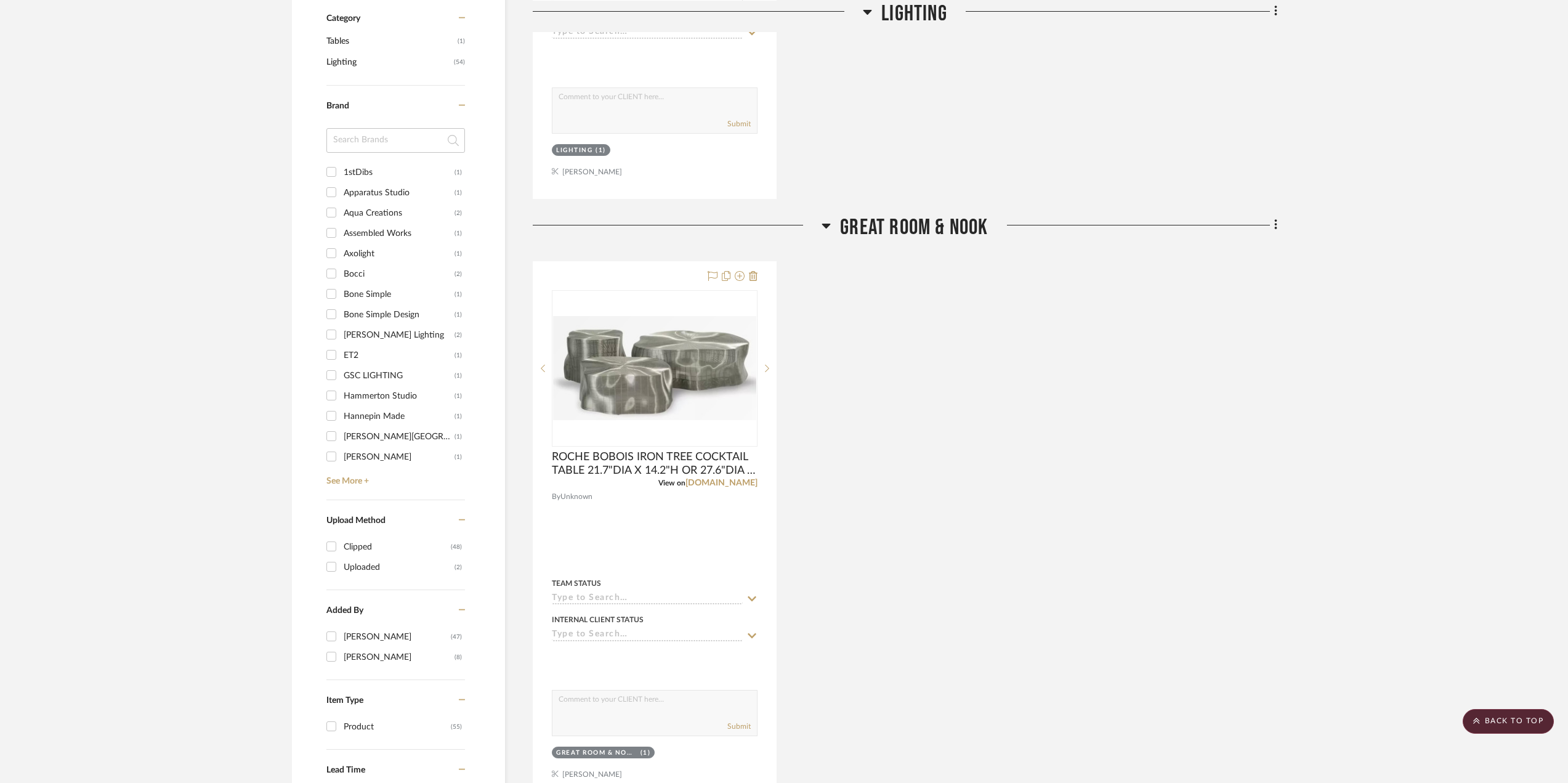
click at [825, 224] on icon at bounding box center [825, 226] width 8 height 5
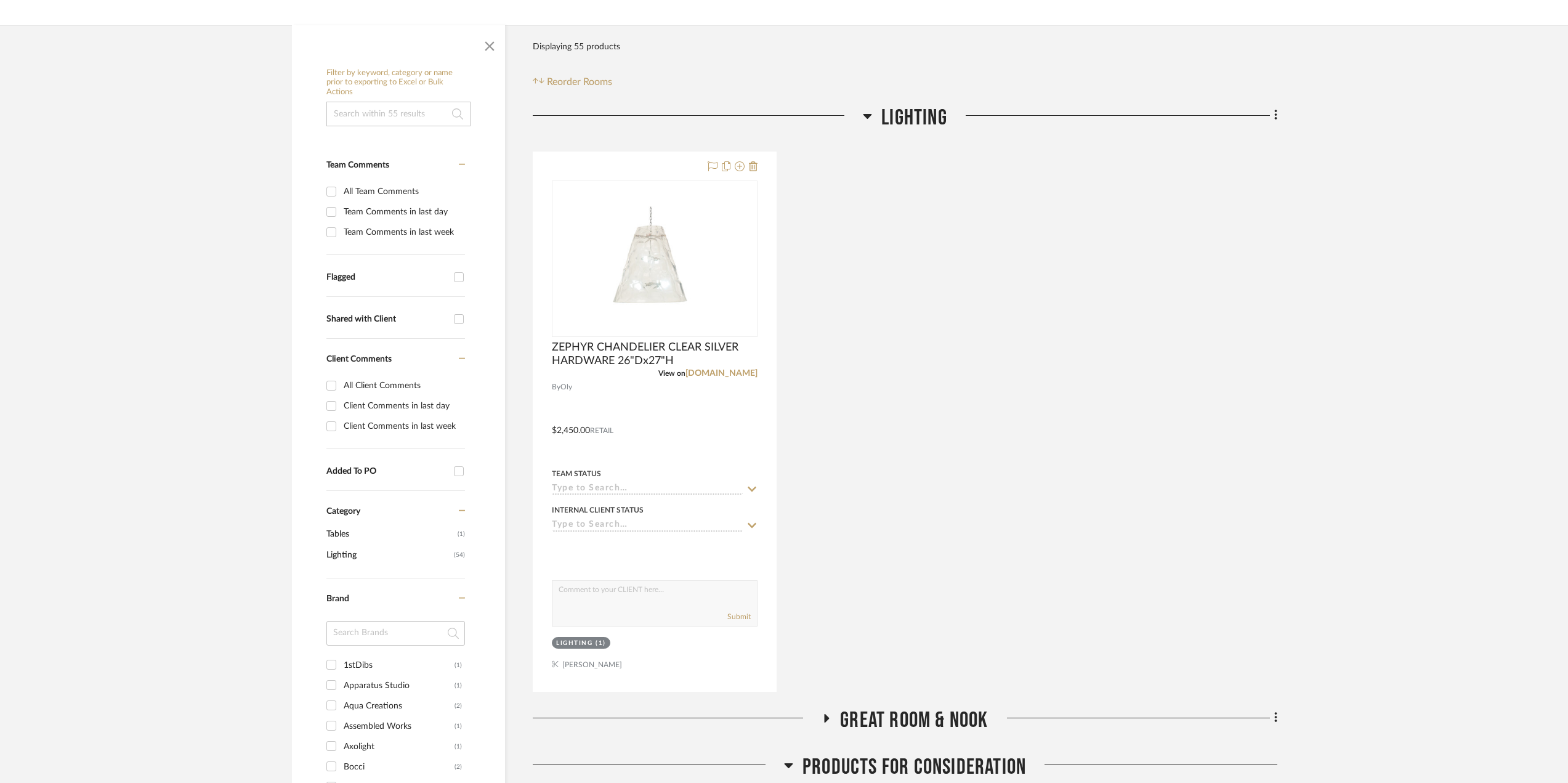
scroll to position [0, 0]
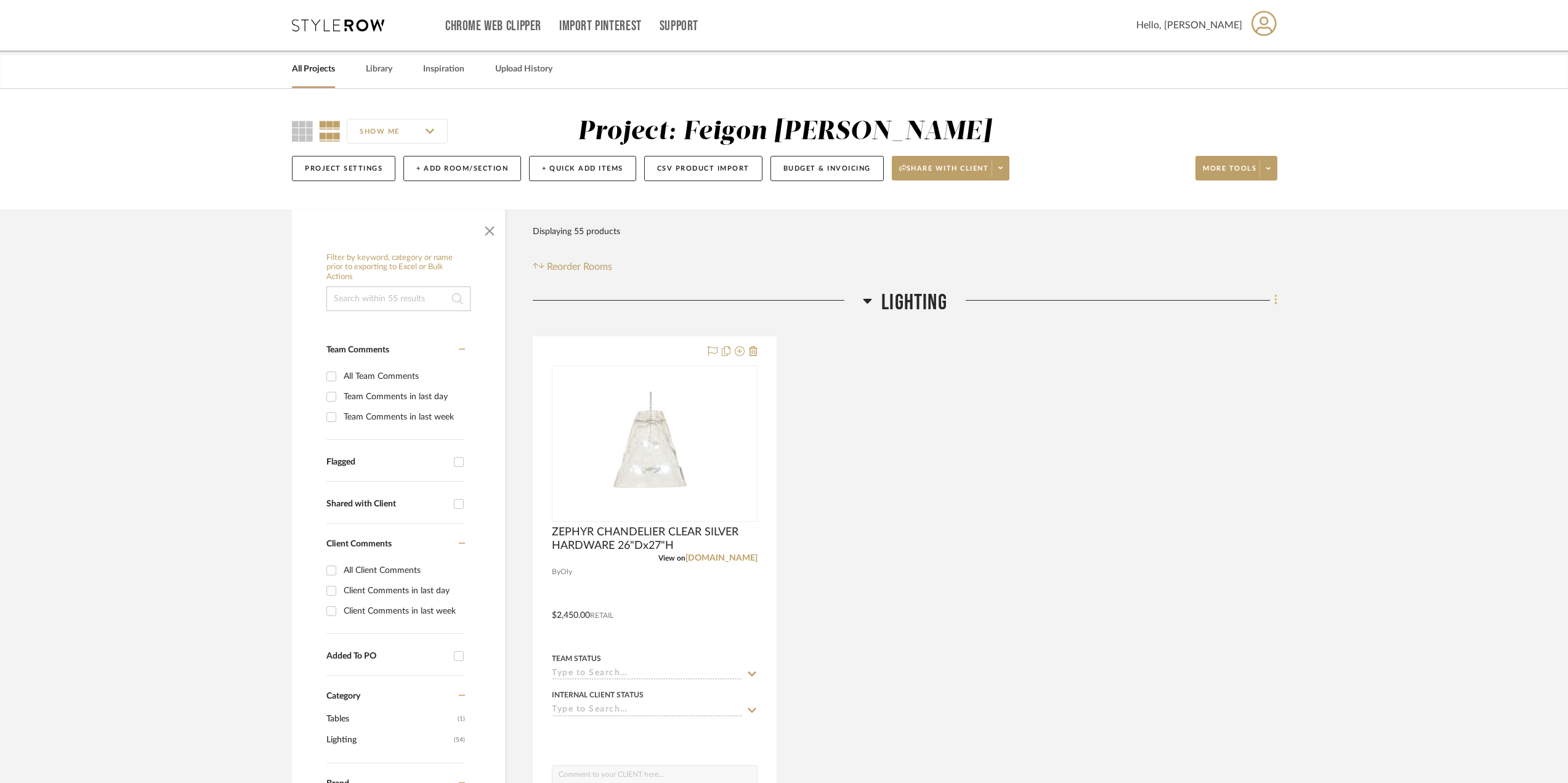
click at [1275, 300] on icon at bounding box center [1275, 300] width 3 height 11
click at [1214, 422] on span "Rename Room" at bounding box center [1213, 420] width 56 height 11
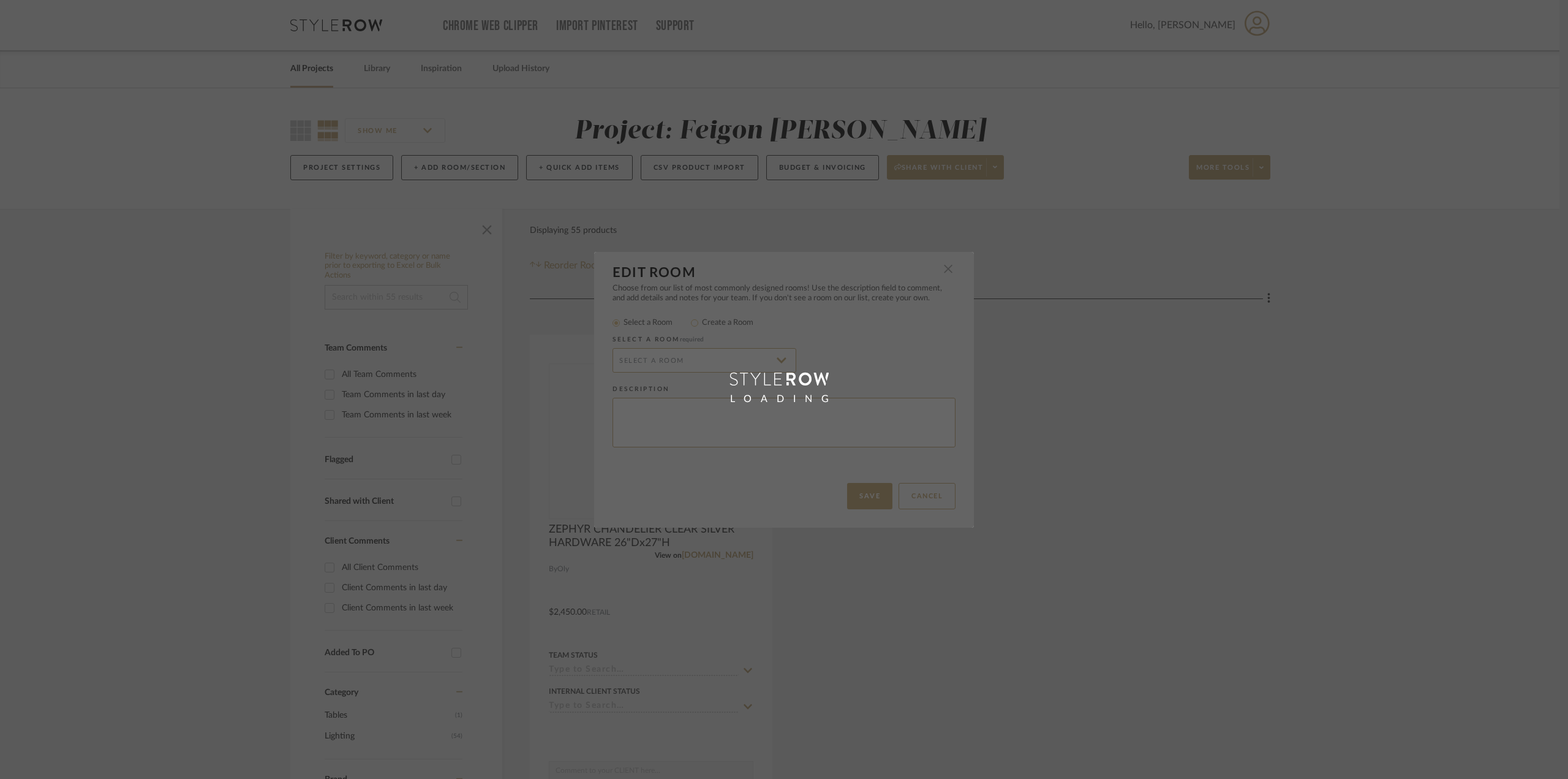
radio input "false"
radio input "true"
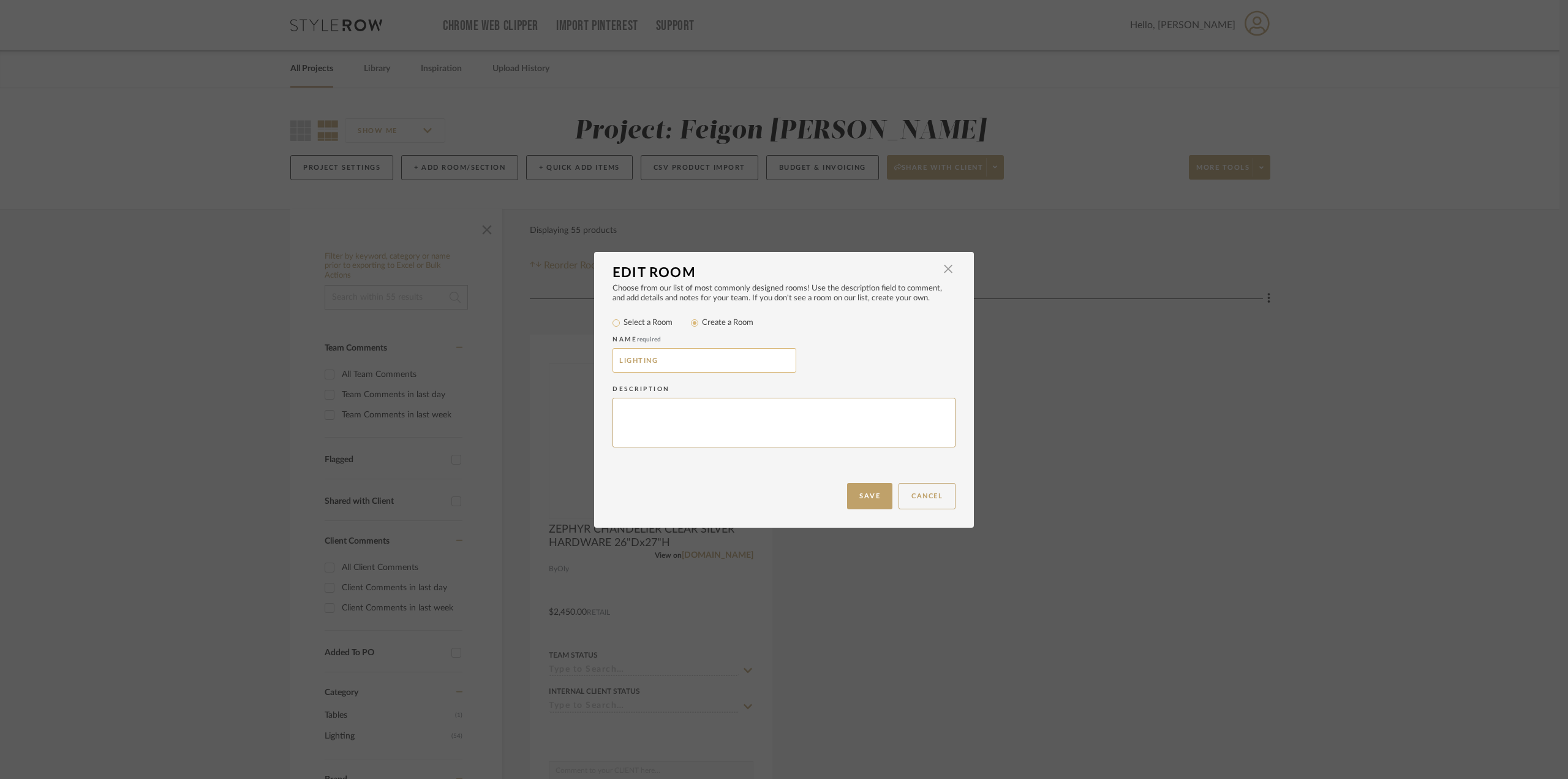
click at [704, 365] on input "LIGHTING" at bounding box center [704, 360] width 184 height 24
drag, startPoint x: 694, startPoint y: 363, endPoint x: 578, endPoint y: 358, distance: 116.1
click at [578, 358] on div "Edit Room × Choose from our list of most commonly designed rooms! Use the descr…" at bounding box center [784, 390] width 1568 height 779
type input "b"
type input "KITCHEN & BREAKFAST"
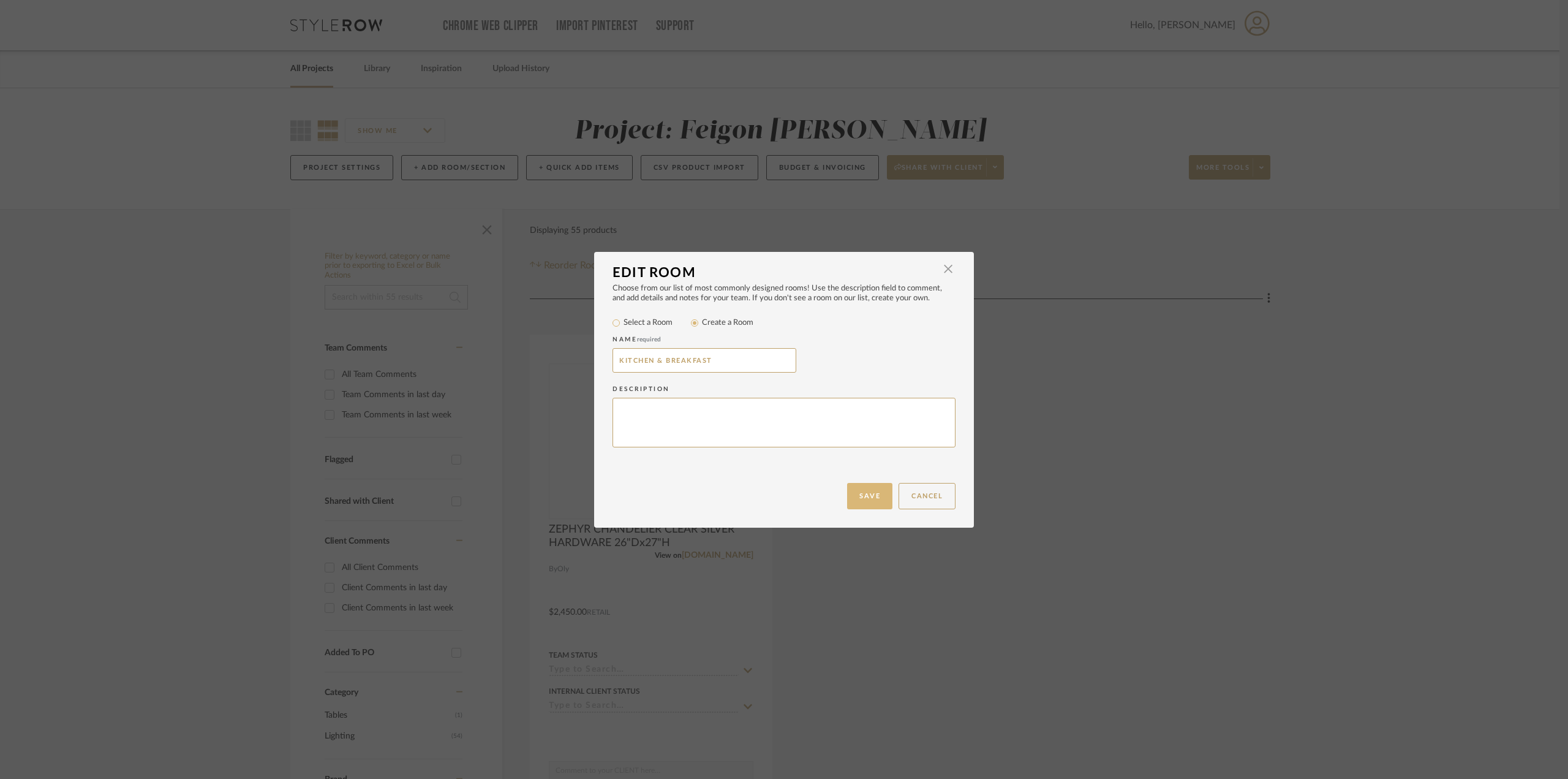
click at [856, 490] on button "Save" at bounding box center [870, 495] width 45 height 26
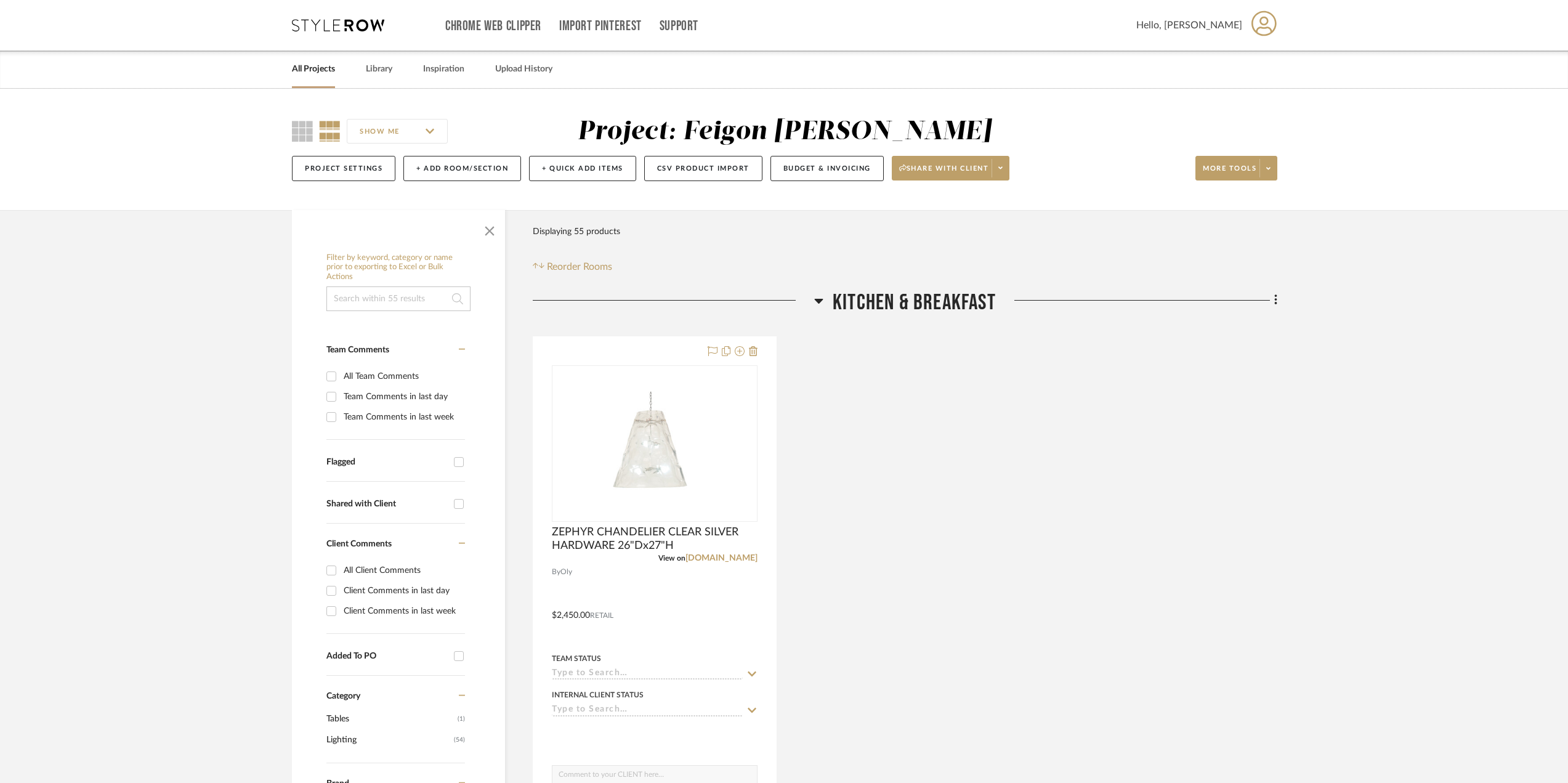
click at [818, 299] on icon at bounding box center [818, 300] width 8 height 5
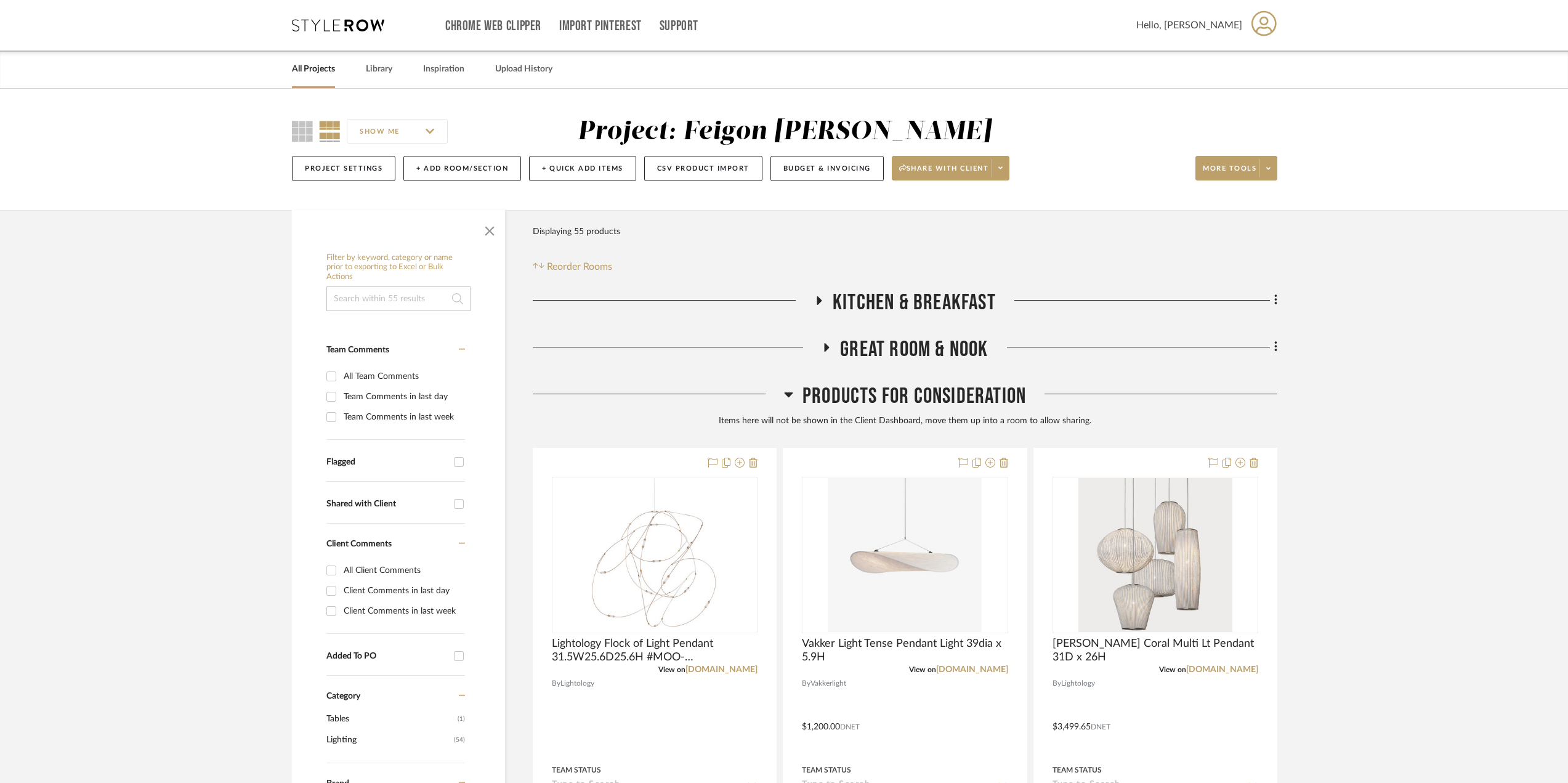
click at [790, 395] on icon at bounding box center [787, 394] width 8 height 5
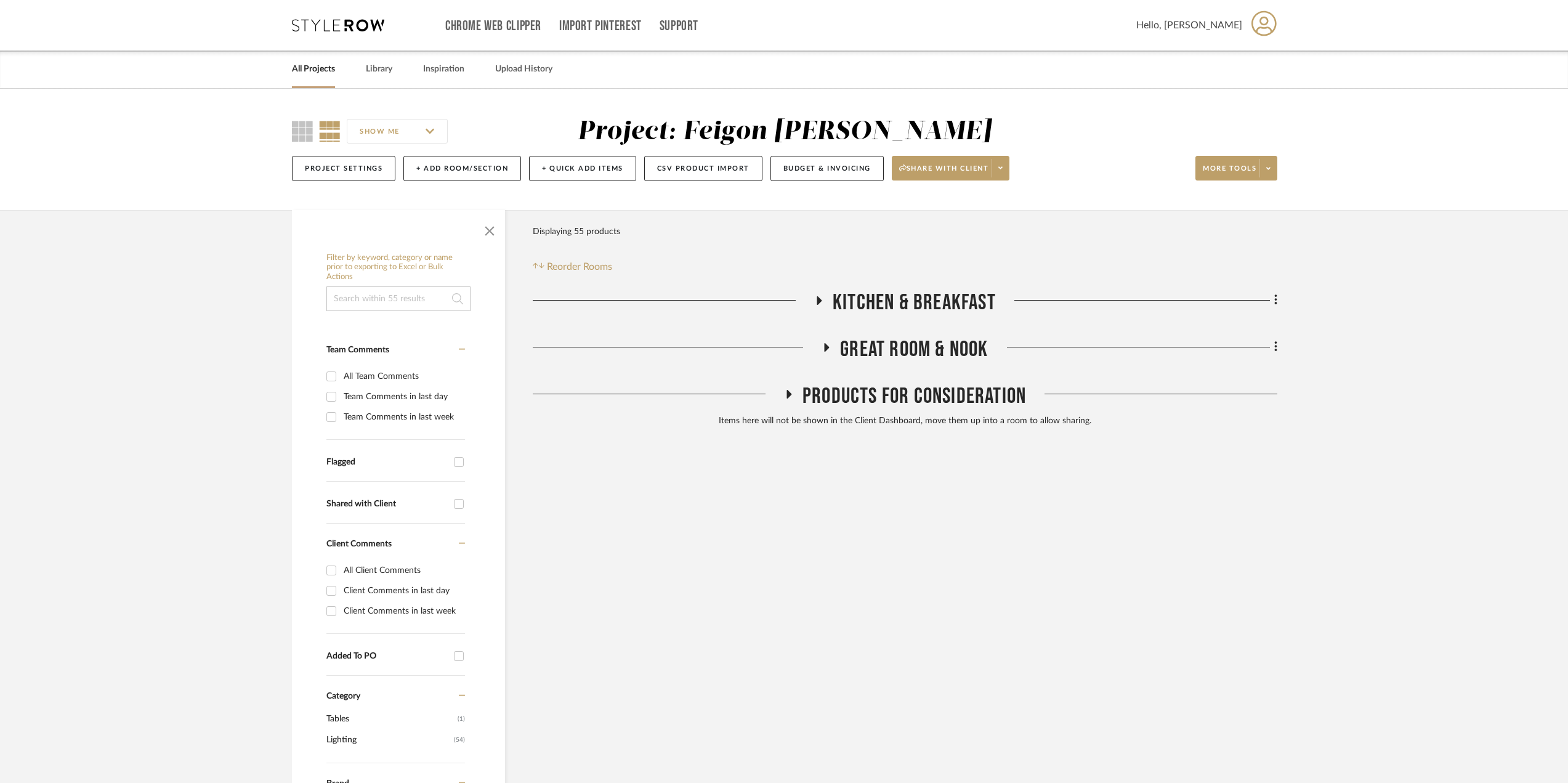
click at [790, 395] on icon at bounding box center [788, 393] width 5 height 8
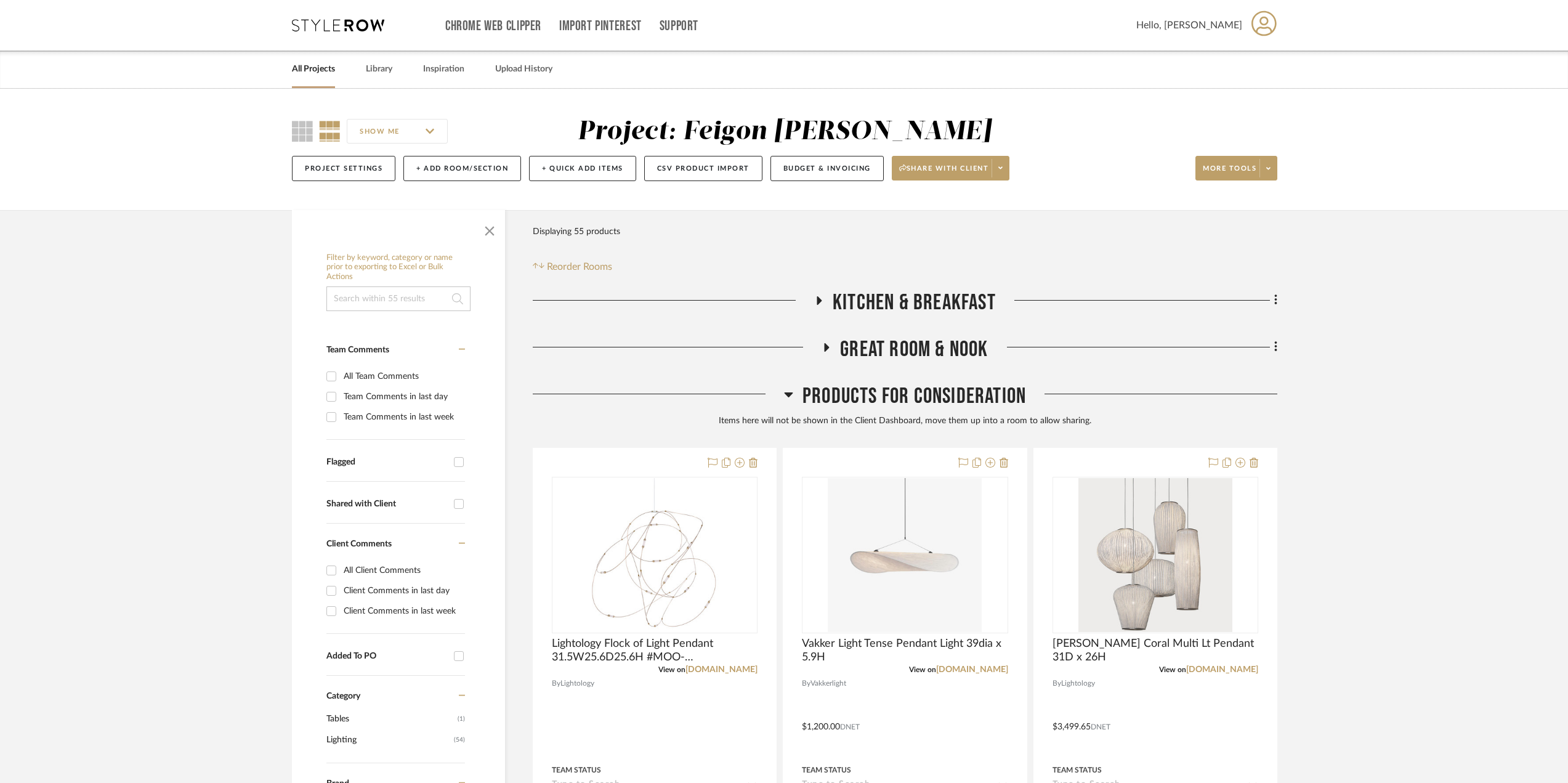
scroll to position [123, 0]
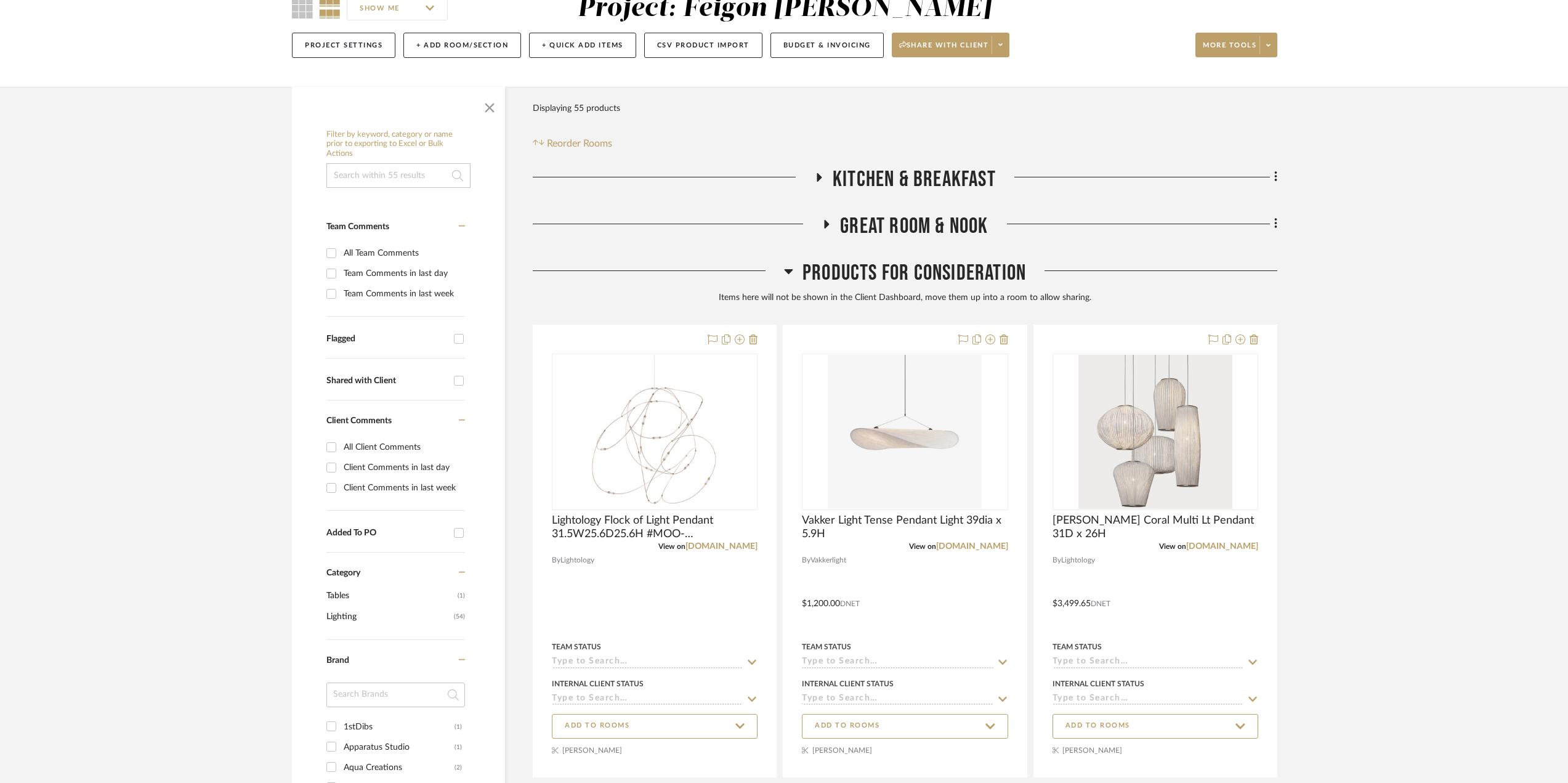
click at [829, 222] on icon at bounding box center [826, 224] width 15 height 9
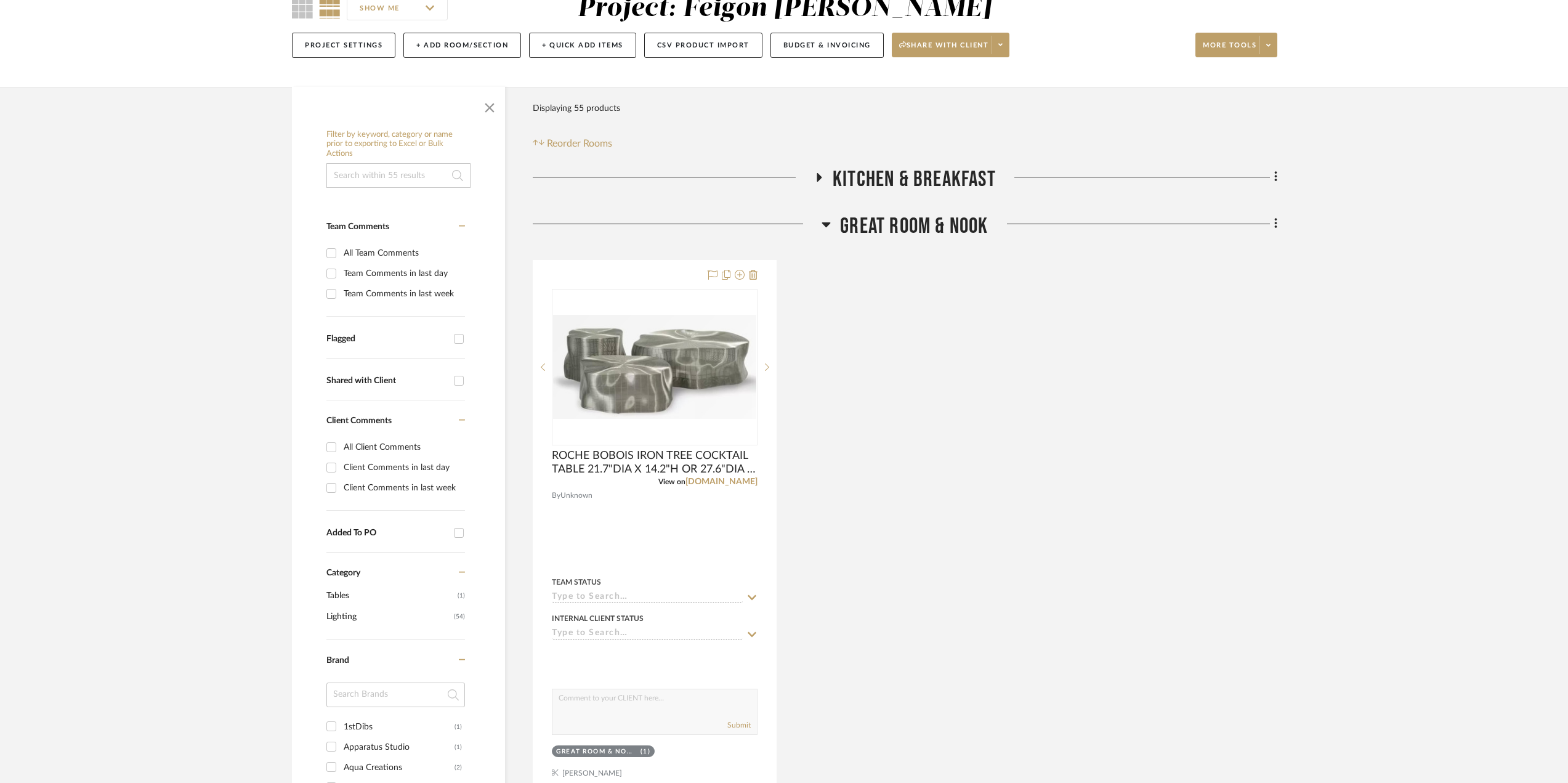
click at [827, 224] on icon at bounding box center [825, 224] width 8 height 5
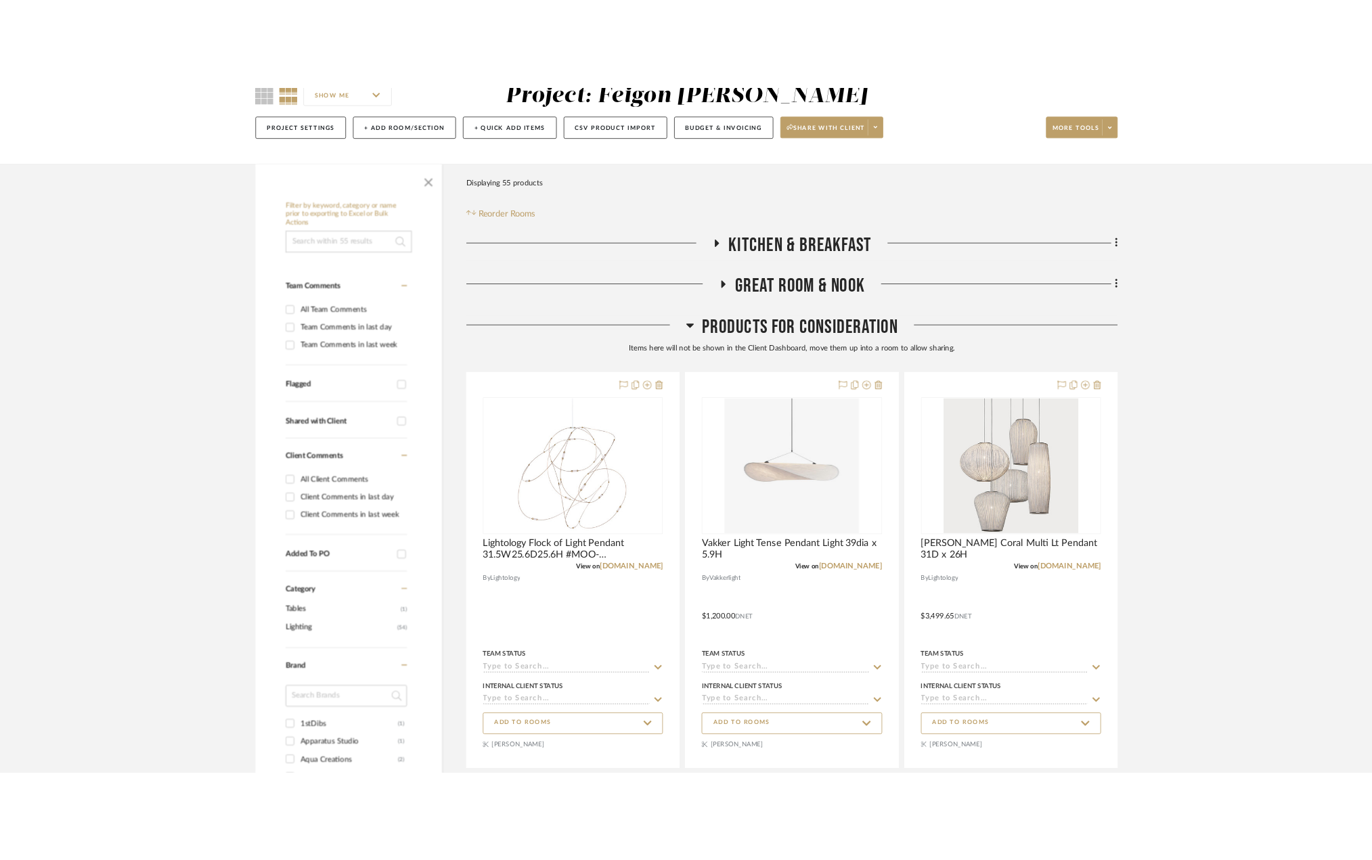
scroll to position [0, 0]
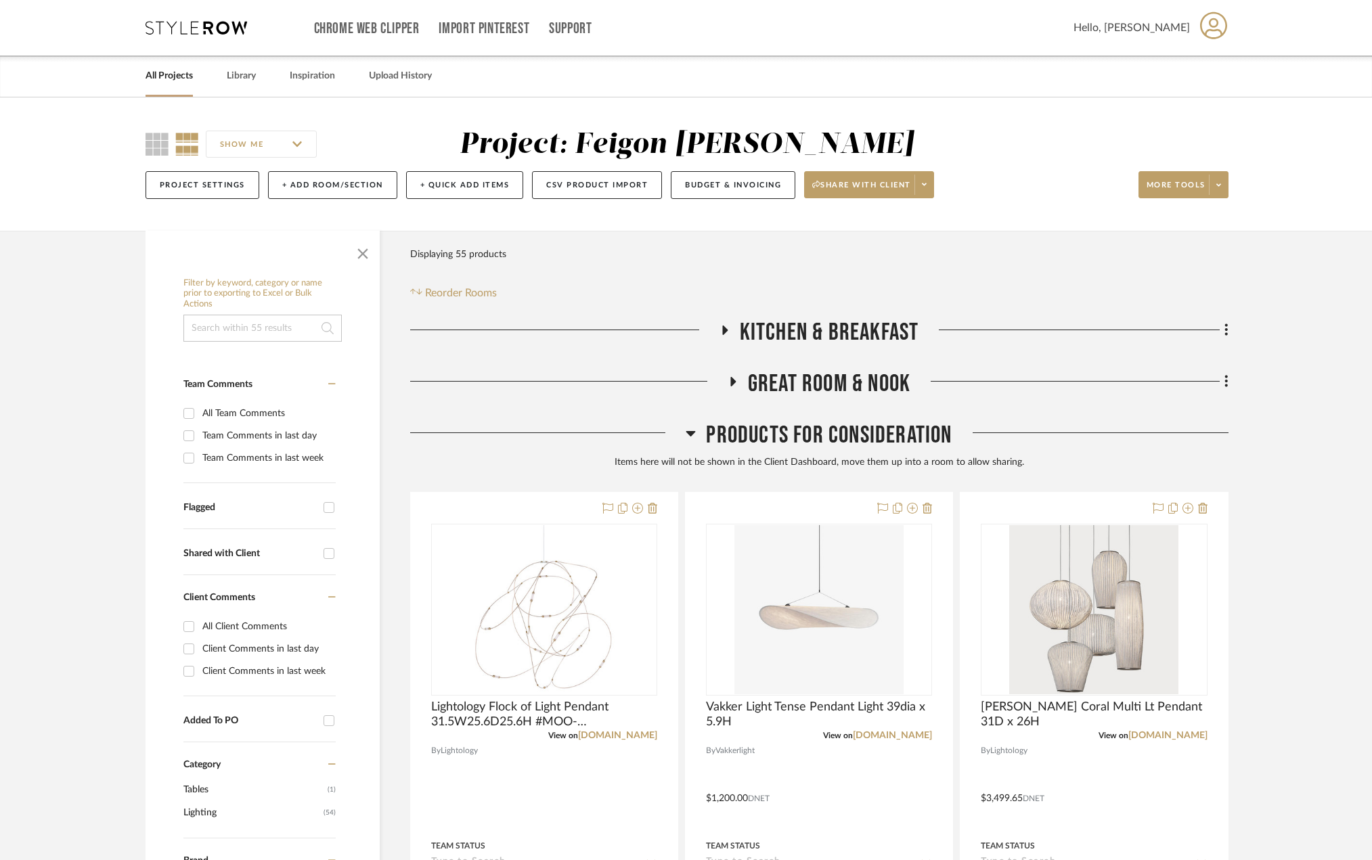
click at [737, 379] on icon at bounding box center [732, 381] width 16 height 10
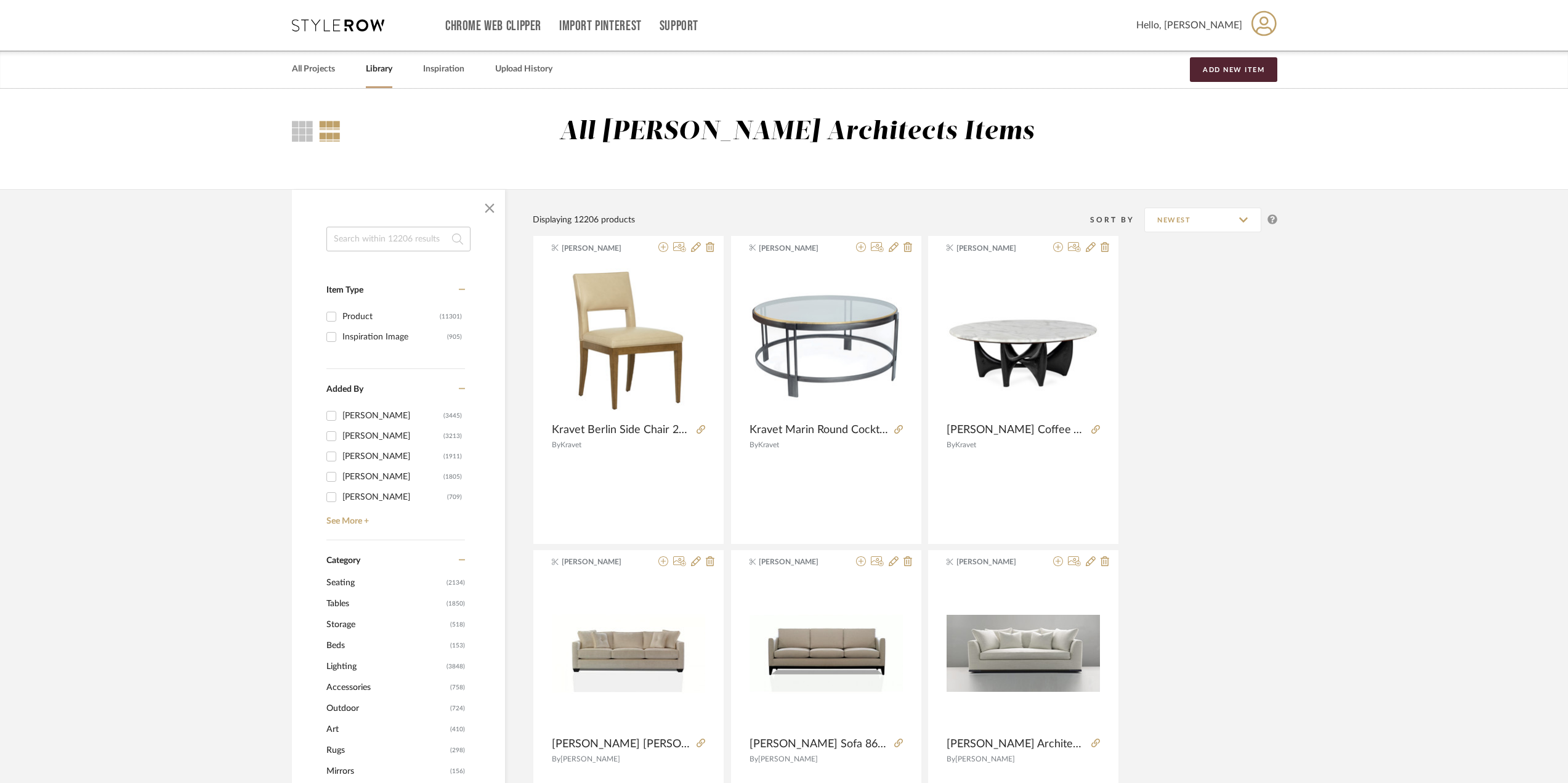
click at [398, 241] on input at bounding box center [399, 239] width 144 height 25
type input "MOLO"
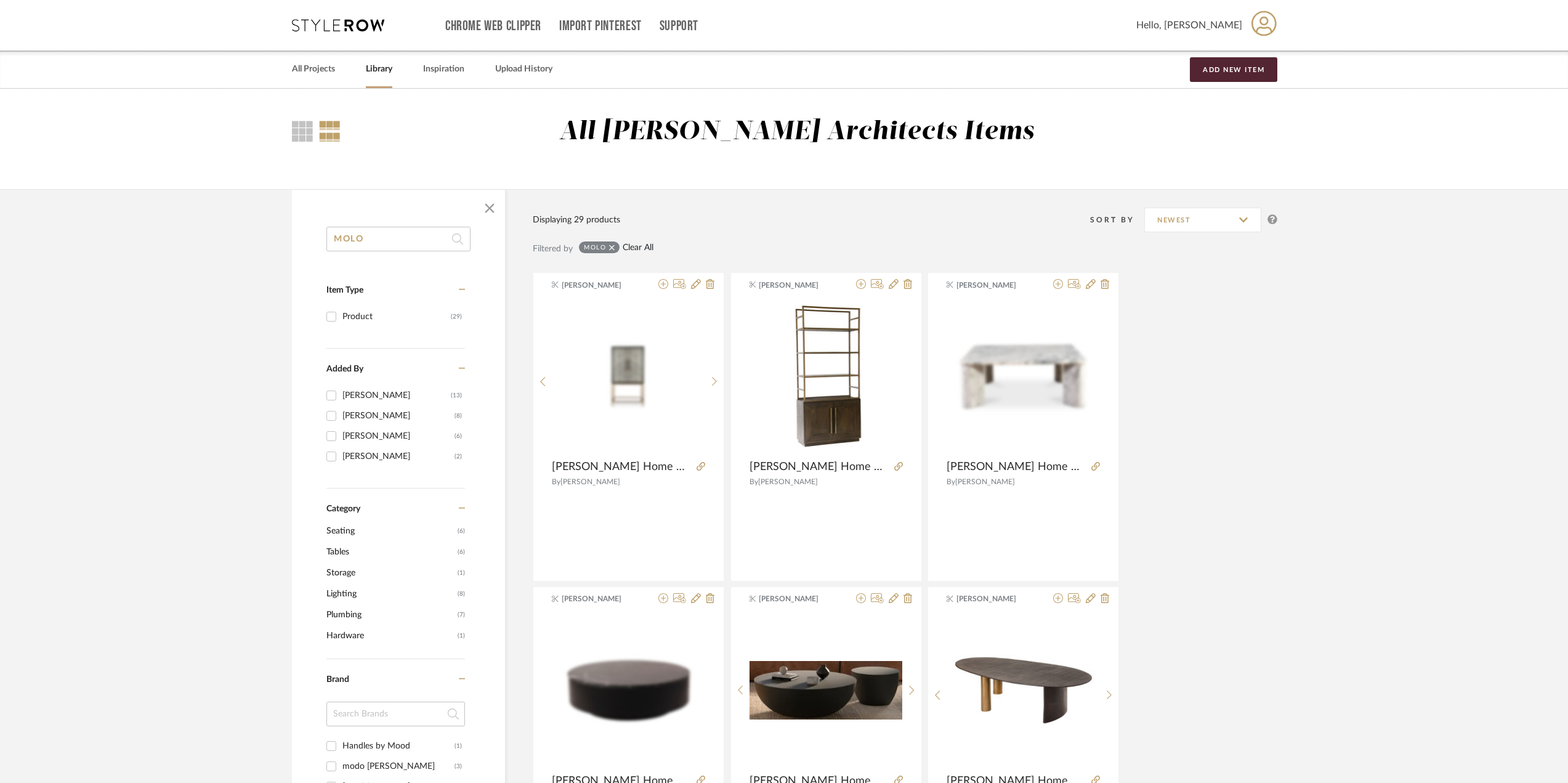
click at [644, 245] on link "Clear All" at bounding box center [638, 249] width 31 height 11
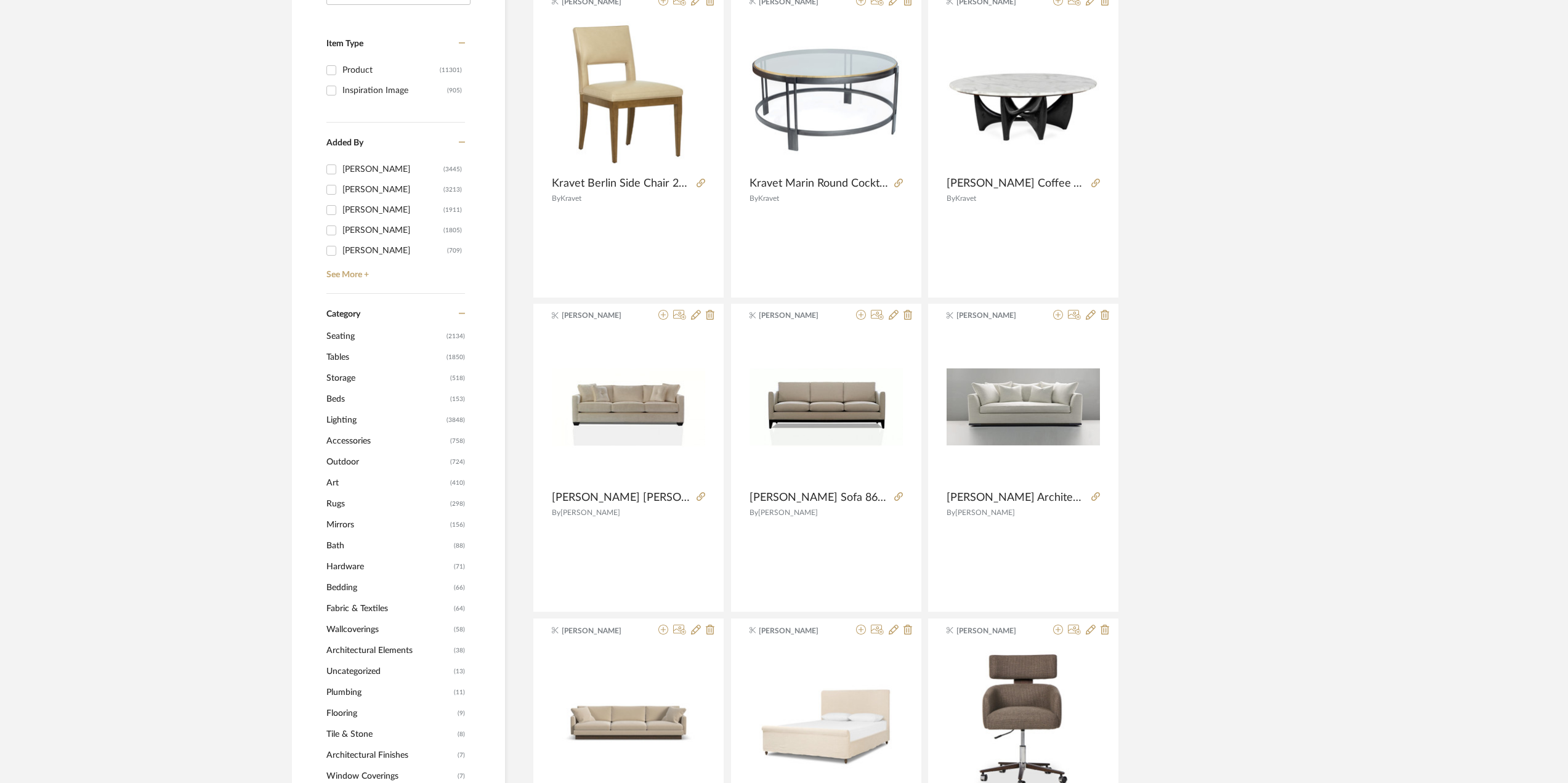
click at [388, 458] on span "Outdoor" at bounding box center [387, 462] width 121 height 21
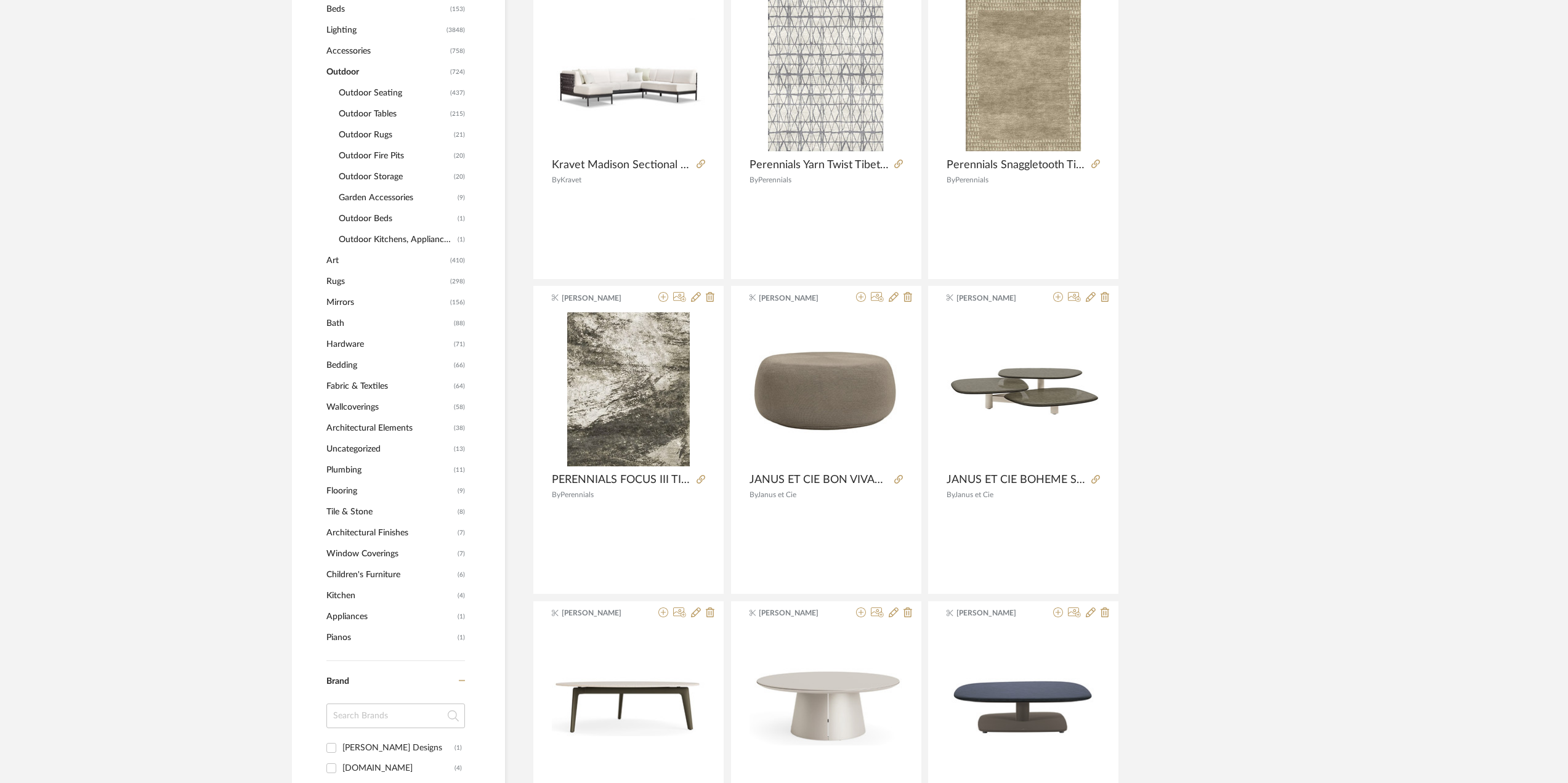
scroll to position [1004, 0]
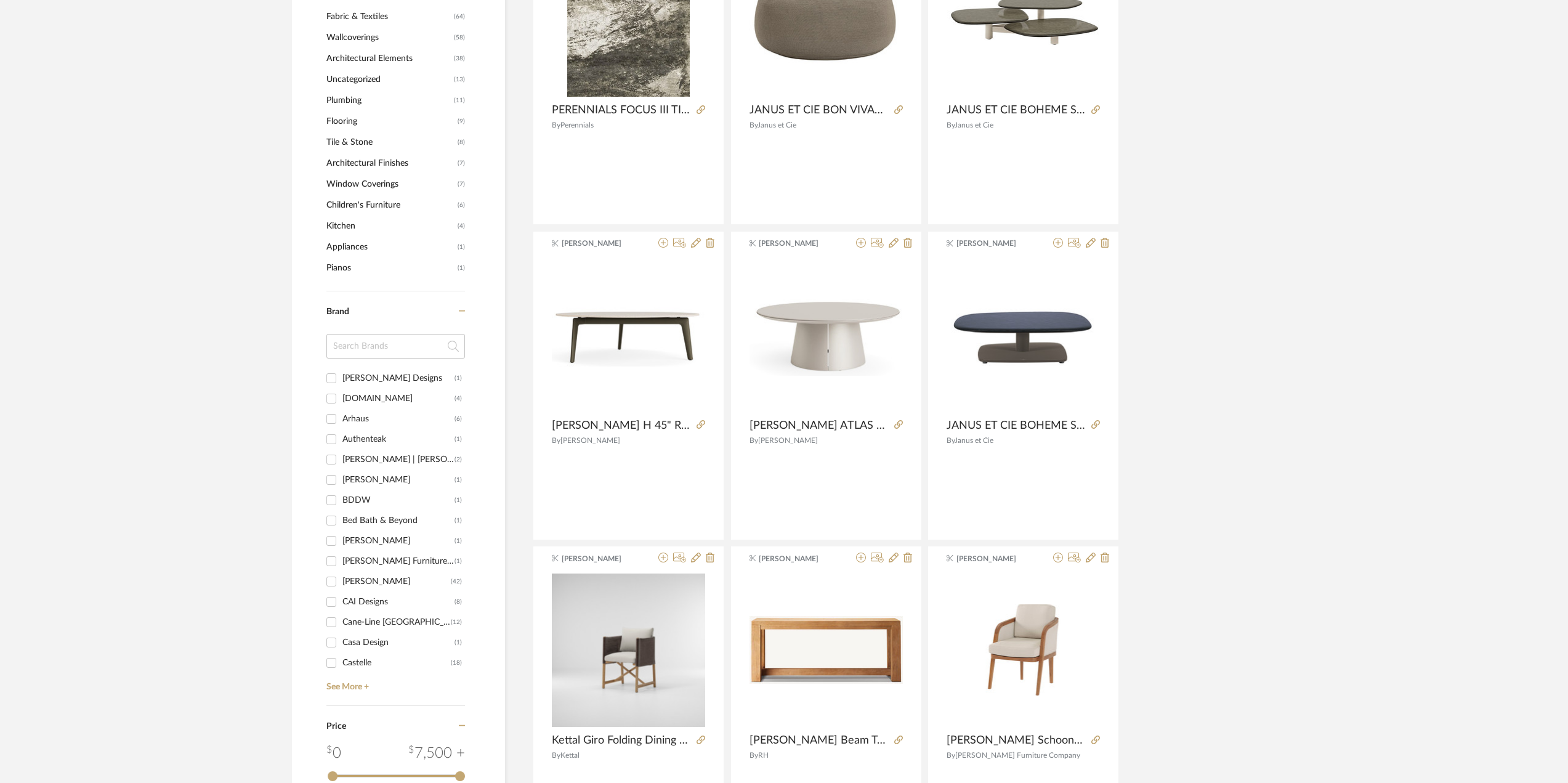
click at [373, 353] on input at bounding box center [396, 346] width 138 height 25
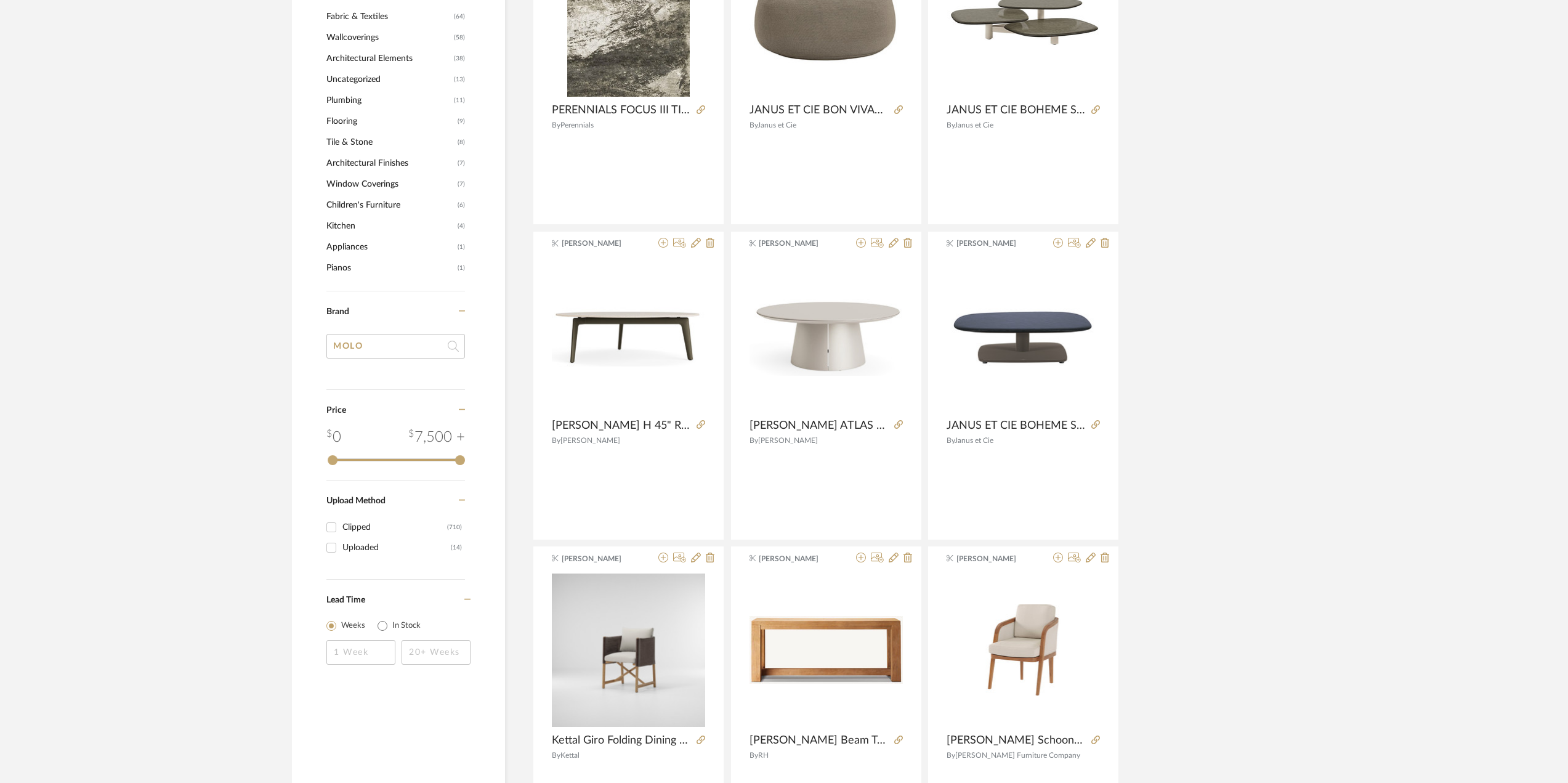
type input "MOLO"
click at [389, 345] on input "MOLO" at bounding box center [396, 346] width 138 height 25
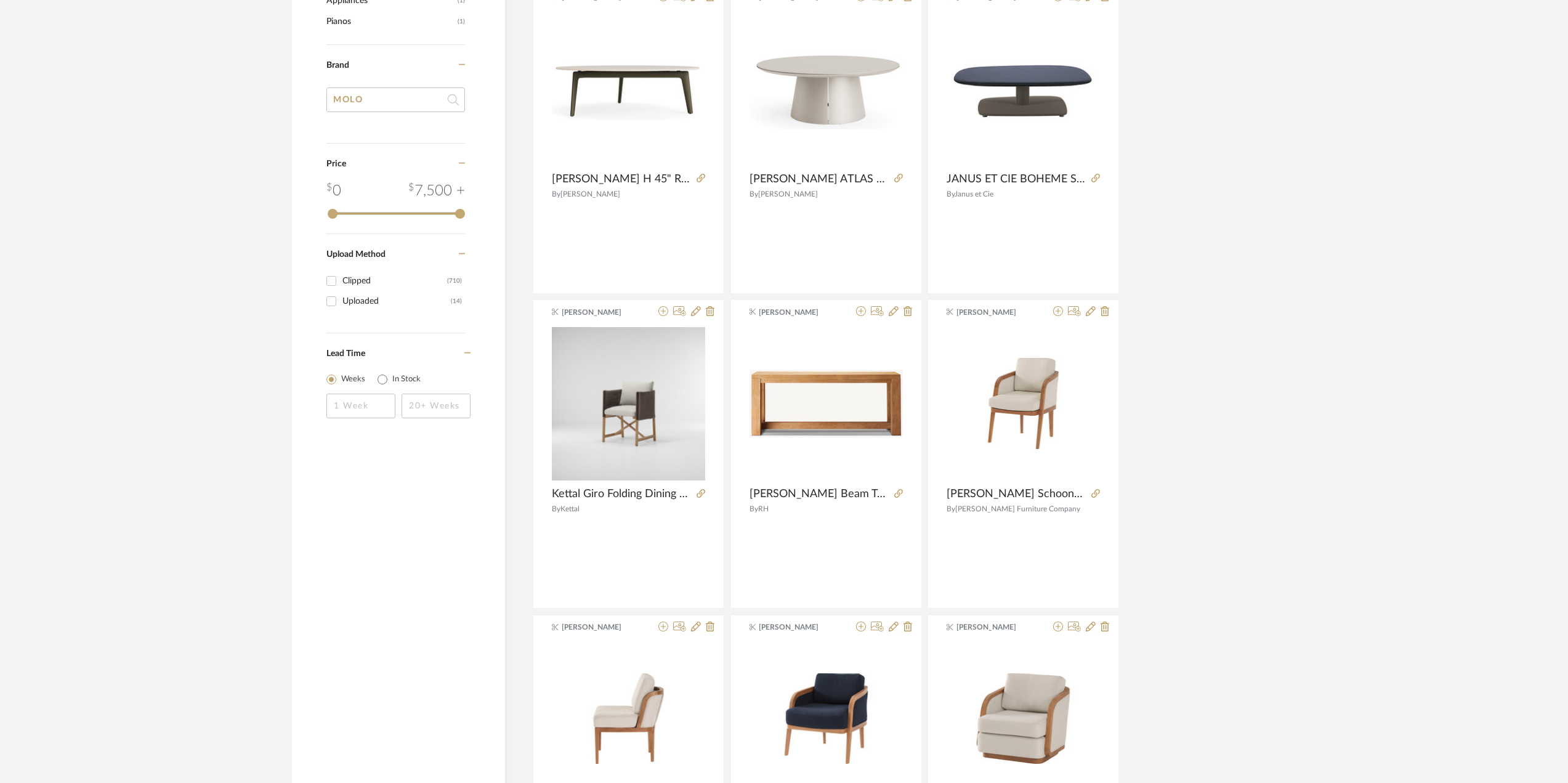
click at [385, 105] on input "MOLO" at bounding box center [396, 99] width 138 height 25
drag, startPoint x: 385, startPoint y: 105, endPoint x: 253, endPoint y: 104, distance: 132.0
type input "OL"
type input "MOLO"
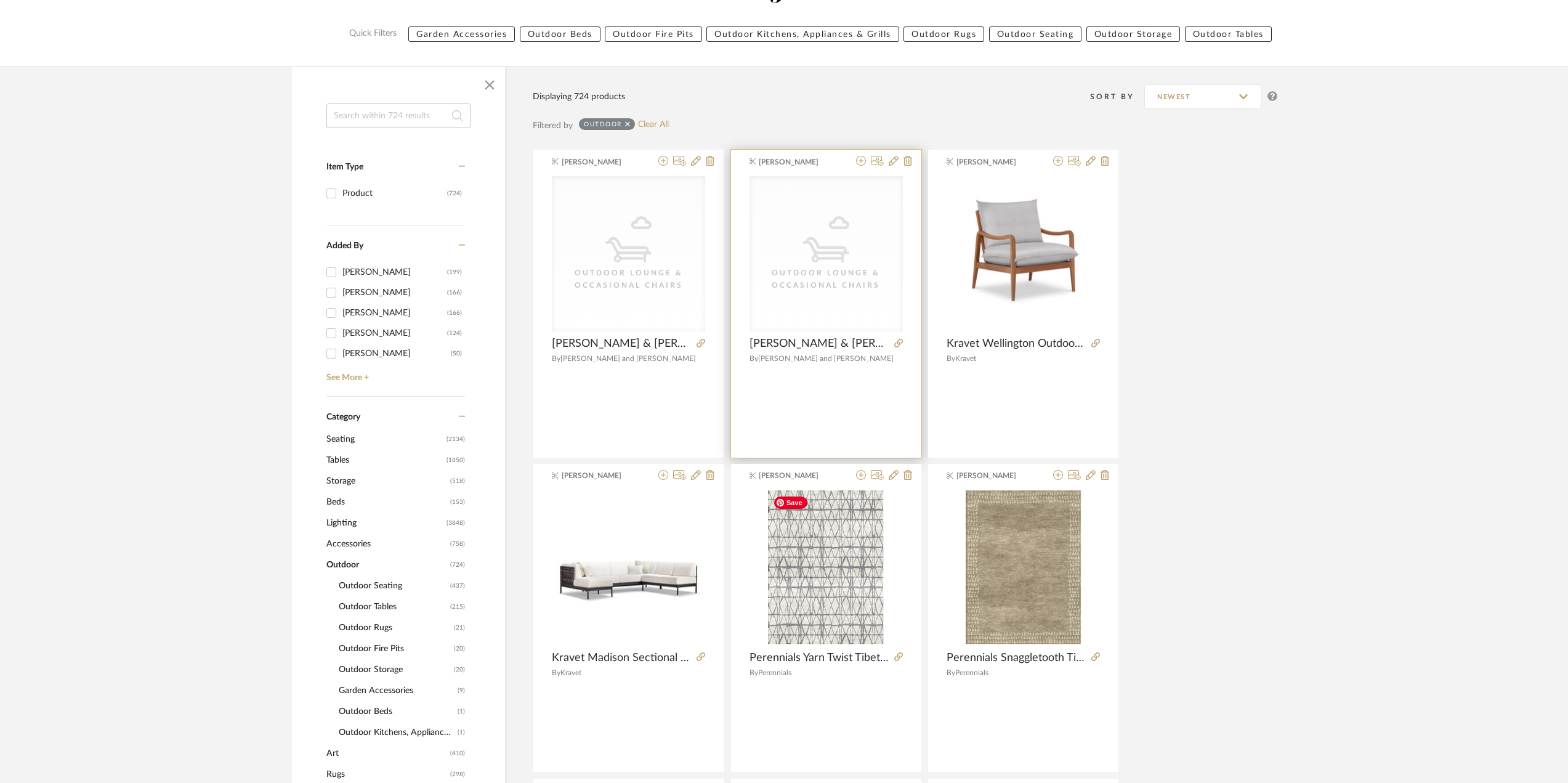
scroll to position [0, 0]
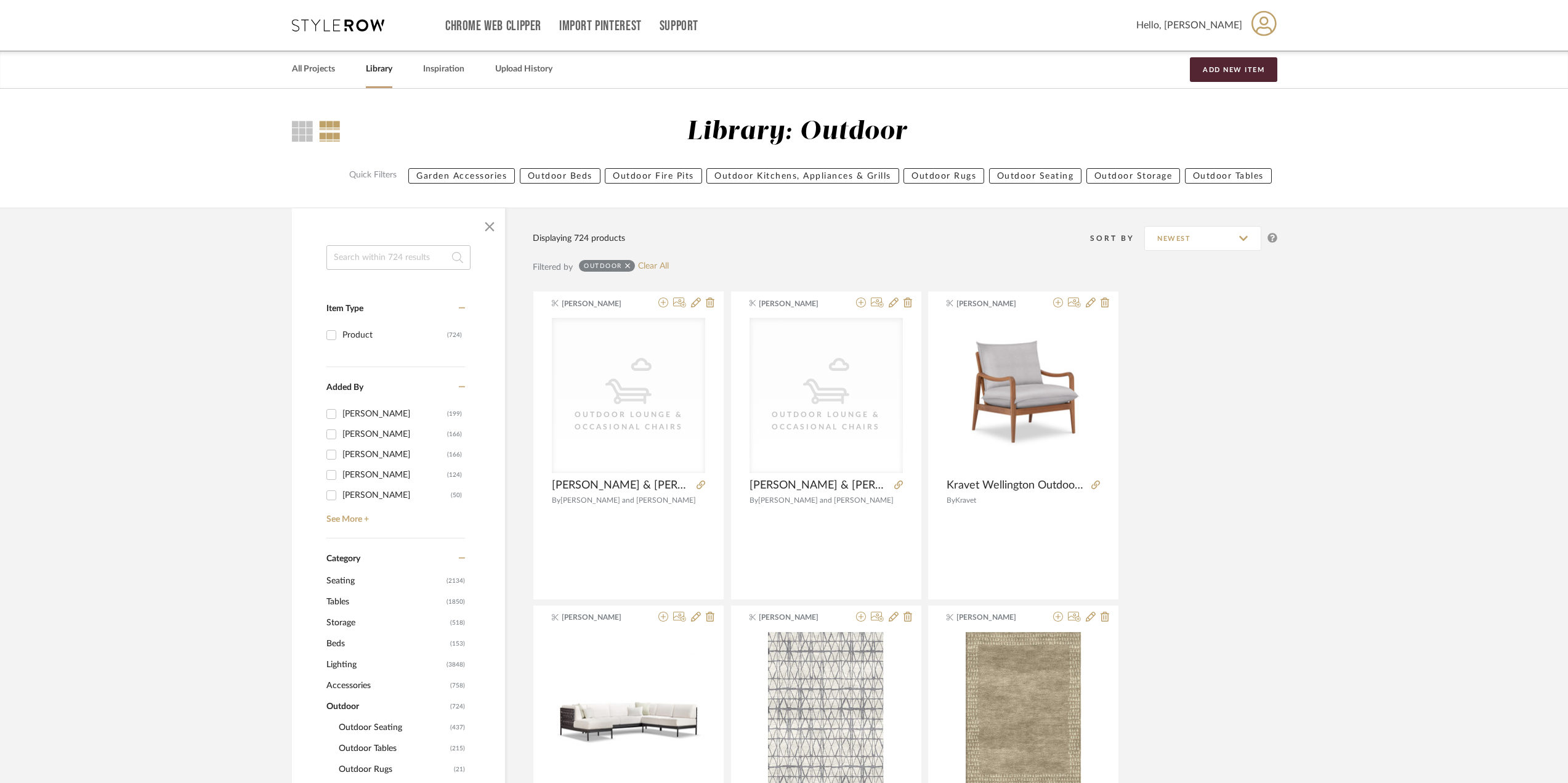
click at [379, 71] on link "Library" at bounding box center [379, 69] width 26 height 16
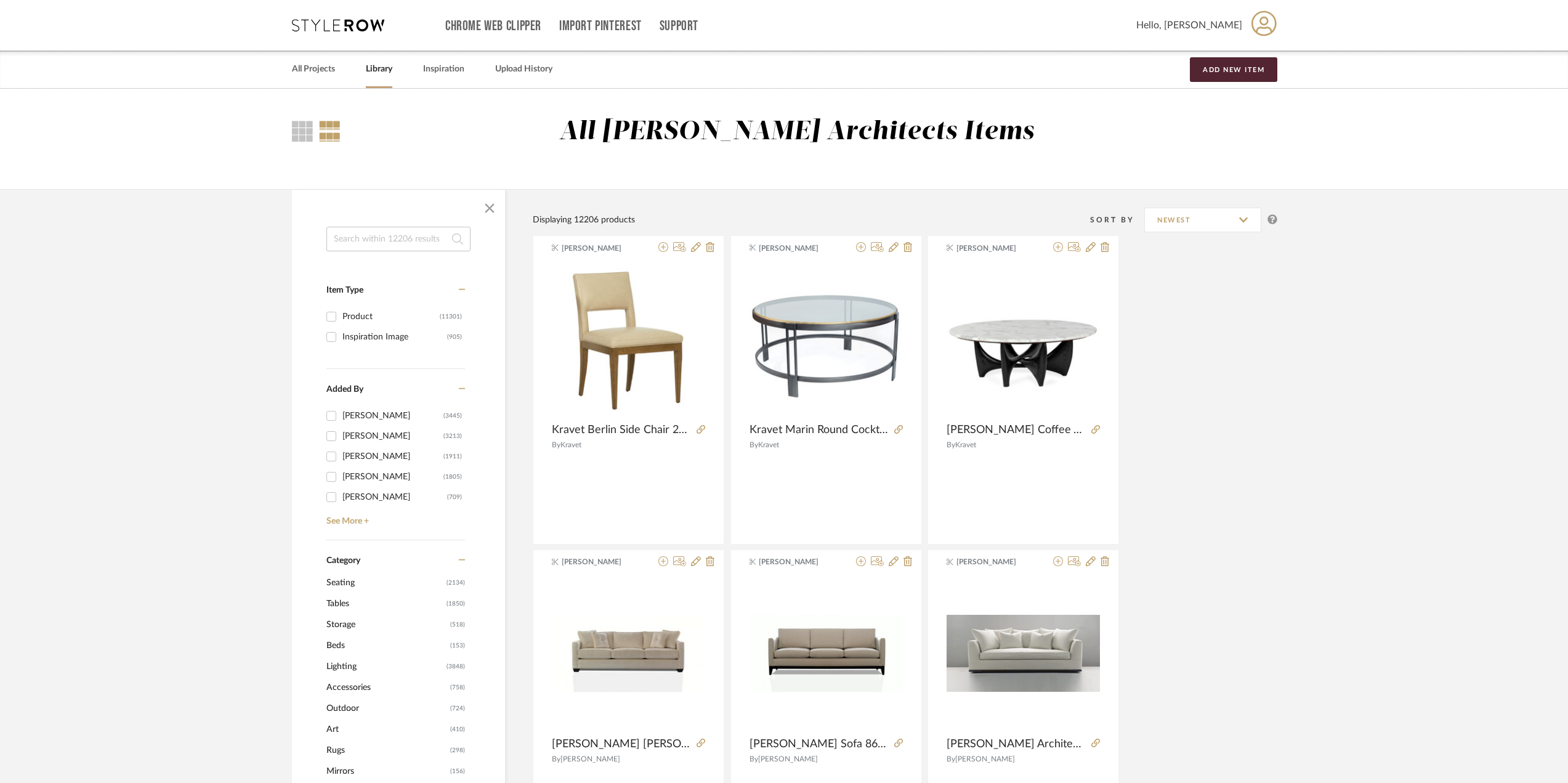
click at [405, 239] on input at bounding box center [399, 239] width 144 height 25
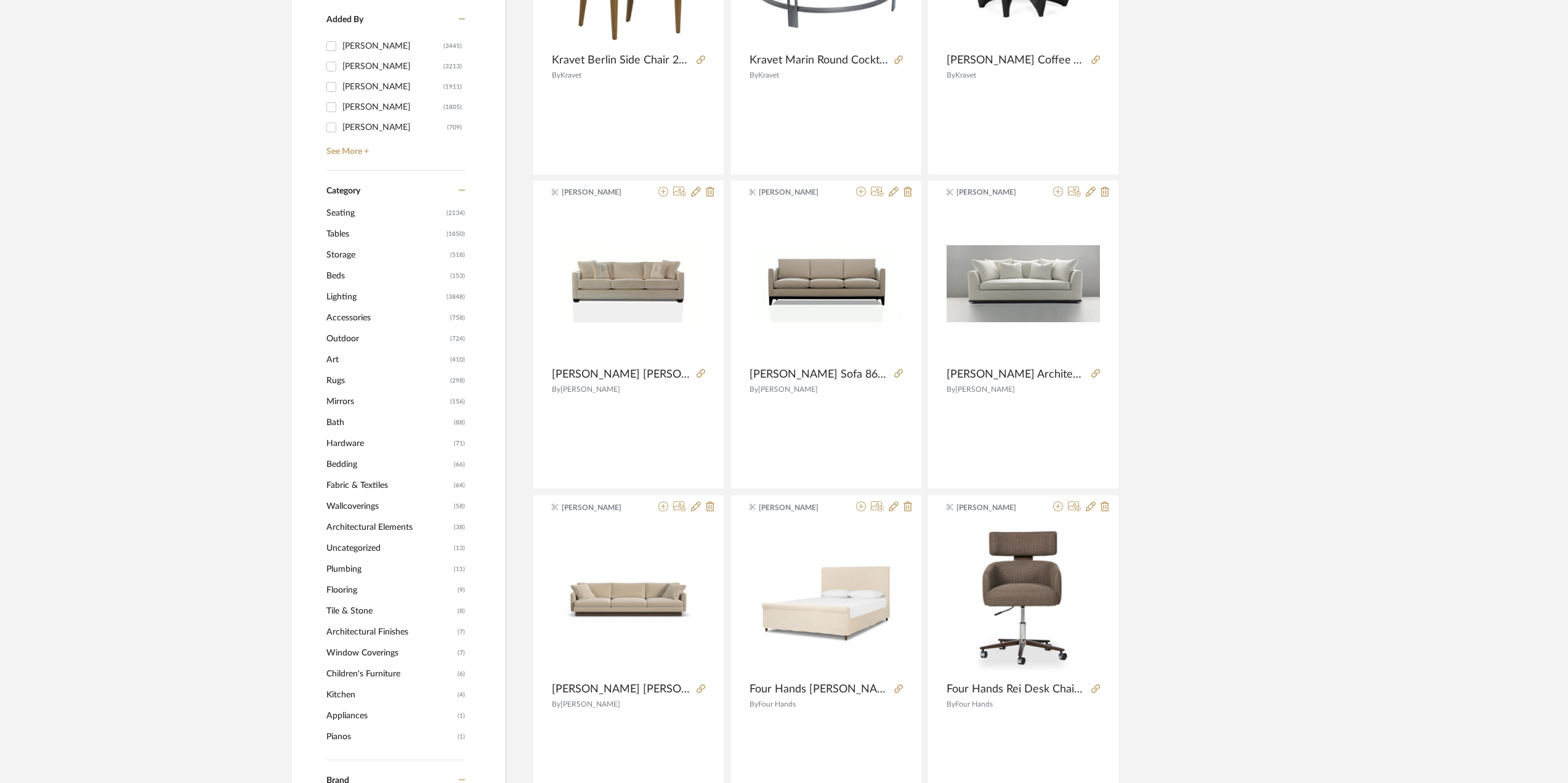
scroll to position [739, 0]
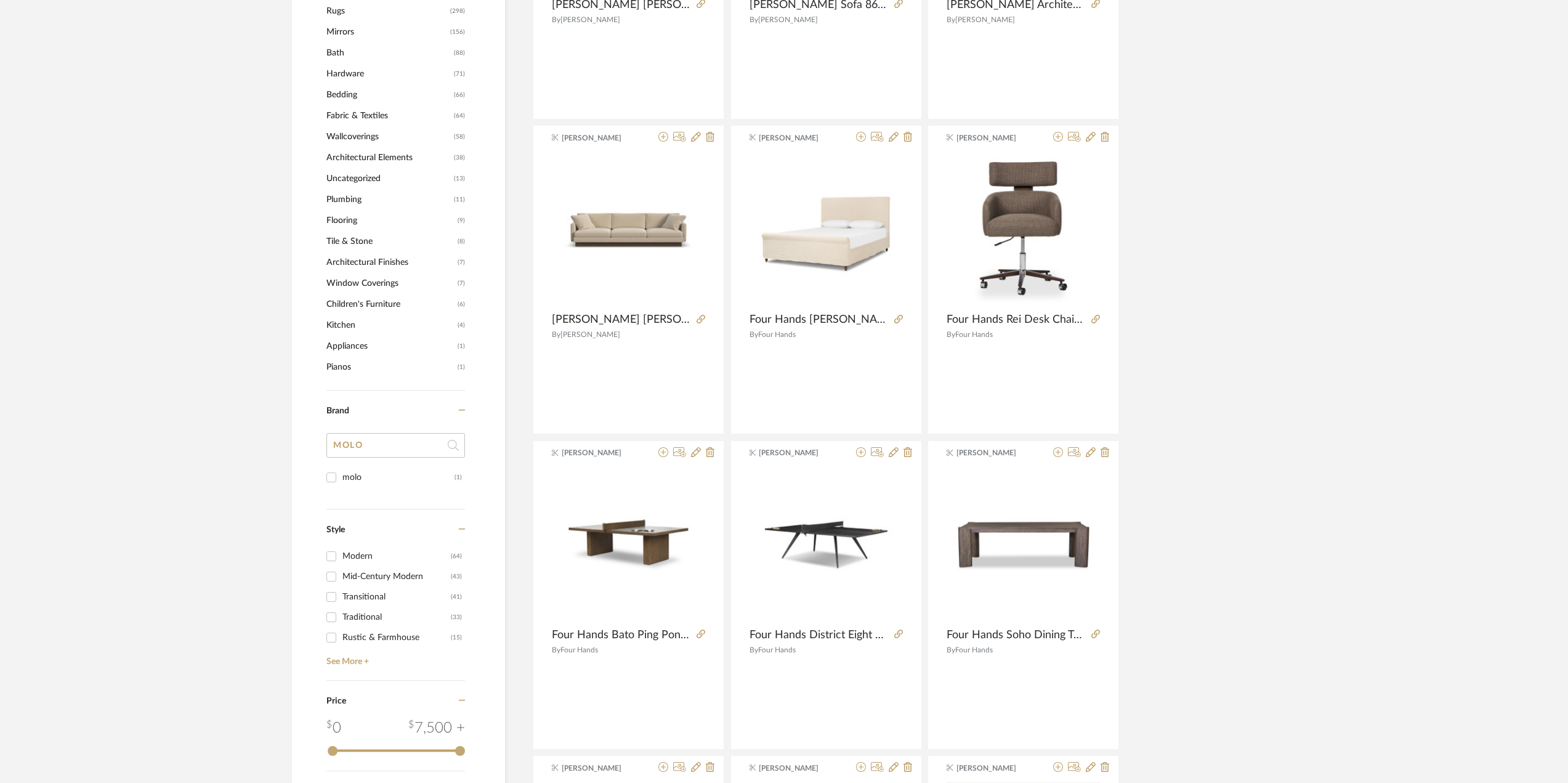
click at [390, 453] on input "MOLO" at bounding box center [396, 445] width 138 height 25
click at [329, 473] on input "molo (1)" at bounding box center [331, 478] width 20 height 20
checkbox input "true"
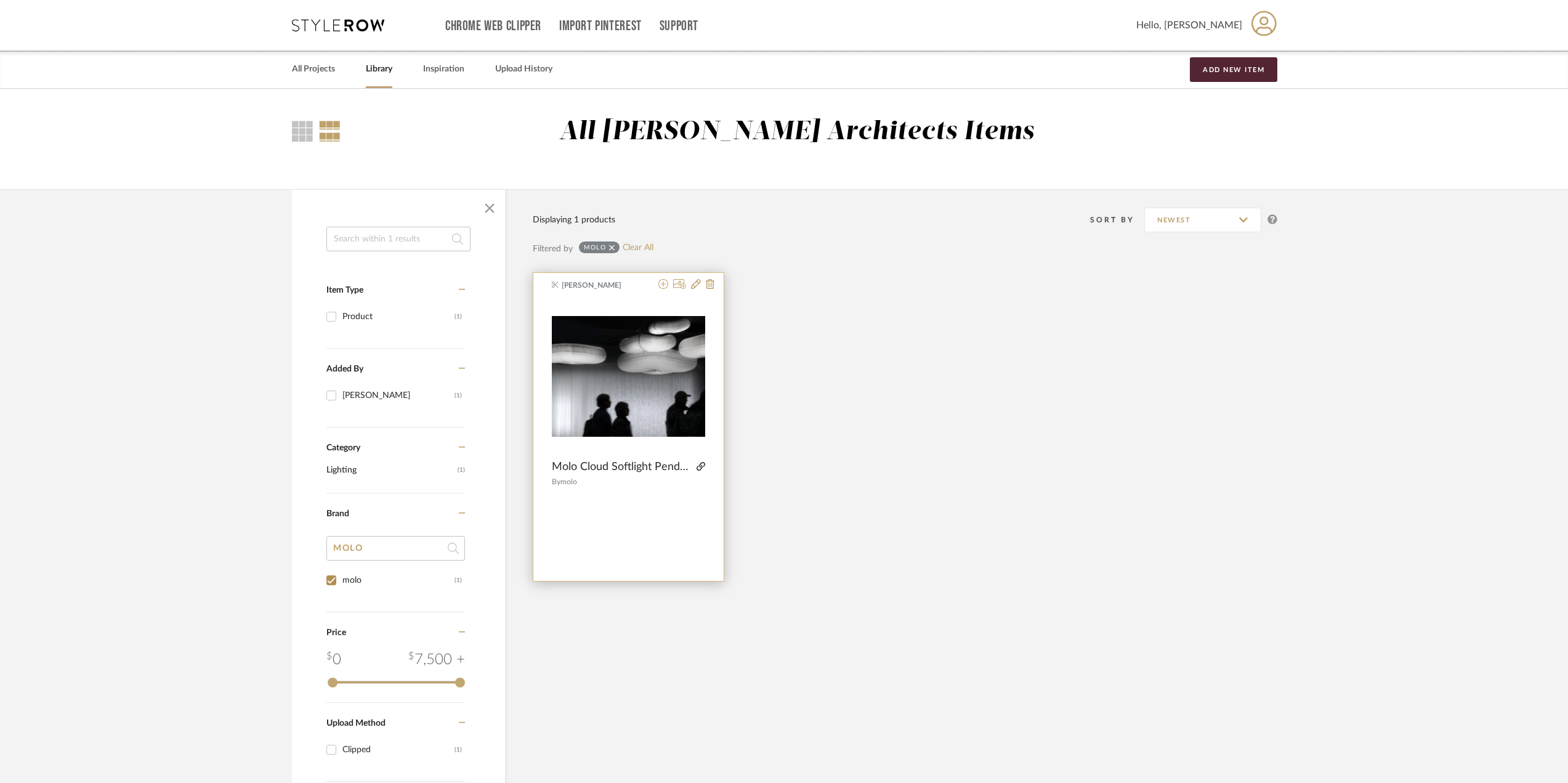
click at [698, 465] on icon at bounding box center [700, 466] width 8 height 8
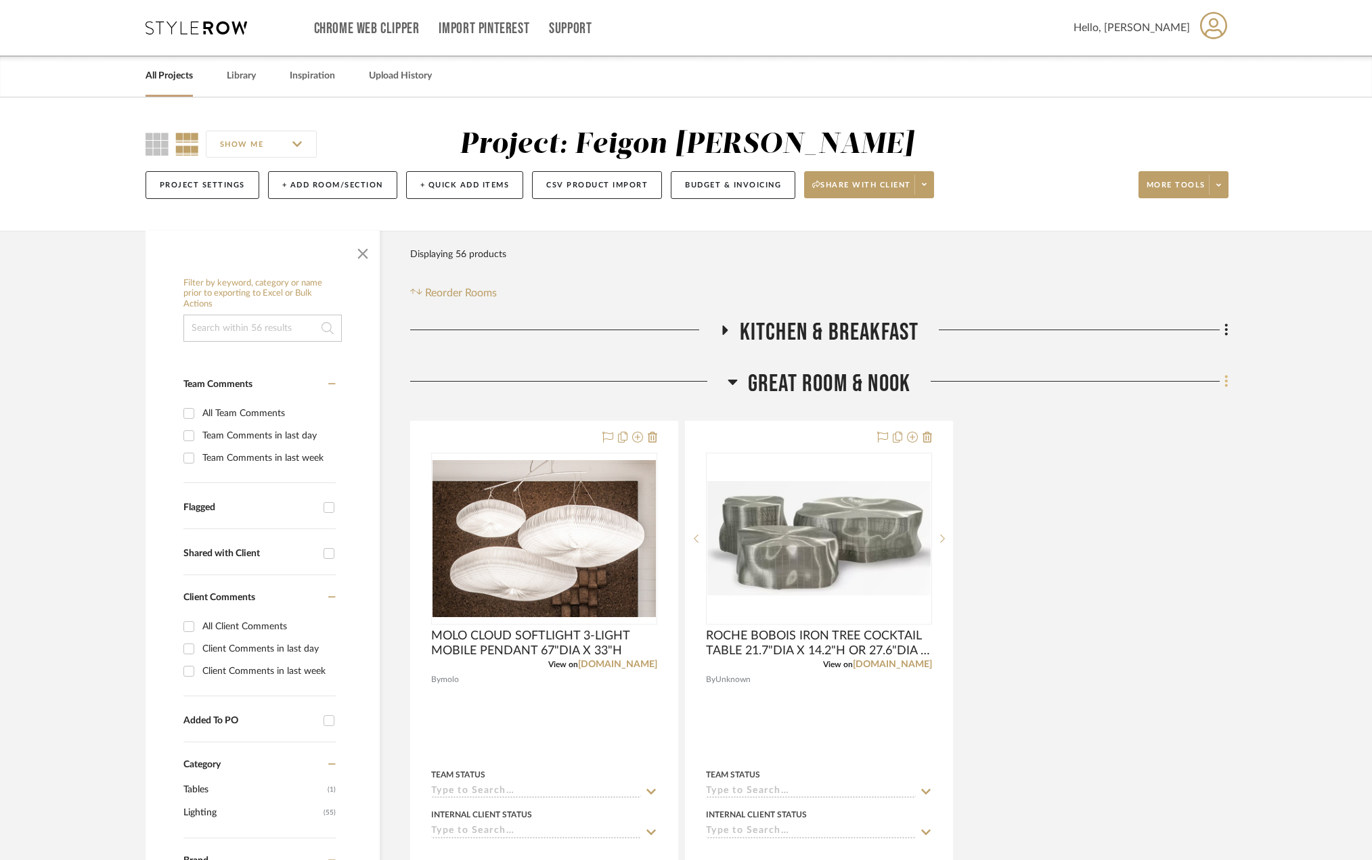
click at [1226, 378] on icon at bounding box center [1226, 382] width 3 height 12
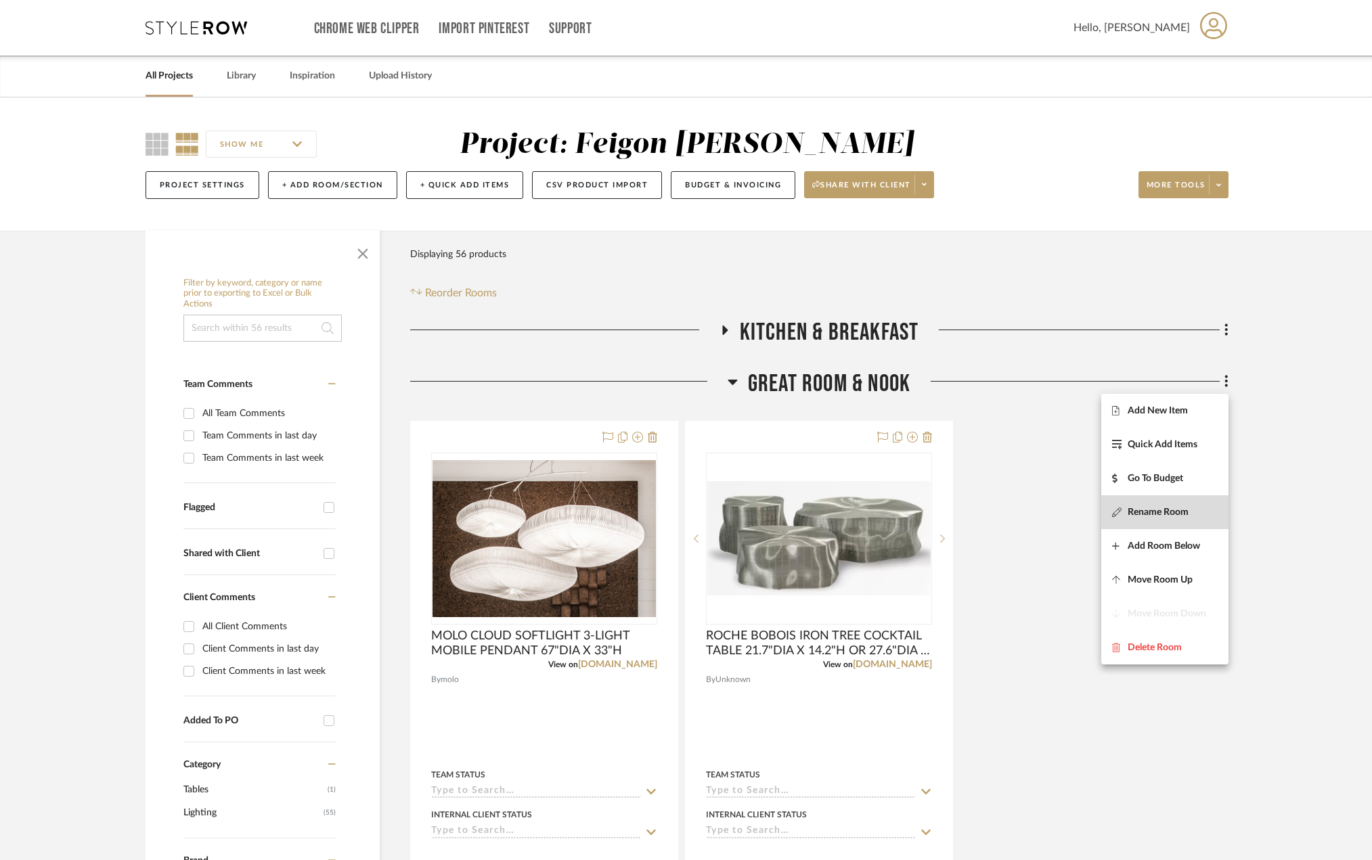
click at [1166, 501] on button "Rename Room" at bounding box center [1164, 512] width 127 height 34
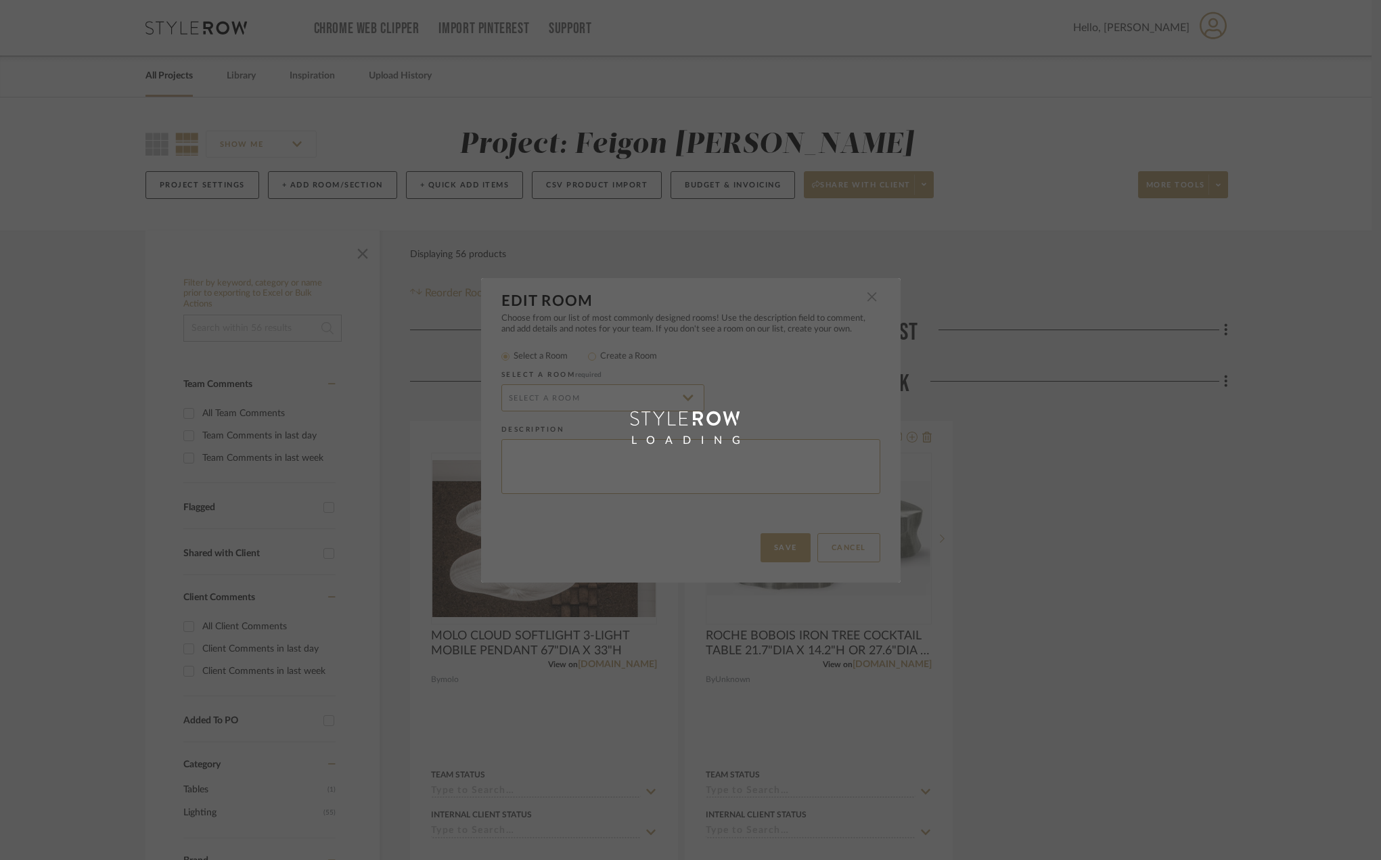
radio input "false"
radio input "true"
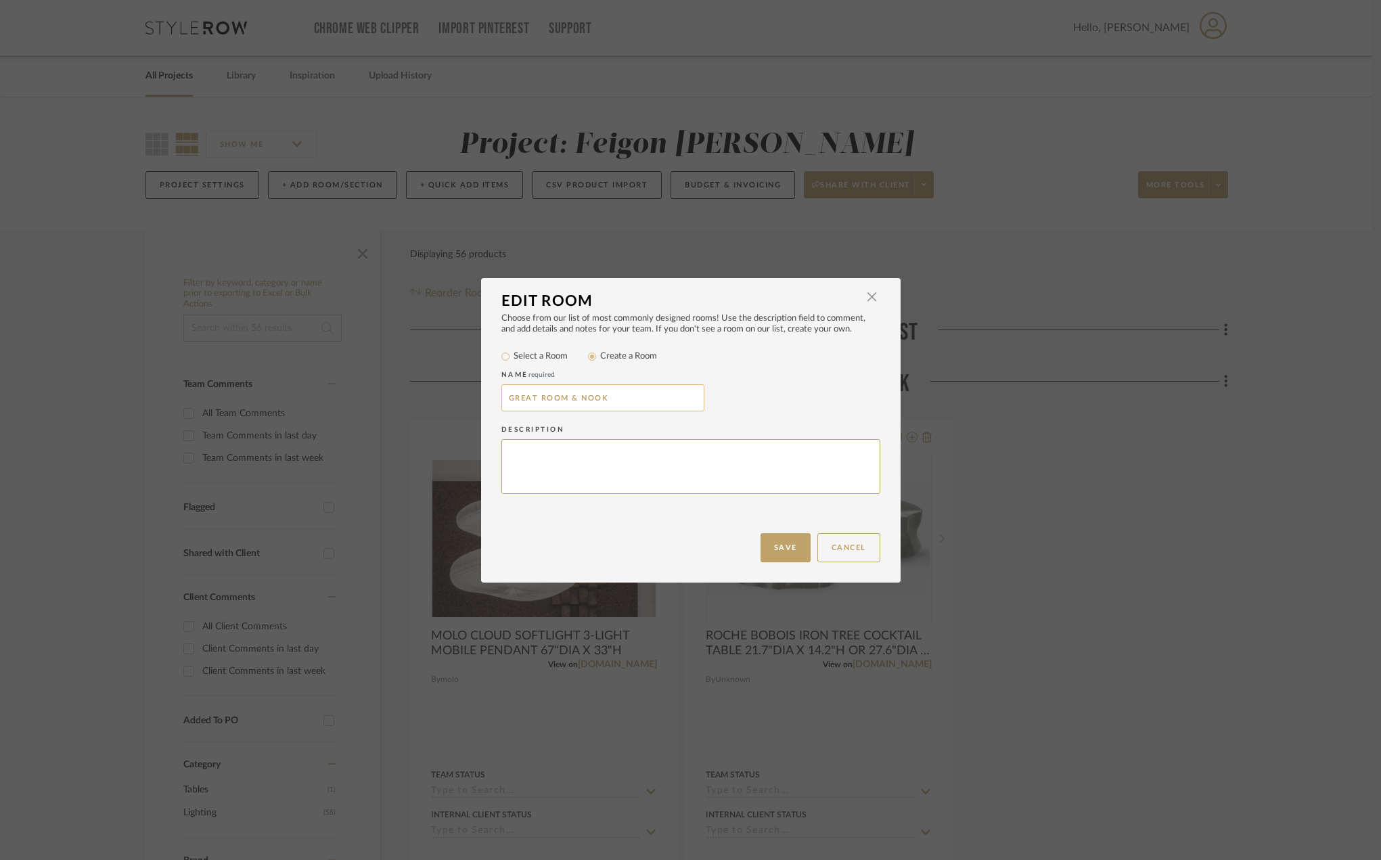
drag, startPoint x: 579, startPoint y: 399, endPoint x: 636, endPoint y: 398, distance: 56.8
click at [636, 398] on input "GREAT ROOM & NOOK" at bounding box center [602, 397] width 203 height 27
drag, startPoint x: 577, startPoint y: 397, endPoint x: 620, endPoint y: 397, distance: 42.6
click at [620, 397] on input "GREAT ROOM & NOOK" at bounding box center [602, 397] width 203 height 27
type input "GREAT ROOM"
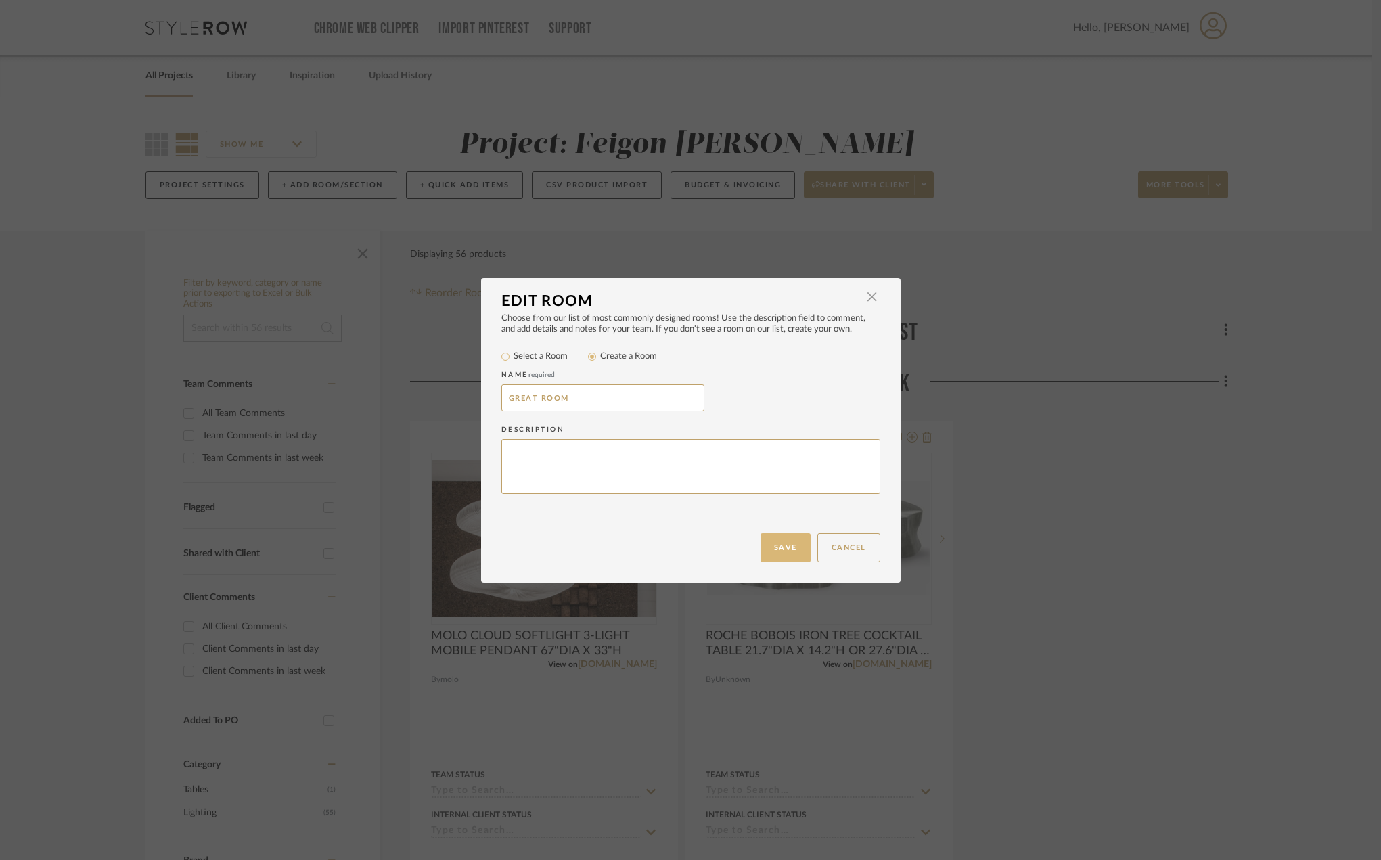
click at [768, 549] on button "Save" at bounding box center [786, 547] width 50 height 29
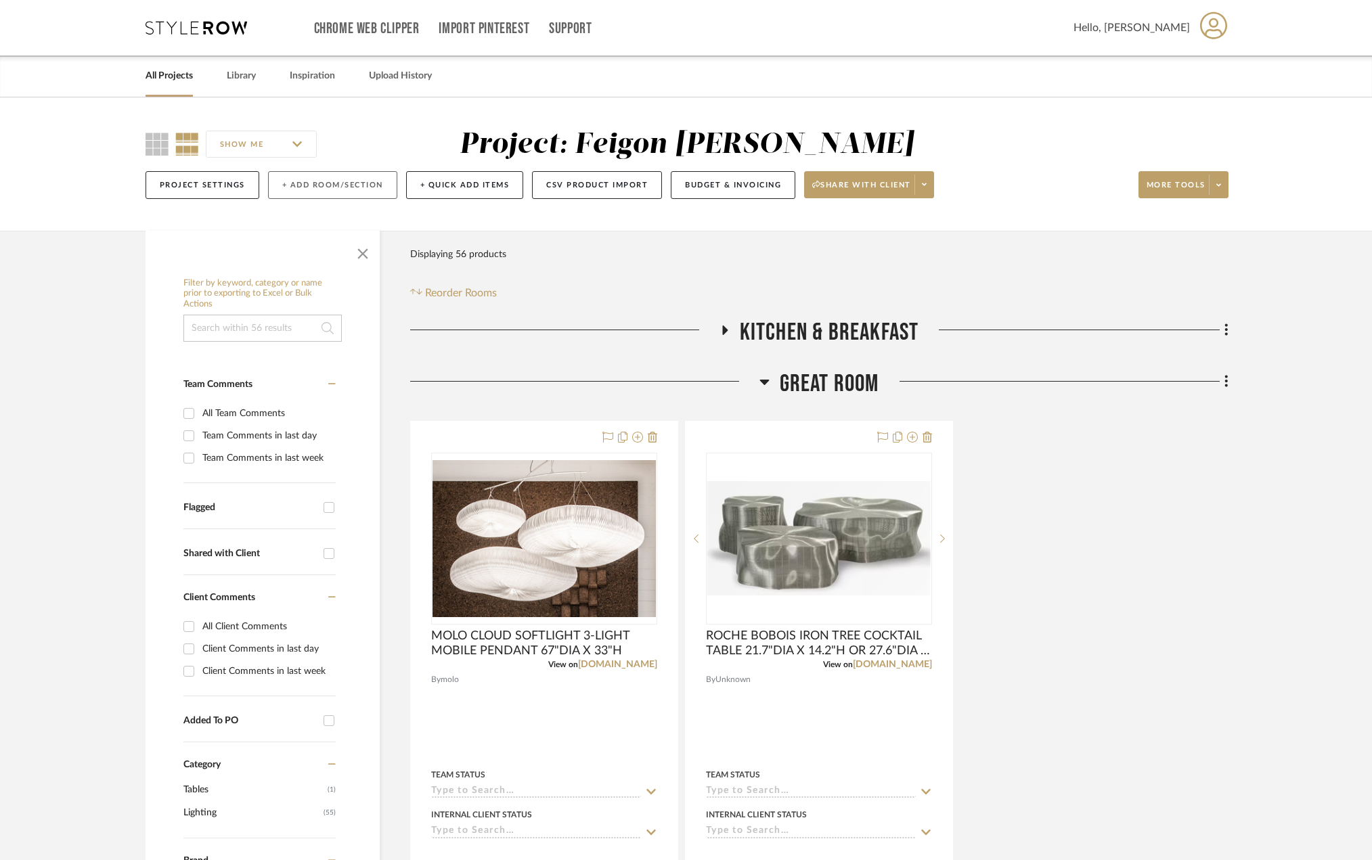
click at [313, 179] on button "+ Add Room/Section" at bounding box center [332, 185] width 129 height 28
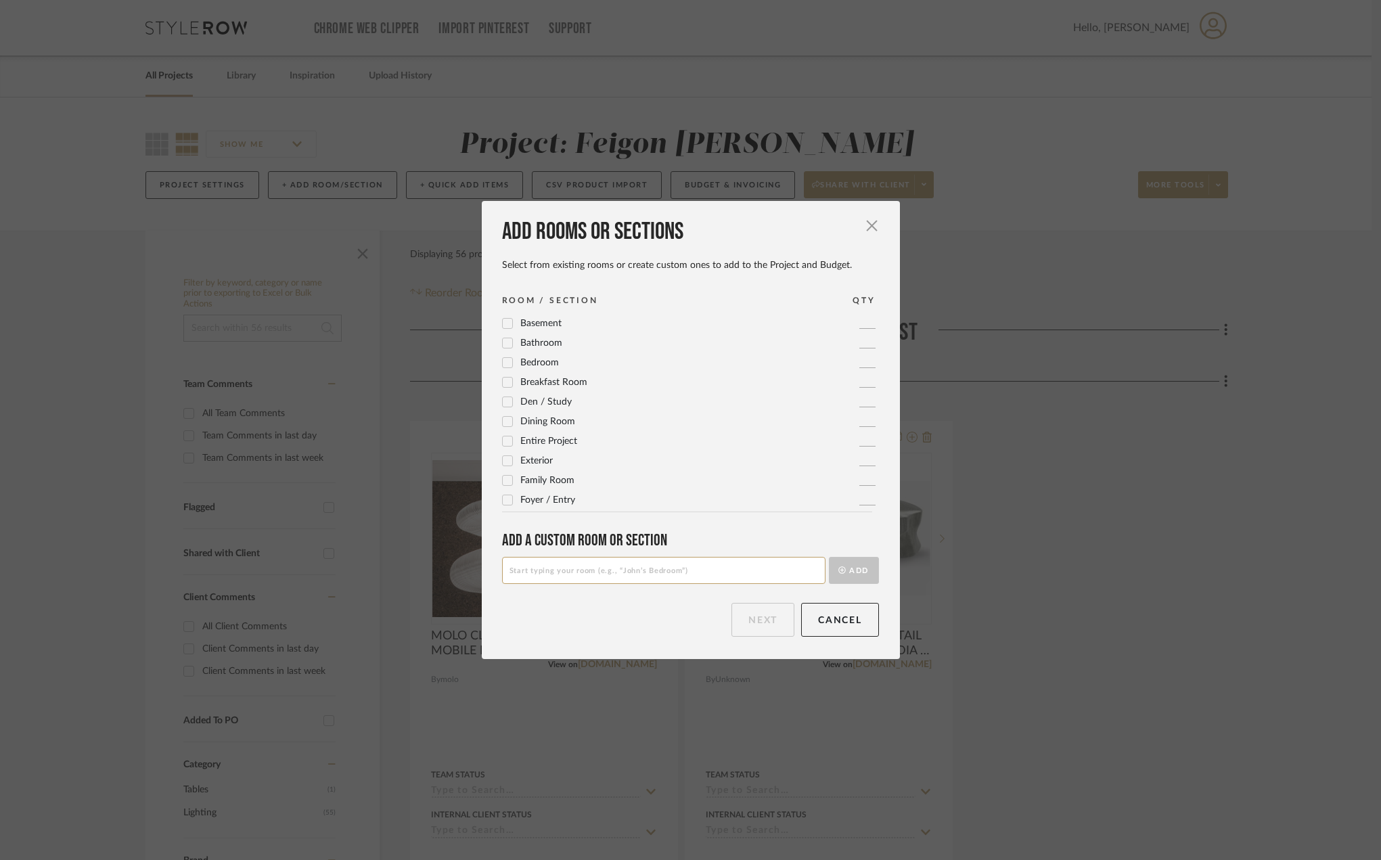
click at [563, 567] on input at bounding box center [663, 570] width 323 height 27
type input "NOOK"
click at [867, 567] on button "Add" at bounding box center [854, 570] width 50 height 27
click at [761, 619] on button "Next" at bounding box center [762, 620] width 63 height 34
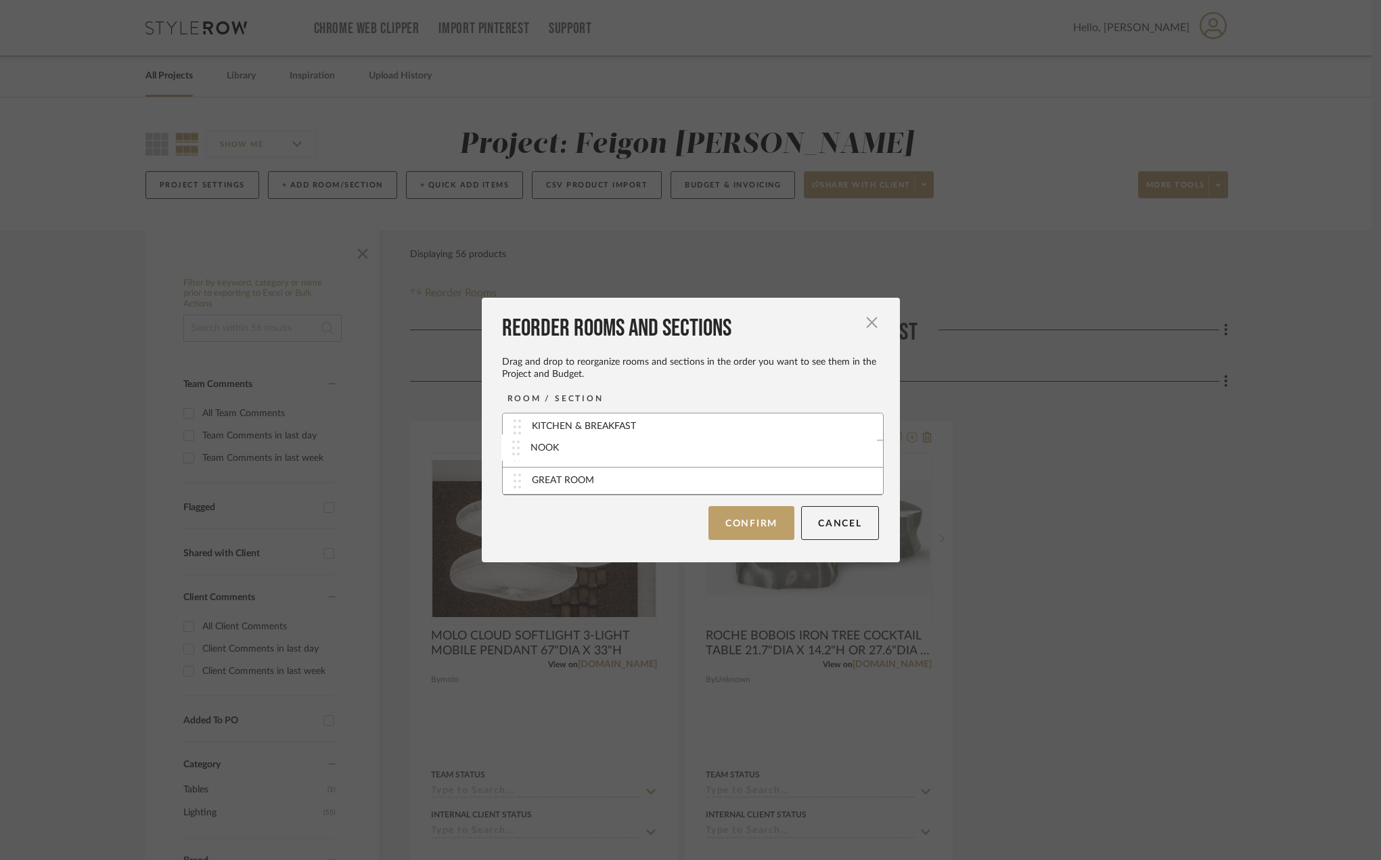
drag, startPoint x: 510, startPoint y: 485, endPoint x: 513, endPoint y: 452, distance: 33.3
click at [739, 520] on button "Confirm" at bounding box center [751, 522] width 86 height 34
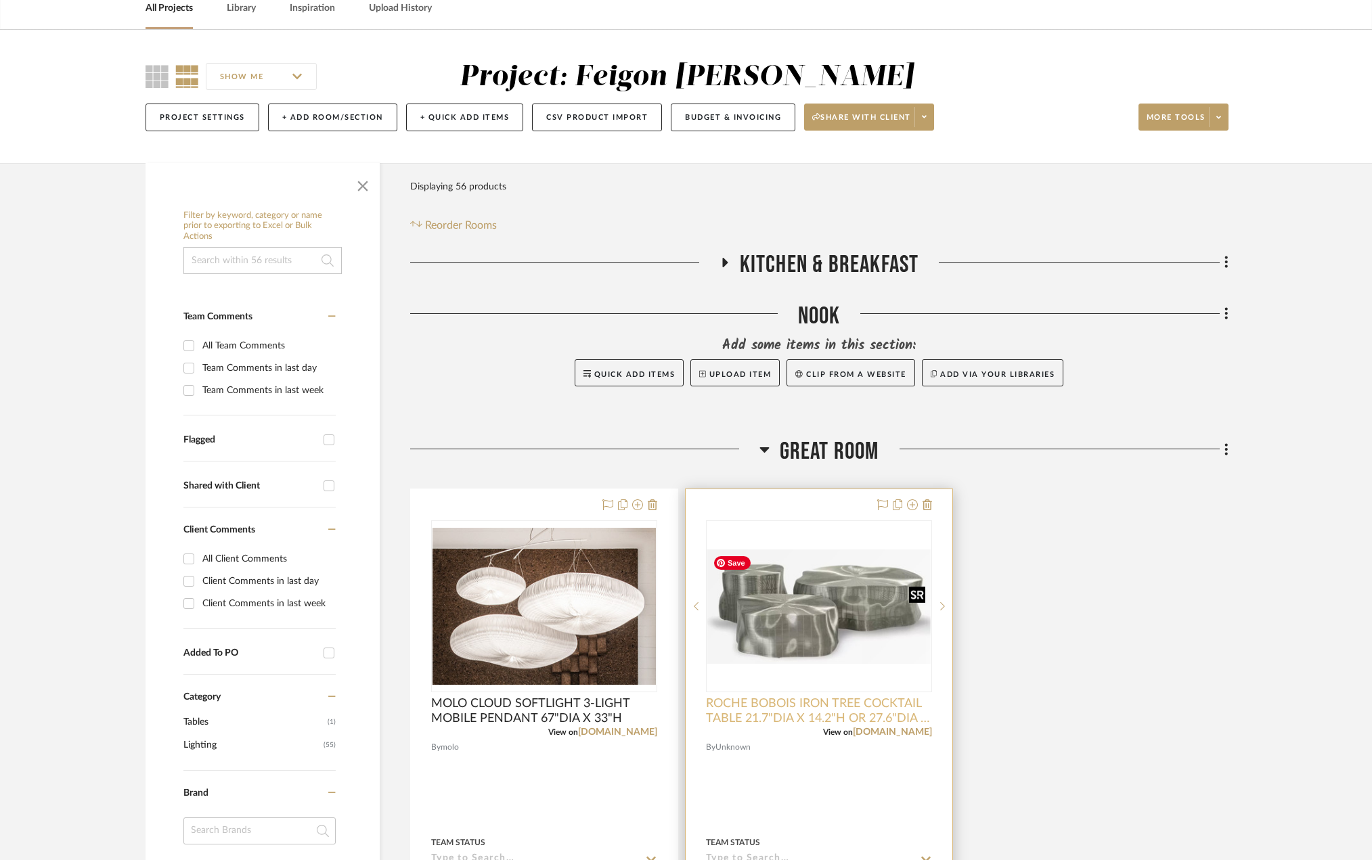
scroll to position [271, 0]
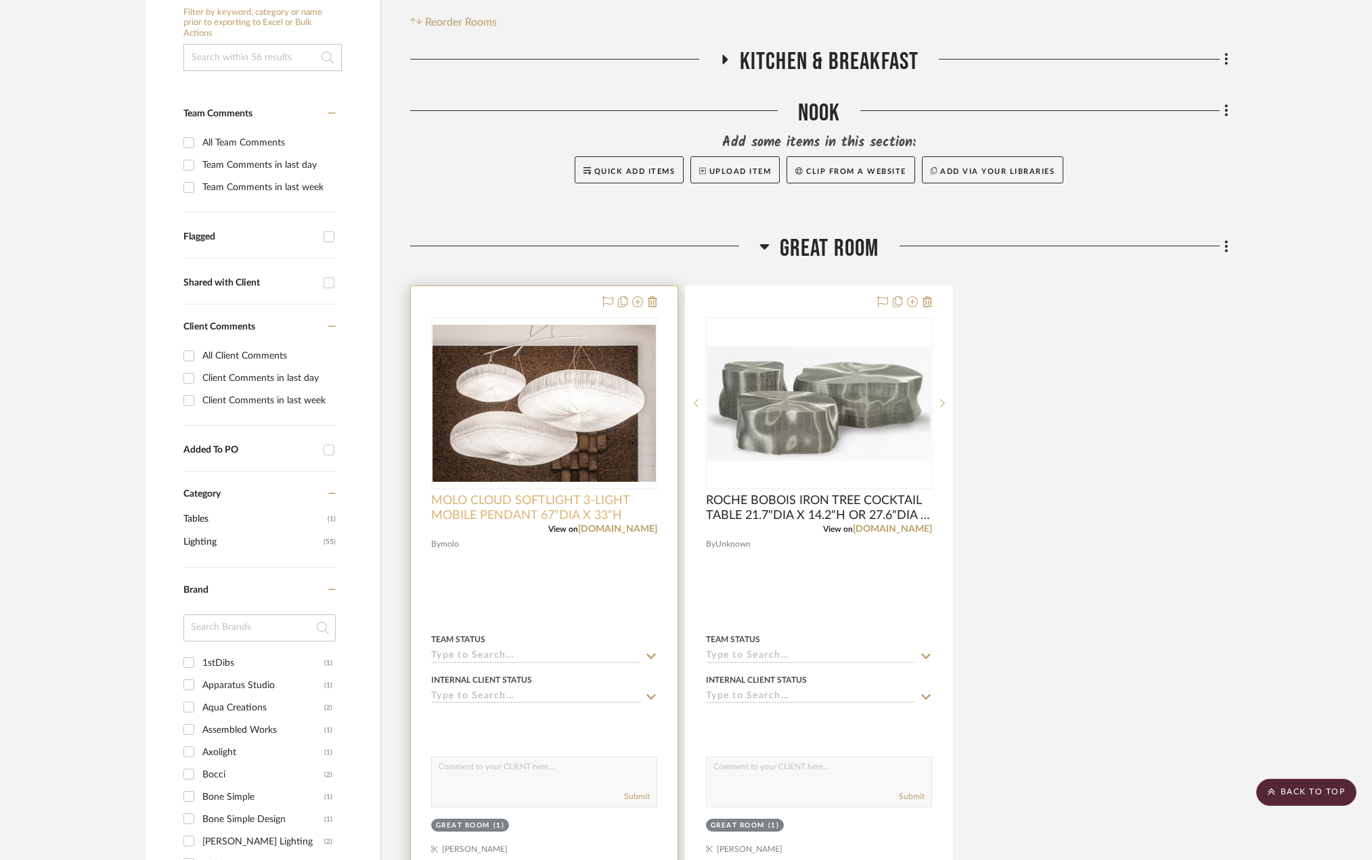
click at [570, 509] on span "MOLO CLOUD SOFTLIGHT 3-LIGHT MOBILE PENDANT 67"DIA X 33"H" at bounding box center [544, 508] width 226 height 30
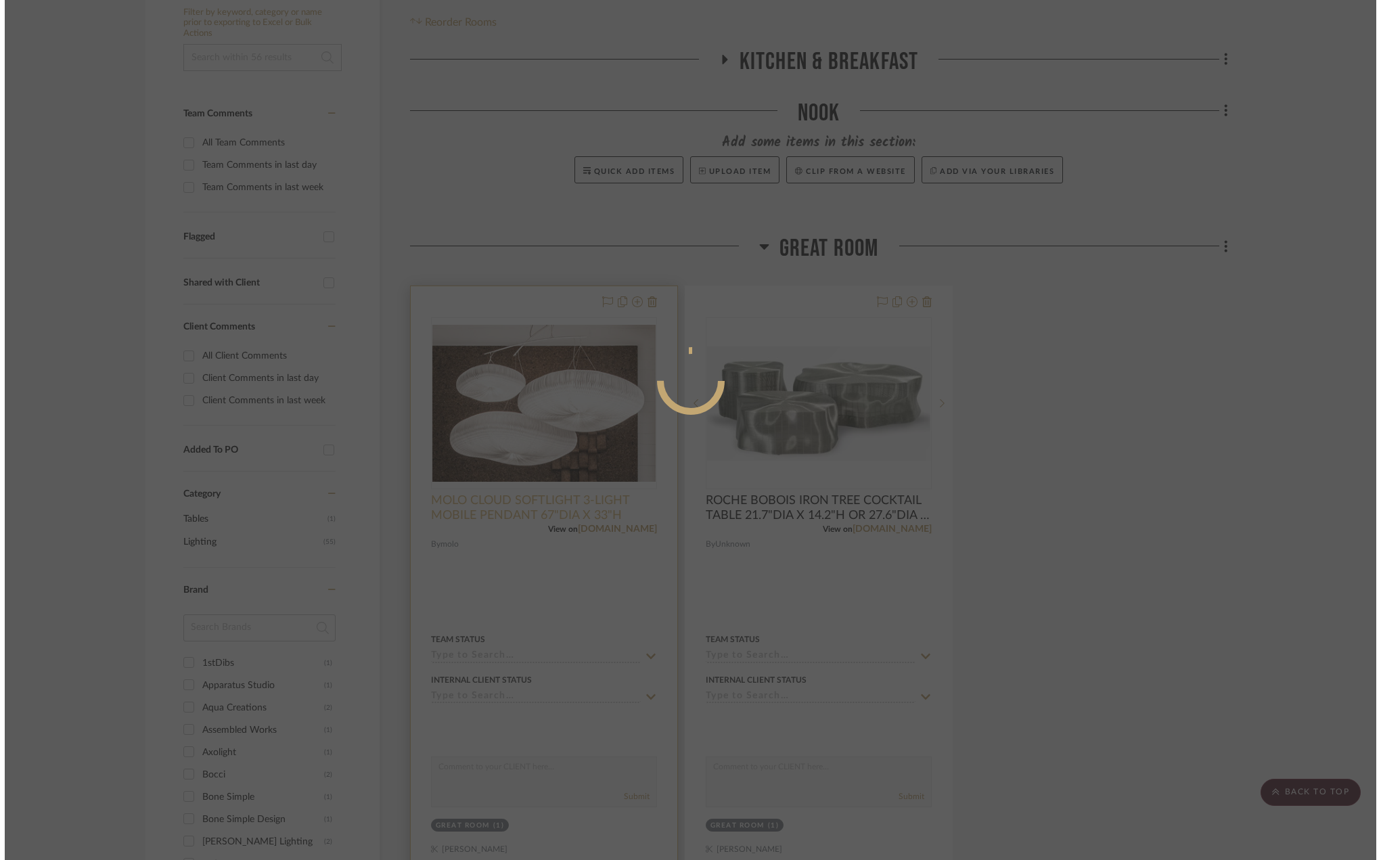
scroll to position [0, 0]
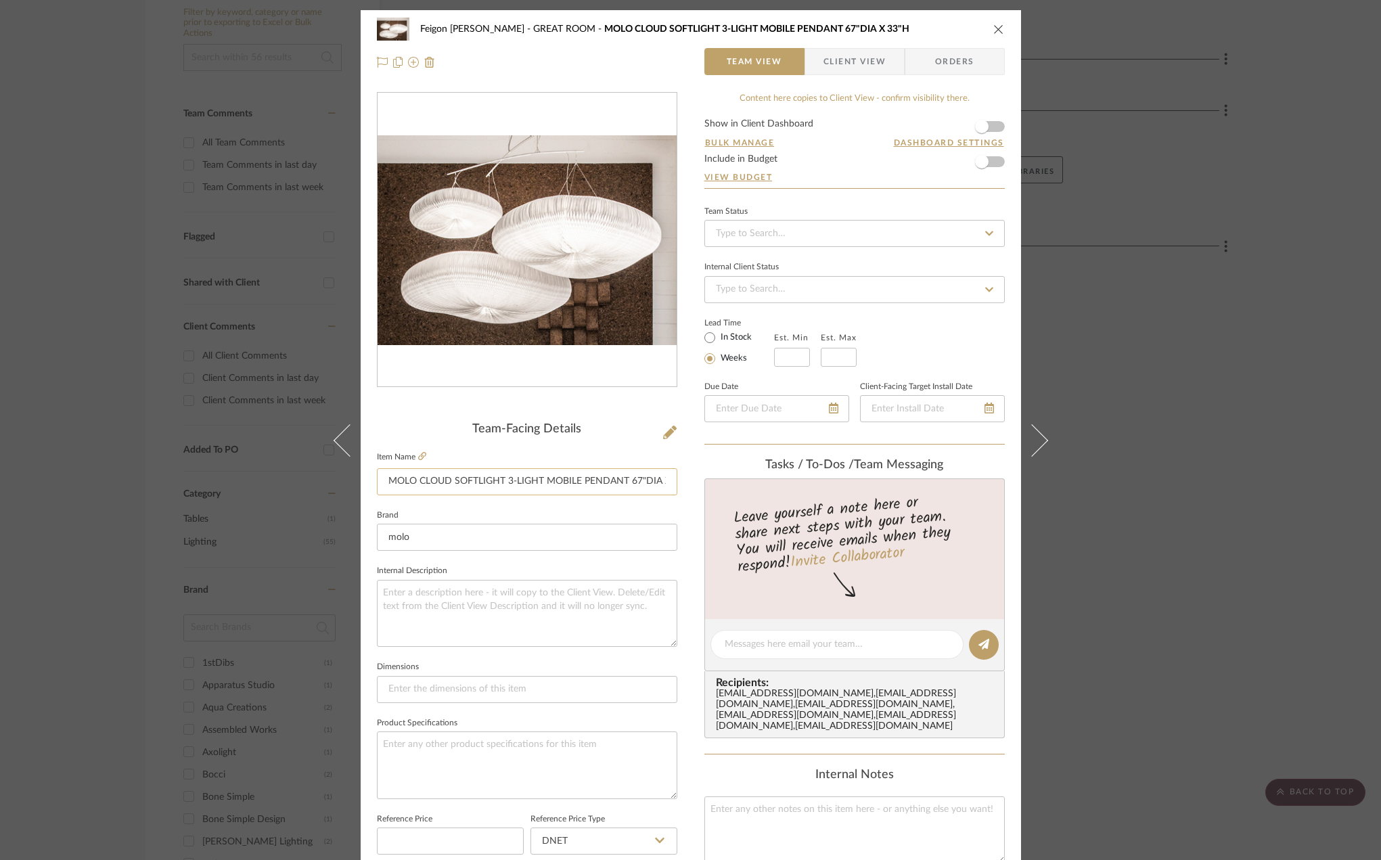
drag, startPoint x: 625, startPoint y: 479, endPoint x: 378, endPoint y: 472, distance: 247.1
click at [378, 472] on input "MOLO CLOUD SOFTLIGHT 3-LIGHT MOBILE PENDANT 67"DIA X 33"H" at bounding box center [527, 481] width 300 height 27
click at [1193, 203] on div "Feigon Bialer GREAT ROOM MOLO CLOUD SOFTLIGHT 3-LIGHT MOBILE PENDANT 67"DIA X 3…" at bounding box center [690, 430] width 1381 height 860
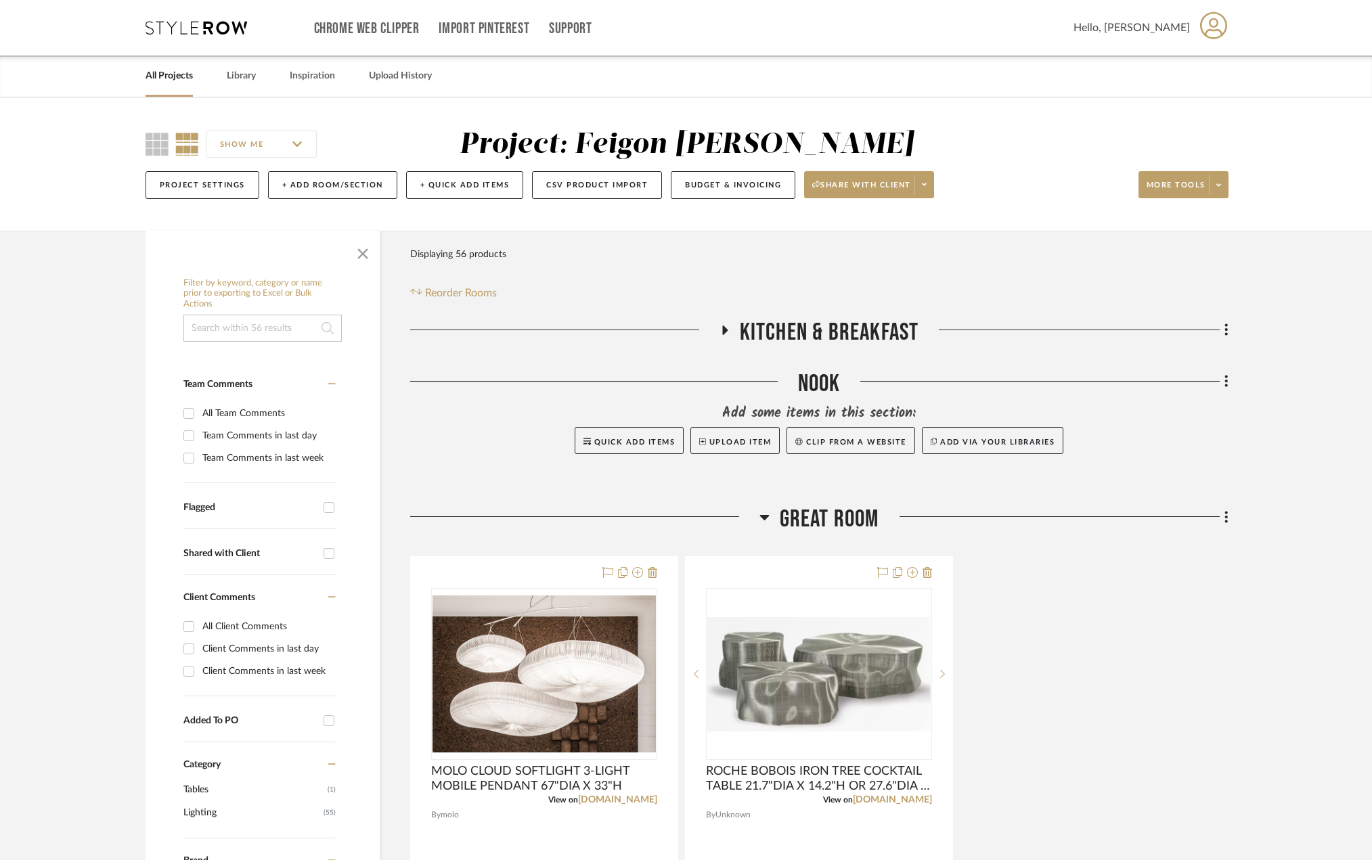
click at [727, 331] on icon at bounding box center [724, 330] width 16 height 10
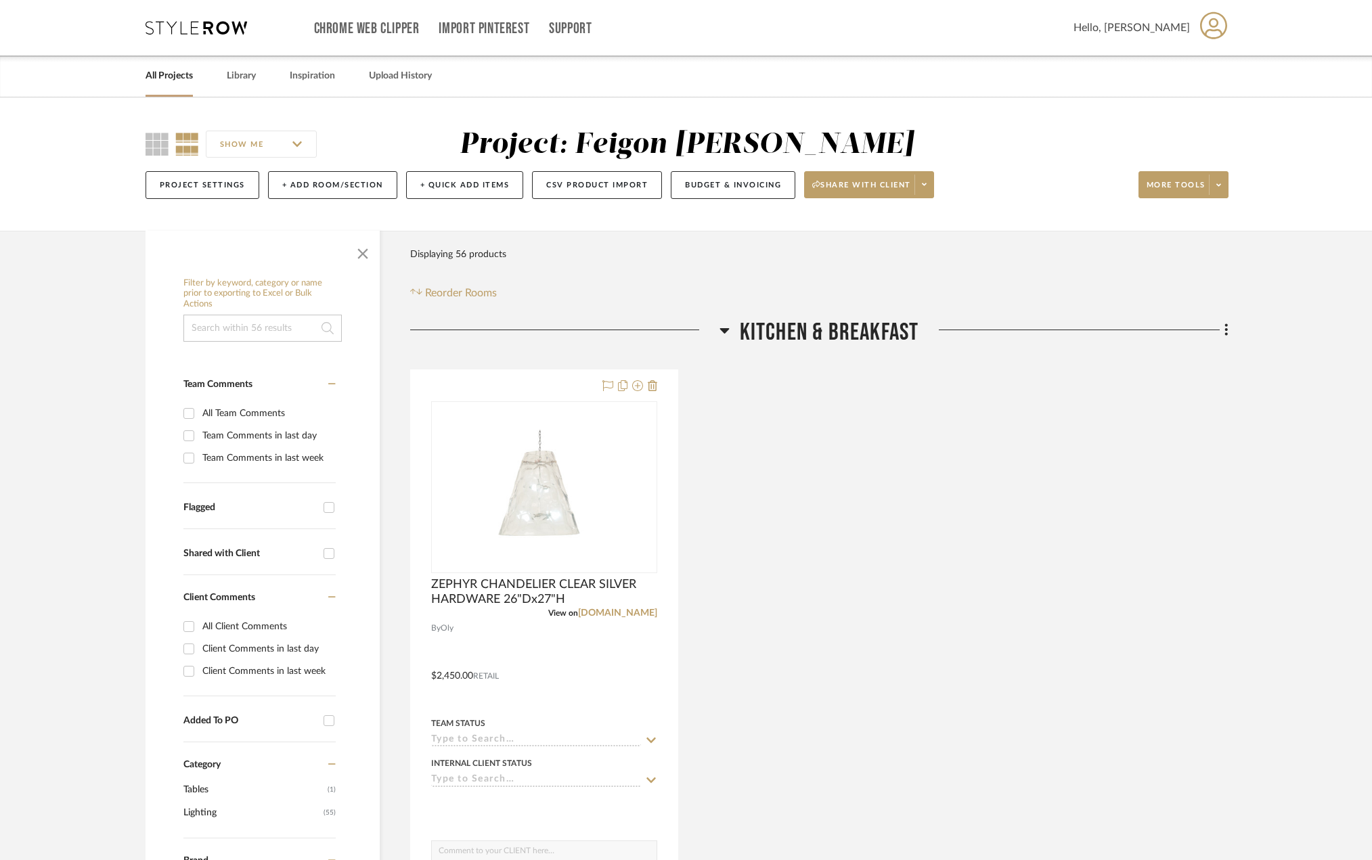
scroll to position [271, 0]
